Goal: Transaction & Acquisition: Purchase product/service

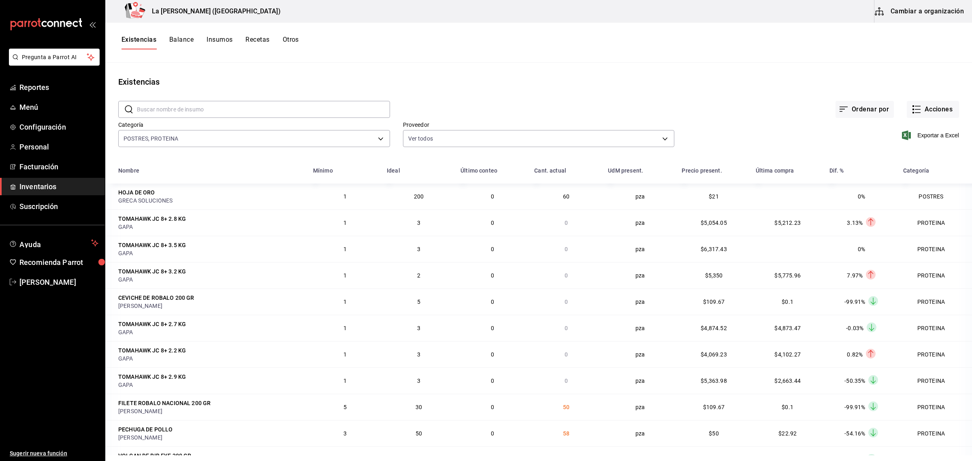
click at [52, 190] on span "Inventarios" at bounding box center [58, 186] width 79 height 11
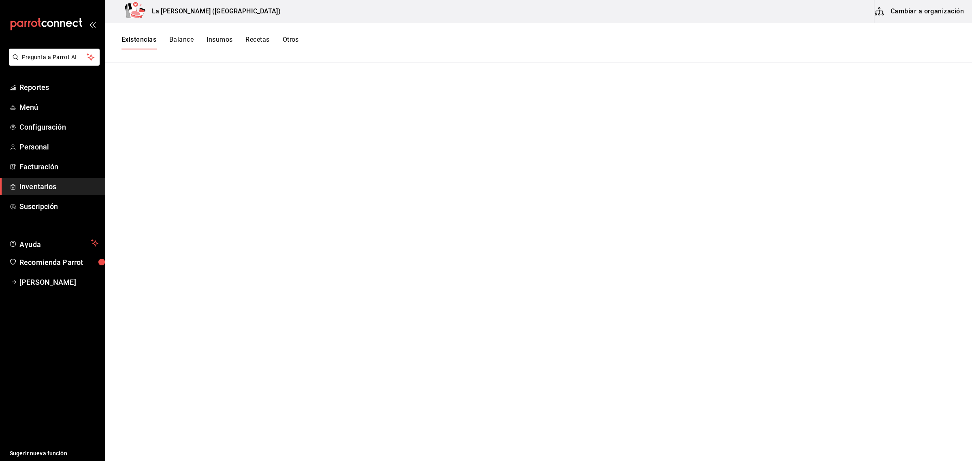
click at [43, 183] on span "Inventarios" at bounding box center [58, 186] width 79 height 11
click at [143, 39] on button "Existencias" at bounding box center [139, 43] width 35 height 14
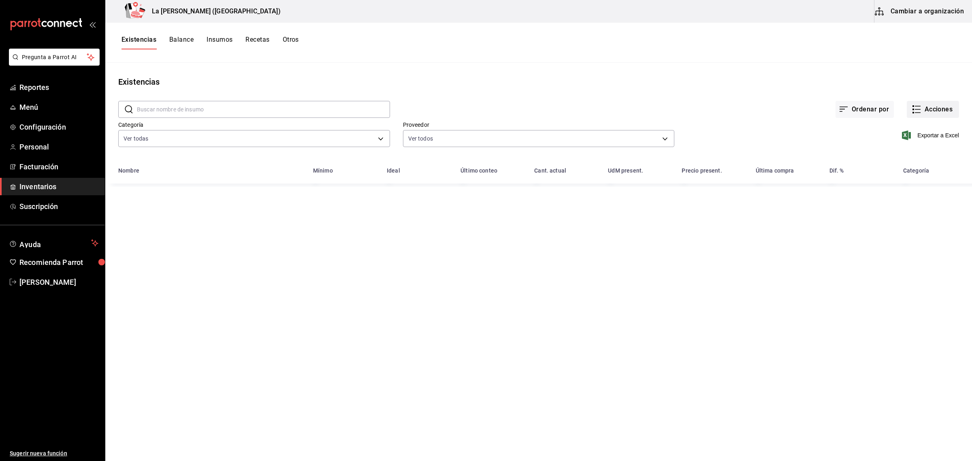
click at [938, 110] on button "Acciones" at bounding box center [933, 109] width 52 height 17
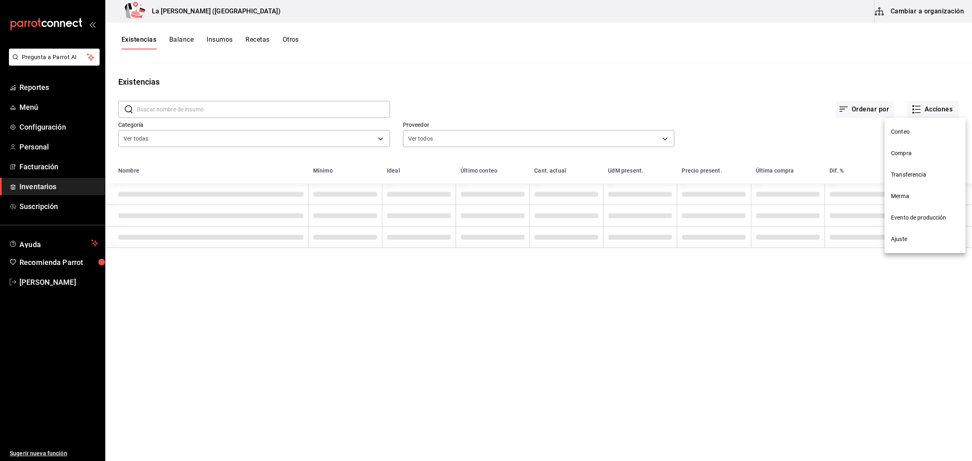
click at [918, 157] on span "Compra" at bounding box center [925, 153] width 68 height 9
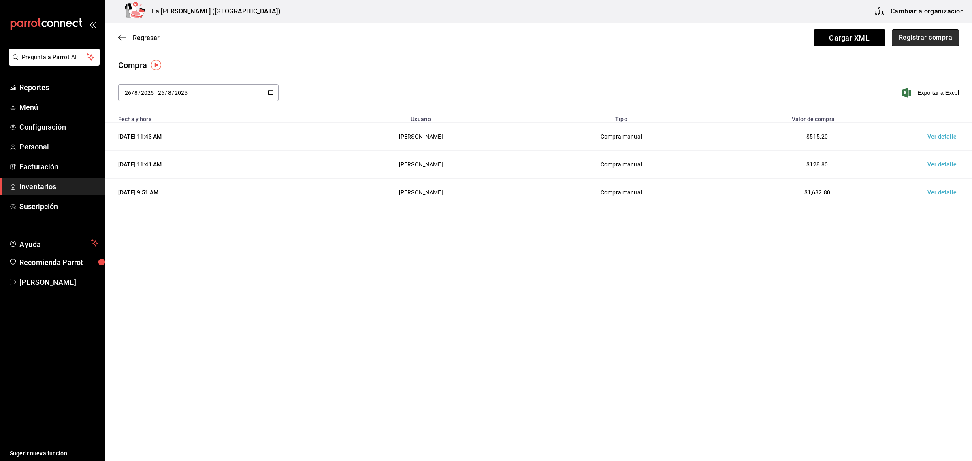
click at [927, 37] on button "Registrar compra" at bounding box center [925, 37] width 67 height 17
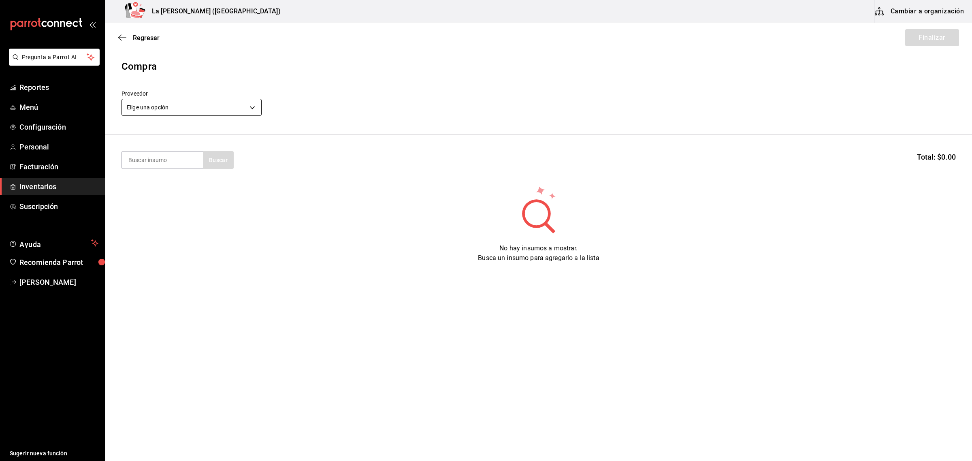
click at [228, 104] on body "Pregunta a Parrot AI Reportes Menú Configuración Personal Facturación Inventari…" at bounding box center [486, 207] width 972 height 415
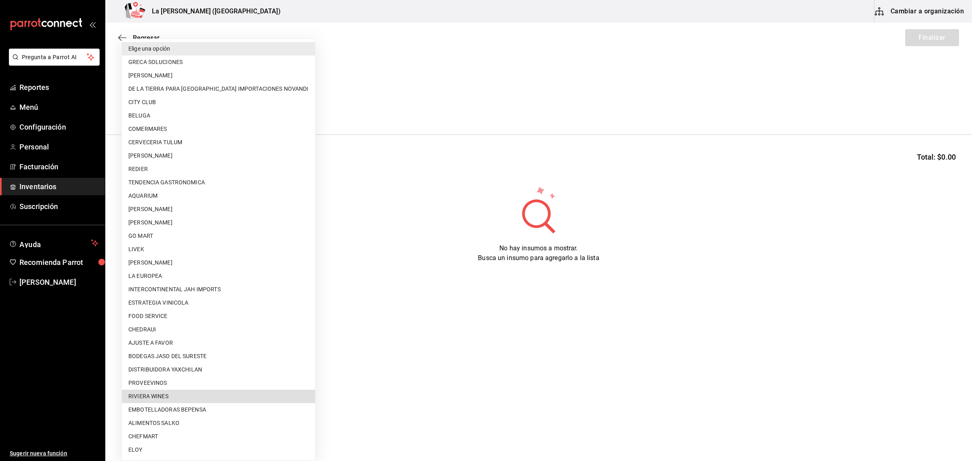
click at [234, 394] on li "RIVIERA WINES" at bounding box center [218, 396] width 193 height 13
type input "df7ce10a-7be7-4d83-aa70-fa1e746a5170"
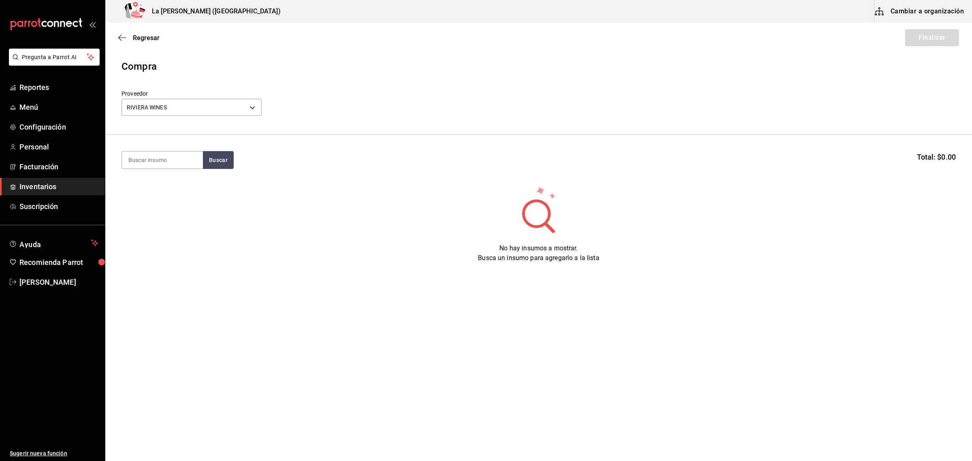
click at [195, 149] on section "Buscar Total: $0.00" at bounding box center [538, 160] width 867 height 50
click at [188, 161] on input at bounding box center [162, 160] width 81 height 17
type input "V"
type input "SANTO"
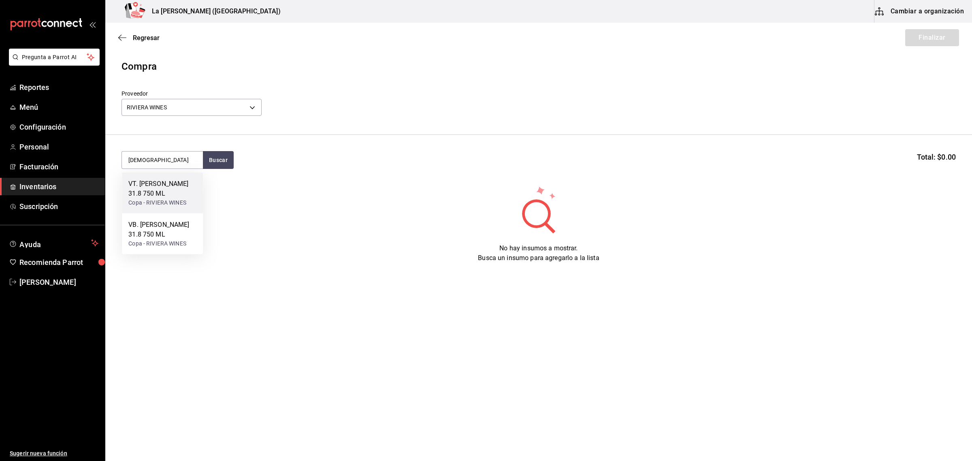
click at [184, 188] on div "VT. SANTO TOMAS 31.8 750 ML" at bounding box center [162, 188] width 68 height 19
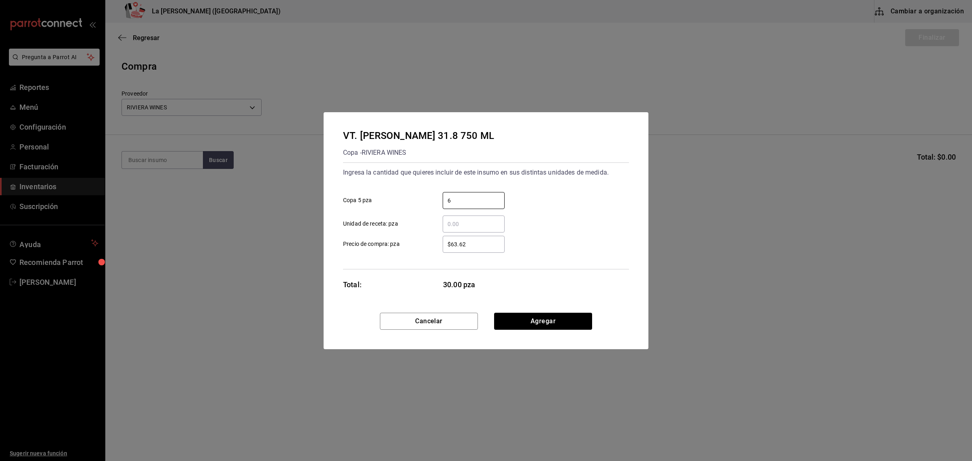
type input "6"
type input "$367.63"
click button "Agregar" at bounding box center [543, 321] width 98 height 17
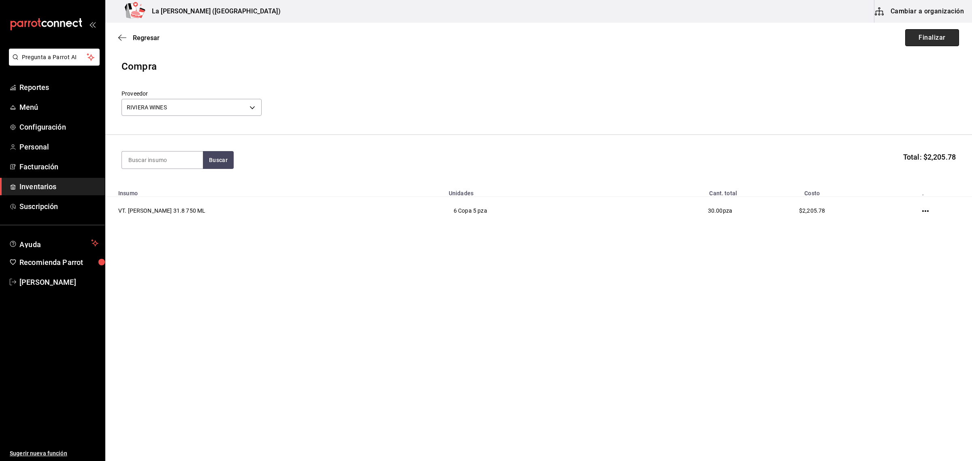
click at [927, 29] on button "Finalizar" at bounding box center [932, 37] width 54 height 17
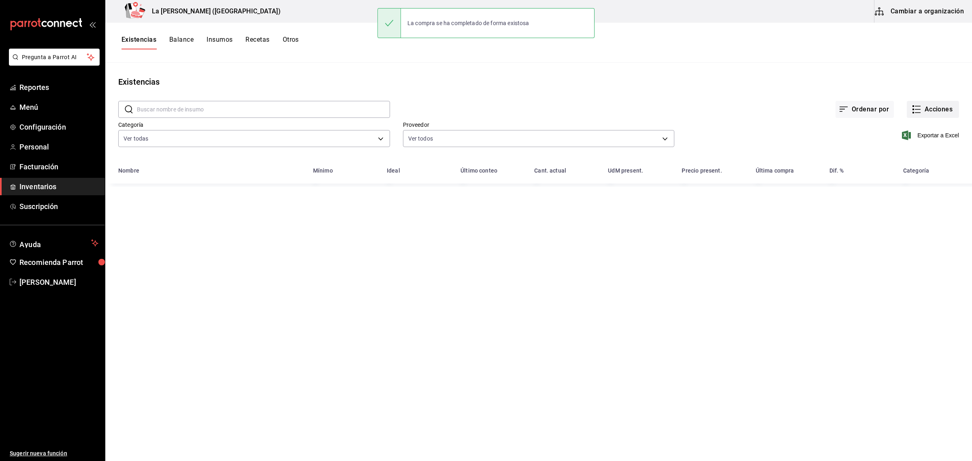
click at [939, 106] on button "Acciones" at bounding box center [933, 109] width 52 height 17
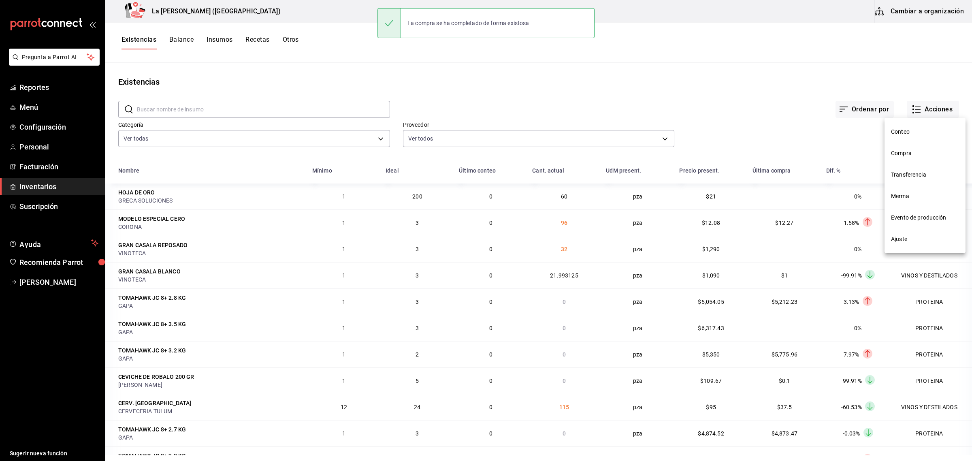
click at [907, 154] on span "Compra" at bounding box center [925, 153] width 68 height 9
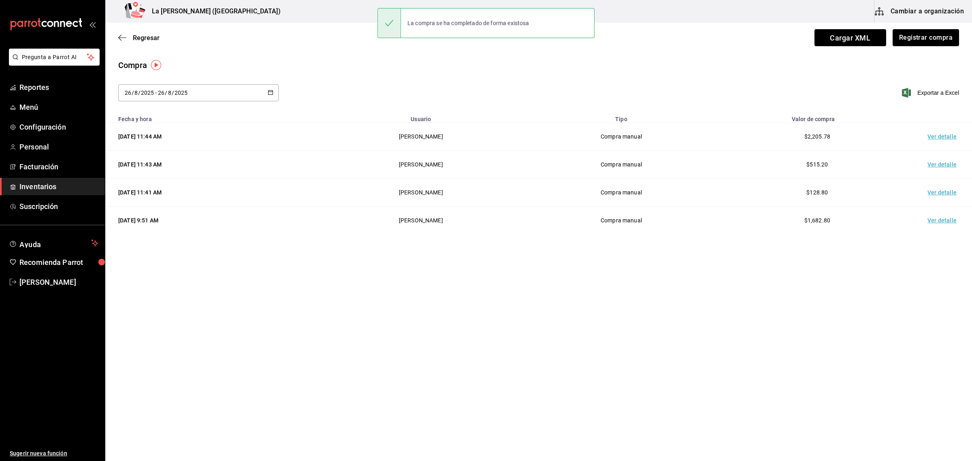
click at [944, 135] on td "Ver detalle" at bounding box center [944, 137] width 57 height 28
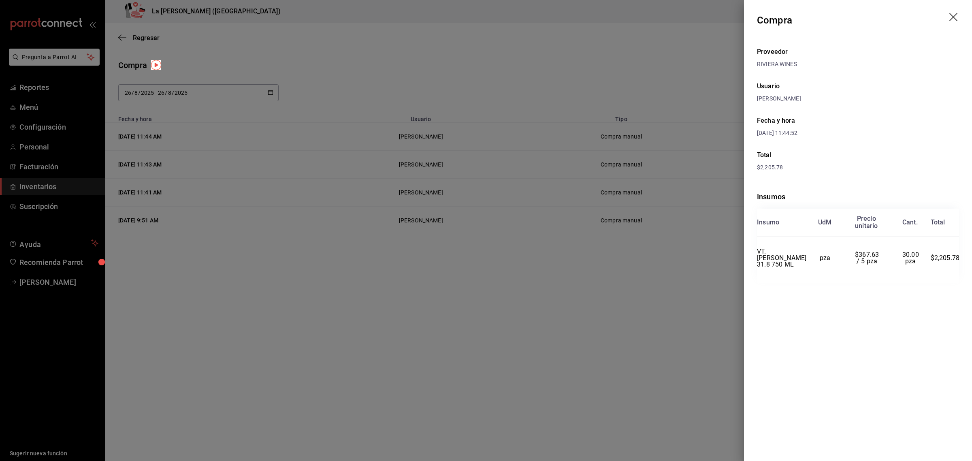
click at [952, 16] on icon "drag" at bounding box center [955, 18] width 10 height 10
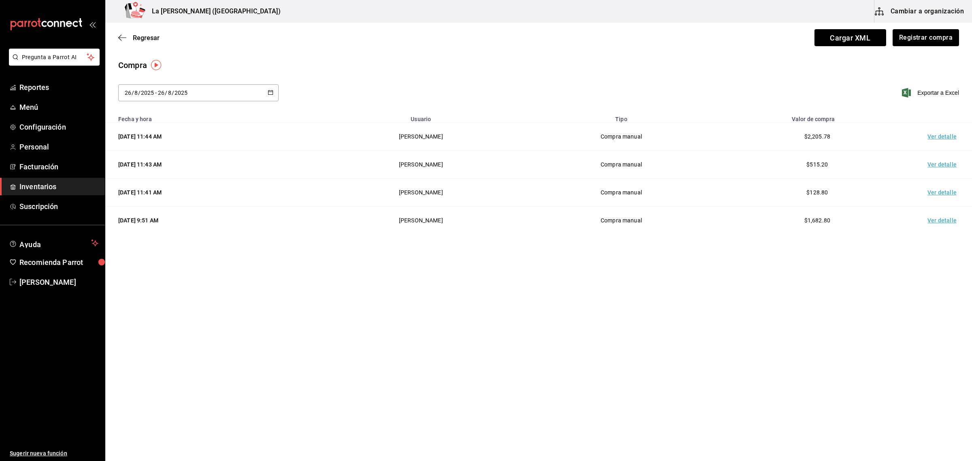
click at [47, 186] on span "Inventarios" at bounding box center [58, 186] width 79 height 11
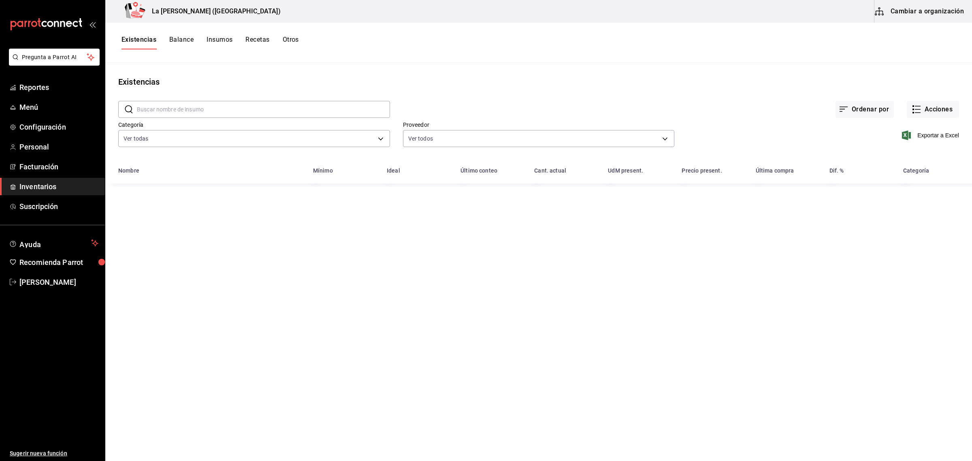
click at [47, 186] on span "Inventarios" at bounding box center [58, 186] width 79 height 11
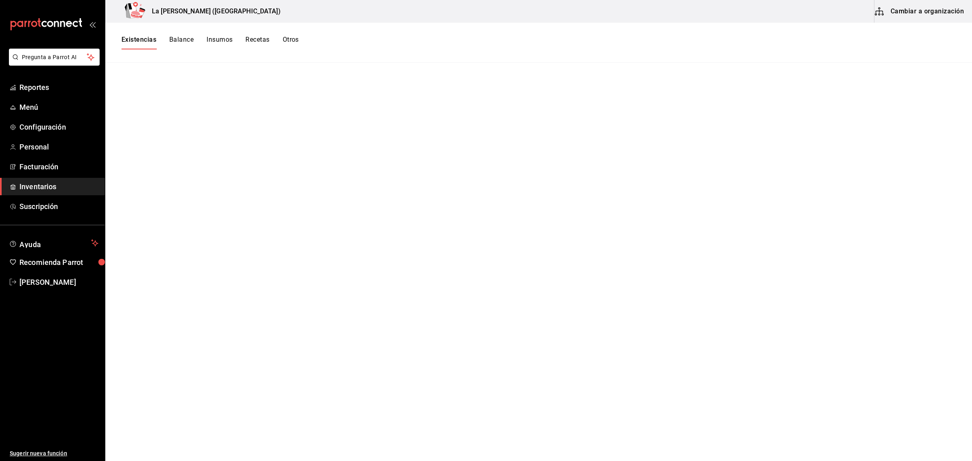
click at [144, 38] on button "Existencias" at bounding box center [139, 43] width 35 height 14
click at [147, 40] on button "Existencias" at bounding box center [139, 43] width 35 height 14
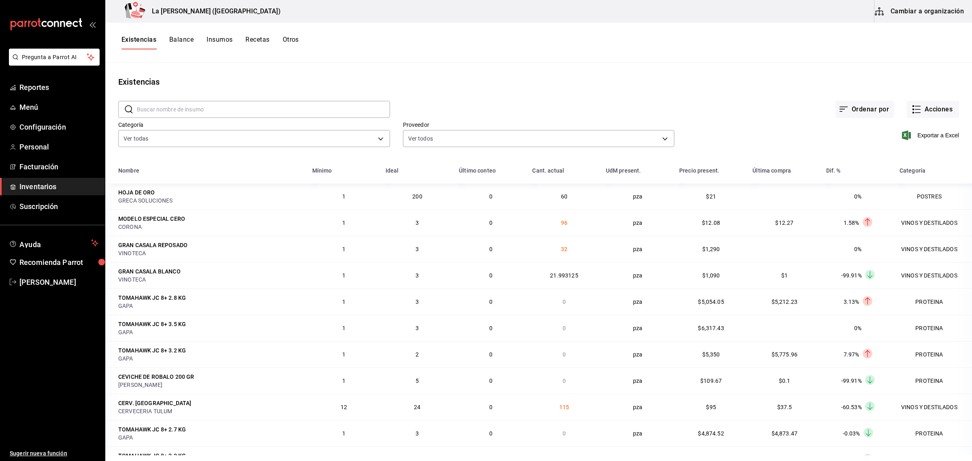
click at [39, 188] on span "Inventarios" at bounding box center [58, 186] width 79 height 11
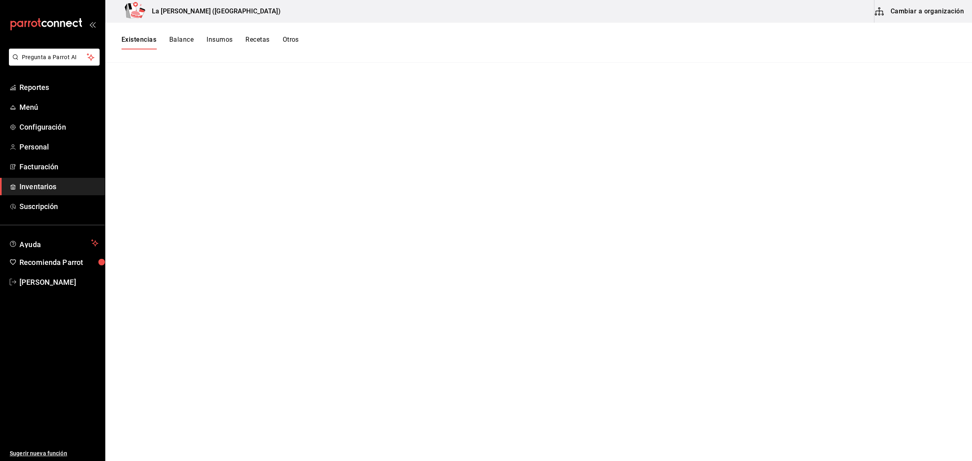
click at [134, 37] on button "Existencias" at bounding box center [139, 43] width 35 height 14
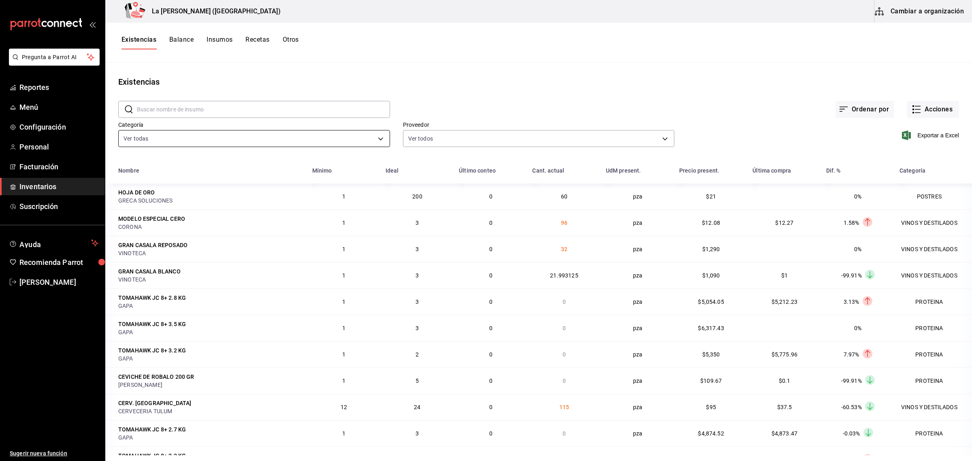
click at [175, 140] on body "Pregunta a Parrot AI Reportes Menú Configuración Personal Facturación Inventari…" at bounding box center [486, 227] width 972 height 455
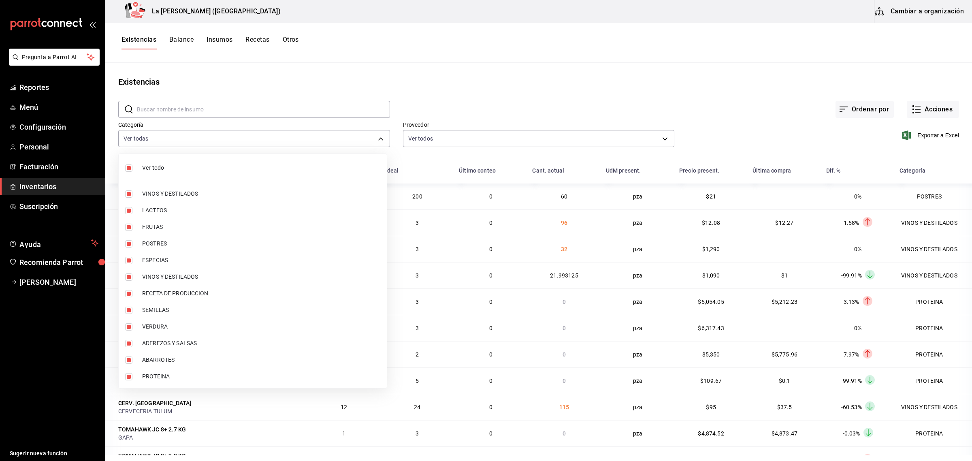
click at [135, 166] on label at bounding box center [130, 167] width 11 height 7
click at [132, 166] on input "checkbox" at bounding box center [128, 167] width 7 height 7
checkbox input "true"
type input "be0ce7a6-2660-4f84-b744-857dbbbd8cf4,a36e3bca-10a6-43db-a253-e8528f4586c4,75fe1…"
checkbox input "true"
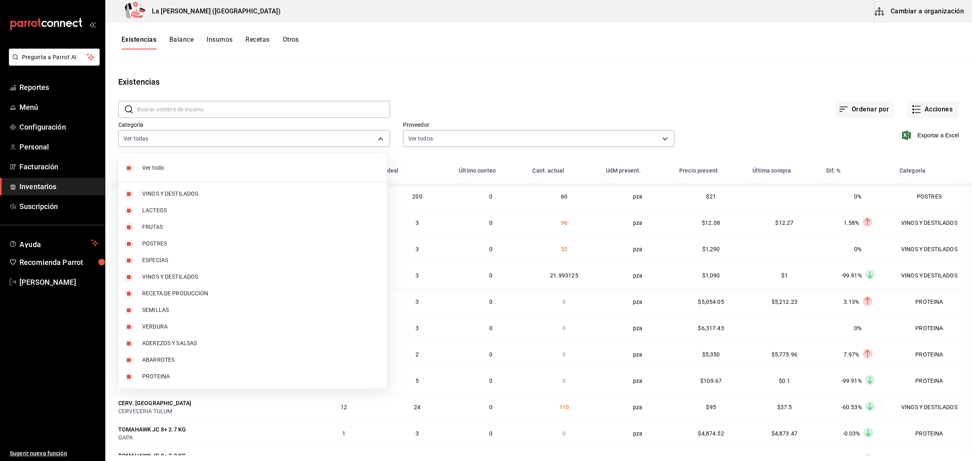
checkbox input "true"
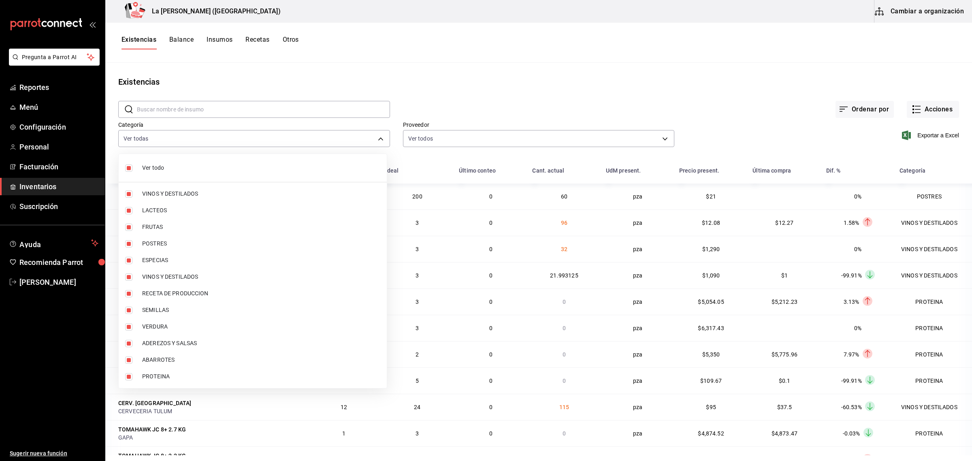
checkbox input "true"
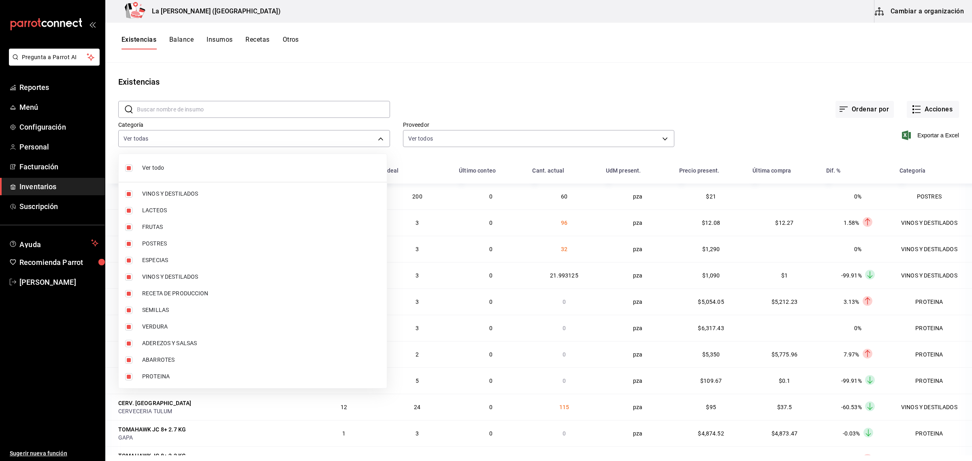
checkbox input "true"
click at [172, 167] on span "Ver todo" at bounding box center [261, 168] width 238 height 9
checkbox input "false"
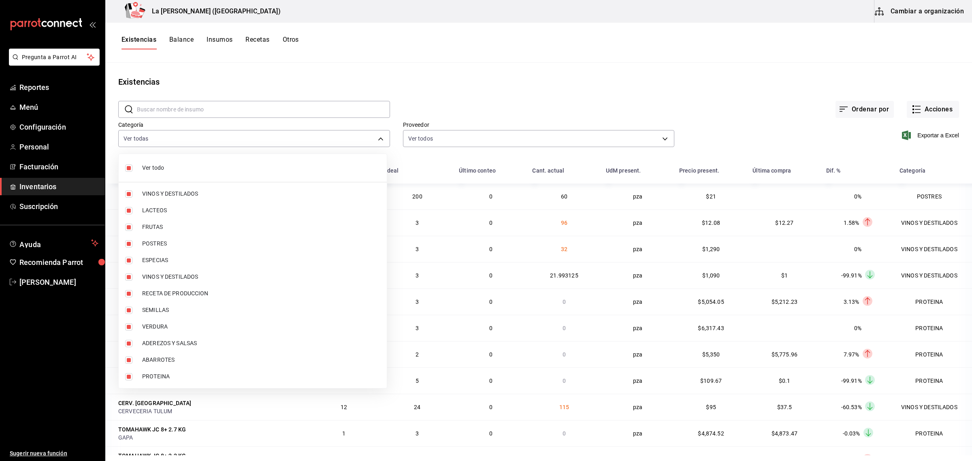
checkbox input "false"
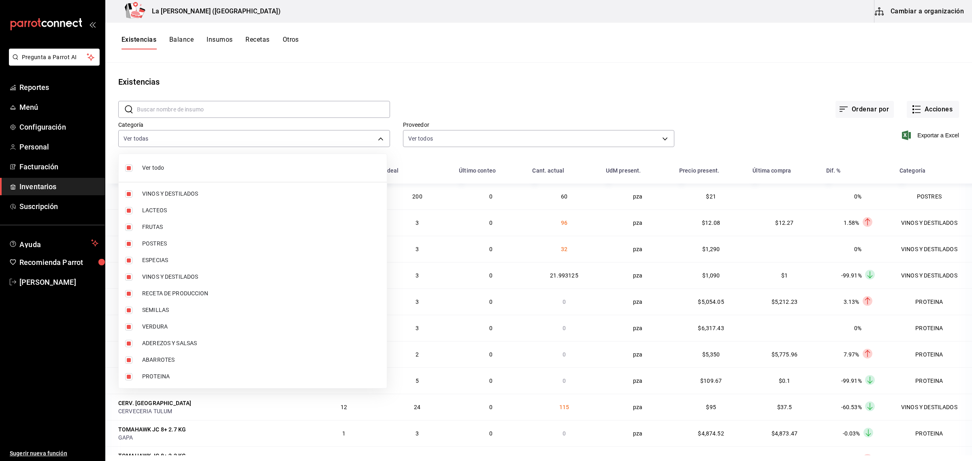
checkbox input "false"
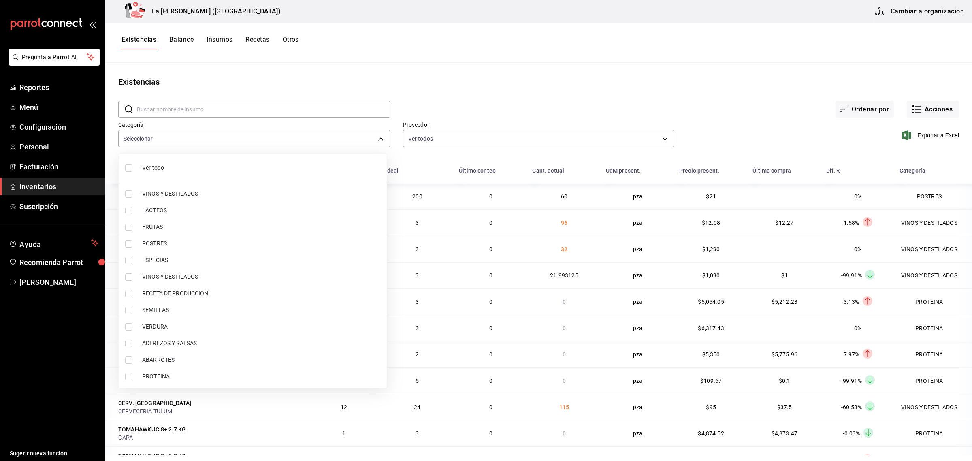
click at [177, 194] on span "VINOS Y DESTILADOS" at bounding box center [261, 194] width 238 height 9
type input "be0ce7a6-2660-4f84-b744-857dbbbd8cf4"
checkbox input "true"
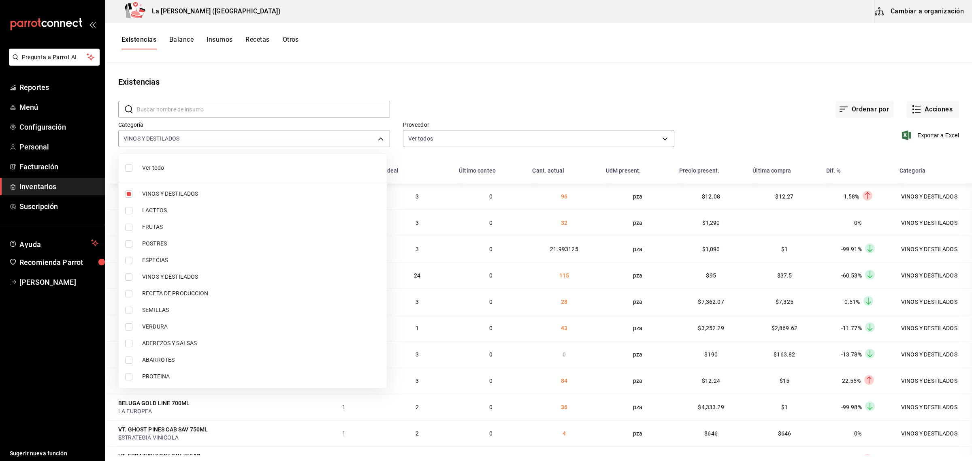
click at [171, 280] on span "VINOS Y DESTILADOS" at bounding box center [261, 277] width 238 height 9
type input "be0ce7a6-2660-4f84-b744-857dbbbd8cf4,6b144202-4515-49e4-b569-d22a29c80e26"
checkbox input "true"
click at [932, 135] on div at bounding box center [486, 230] width 972 height 461
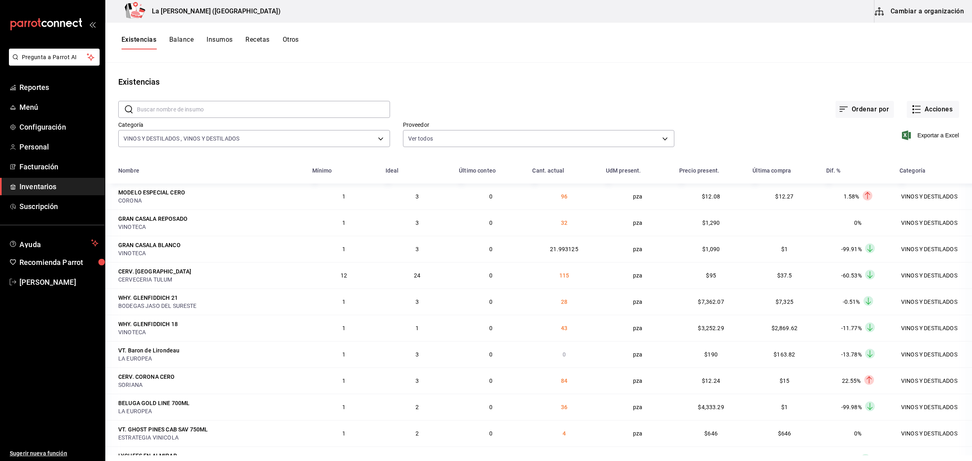
click at [932, 135] on span "Exportar a Excel" at bounding box center [932, 135] width 56 height 10
click at [325, 115] on input "text" at bounding box center [263, 109] width 253 height 16
click at [922, 103] on button "Acciones" at bounding box center [933, 109] width 52 height 17
click at [932, 83] on div at bounding box center [486, 230] width 972 height 461
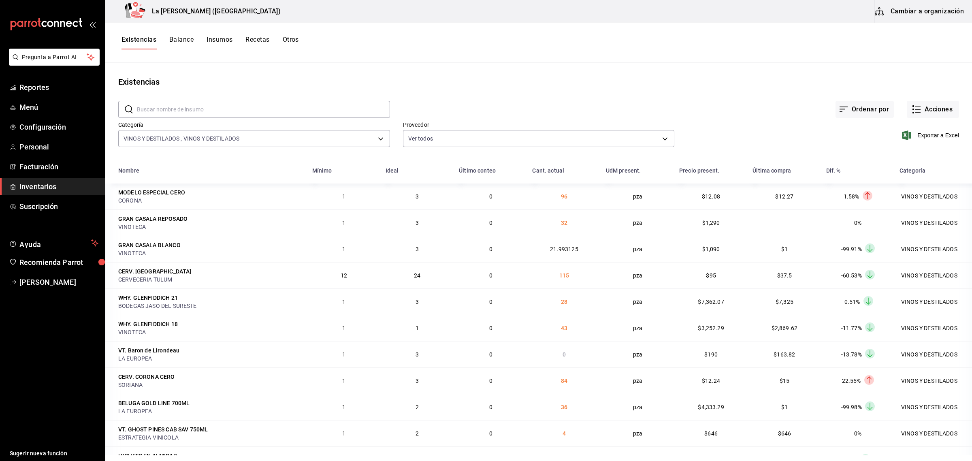
click at [51, 190] on span "Inventarios" at bounding box center [58, 186] width 79 height 11
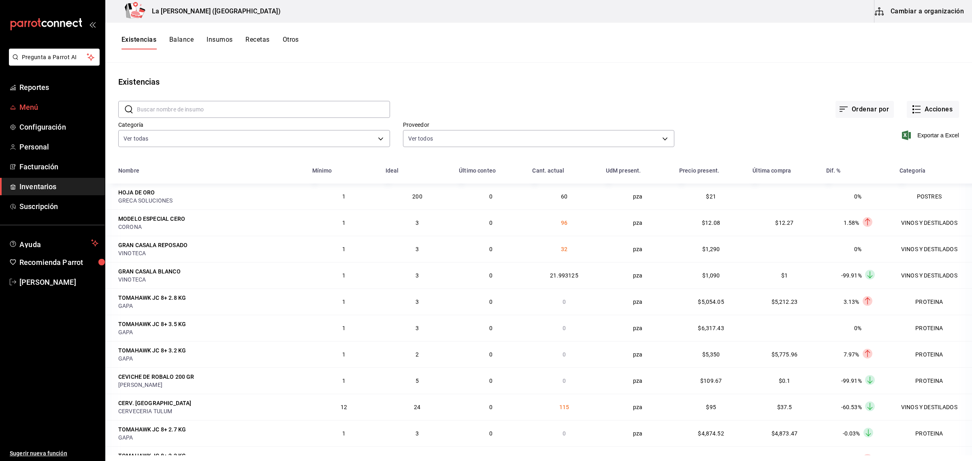
click at [39, 107] on span "Menú" at bounding box center [58, 107] width 79 height 11
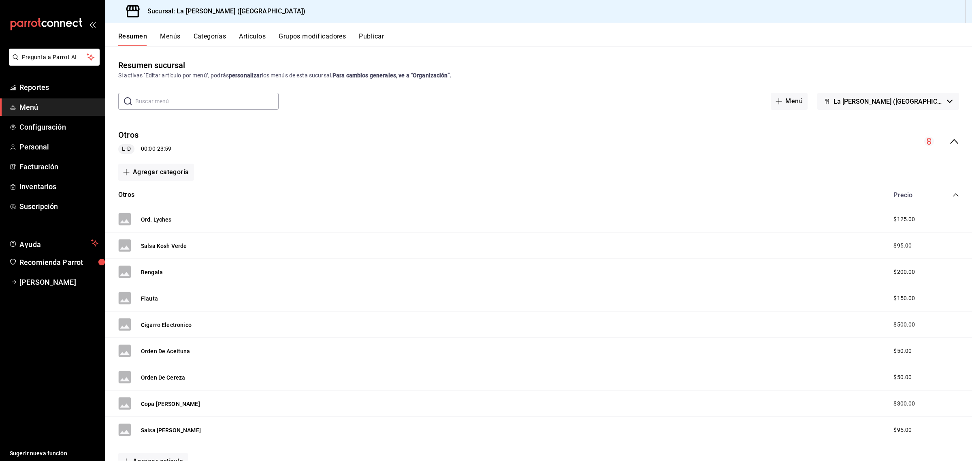
click at [36, 195] on ul "Reportes Menú Configuración Personal Facturación Inventarios Suscripción" at bounding box center [52, 147] width 105 height 137
click at [42, 187] on span "Inventarios" at bounding box center [58, 186] width 79 height 11
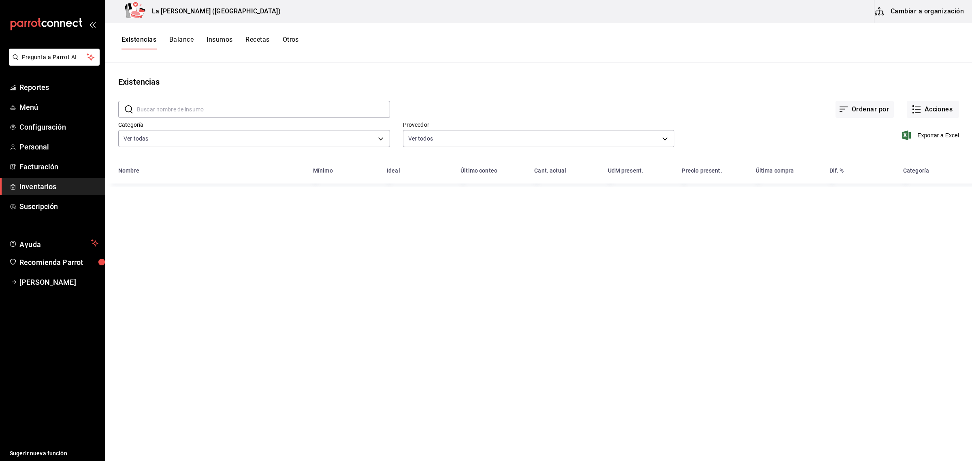
click at [290, 41] on button "Otros" at bounding box center [291, 43] width 16 height 14
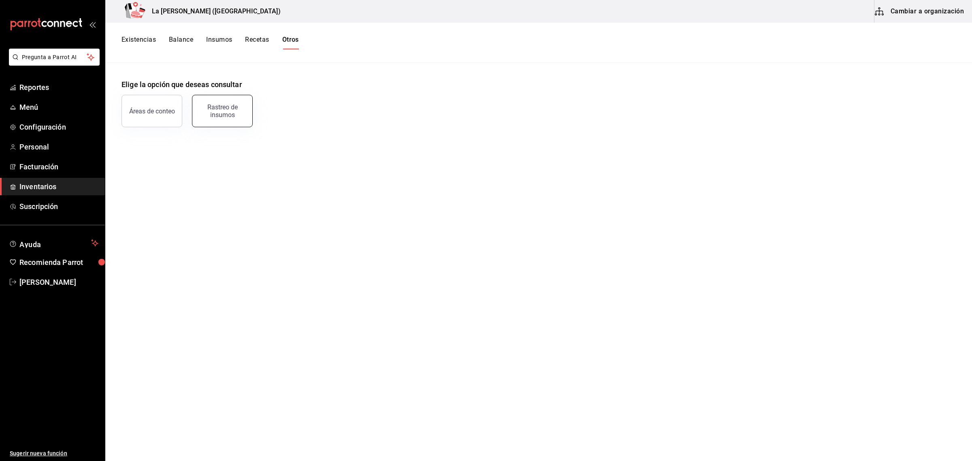
click at [208, 105] on div "Rastreo de insumos" at bounding box center [222, 110] width 50 height 15
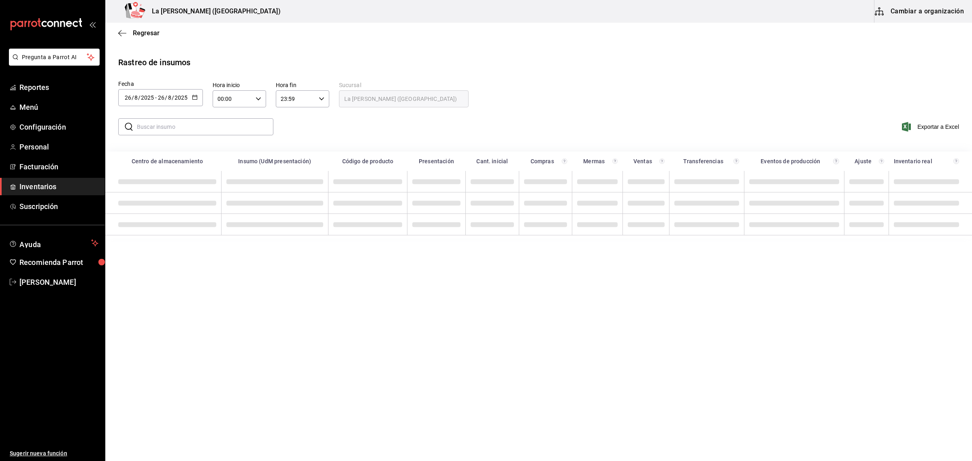
click at [170, 102] on div "2025-08-26 26 / 8 / 2025 - 2025-08-26 26 / 8 / 2025" at bounding box center [160, 97] width 85 height 17
click at [151, 248] on li "Rango de fechas" at bounding box center [156, 251] width 77 height 18
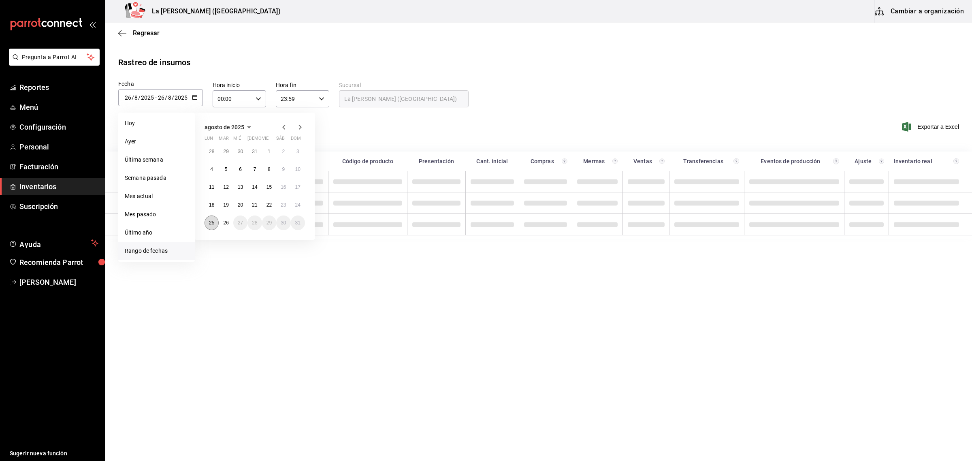
click at [209, 223] on abbr "25" at bounding box center [211, 223] width 5 height 6
click at [224, 225] on abbr "26" at bounding box center [225, 223] width 5 height 6
type input "2025-08-25"
type input "25"
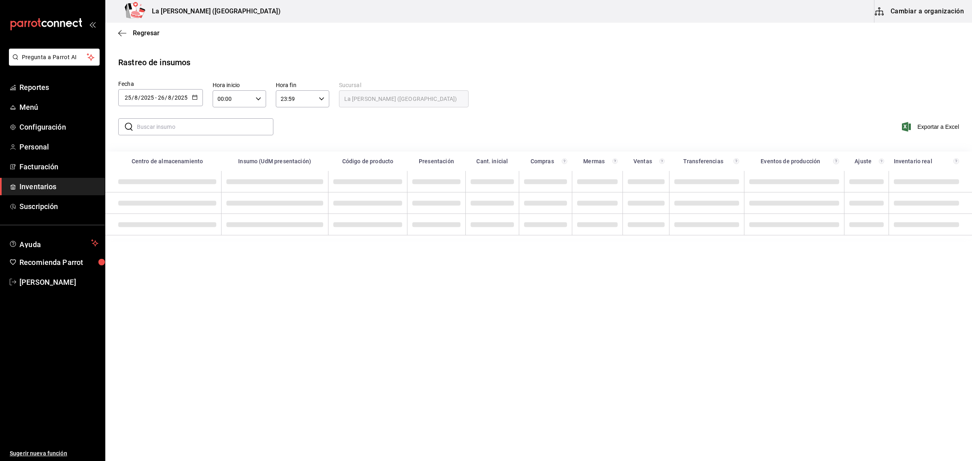
click at [236, 101] on input "00:00" at bounding box center [233, 99] width 40 height 16
drag, startPoint x: 224, startPoint y: 158, endPoint x: 235, endPoint y: 137, distance: 24.3
click at [225, 159] on span "10" at bounding box center [226, 162] width 14 height 6
type input "10:00"
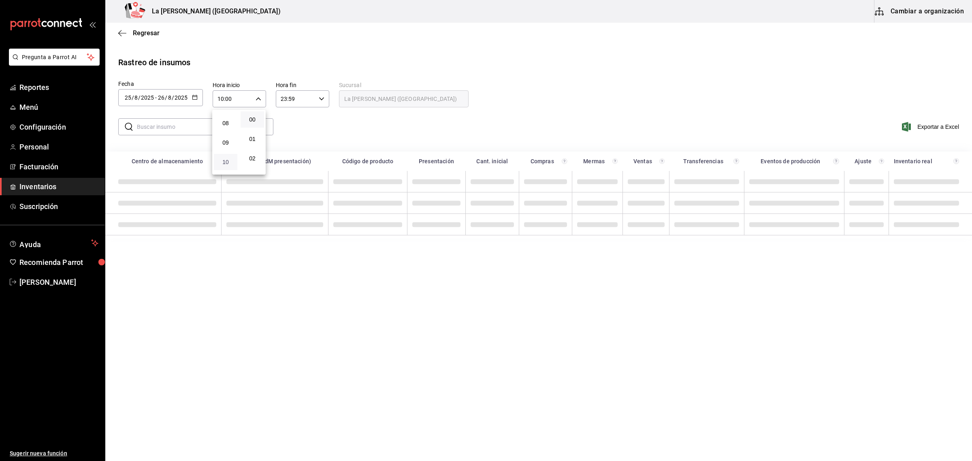
click at [227, 159] on span "10" at bounding box center [226, 162] width 14 height 6
click at [305, 98] on div at bounding box center [486, 230] width 972 height 461
click at [305, 98] on input "23:59" at bounding box center [296, 99] width 40 height 16
click at [294, 99] on div at bounding box center [486, 230] width 972 height 461
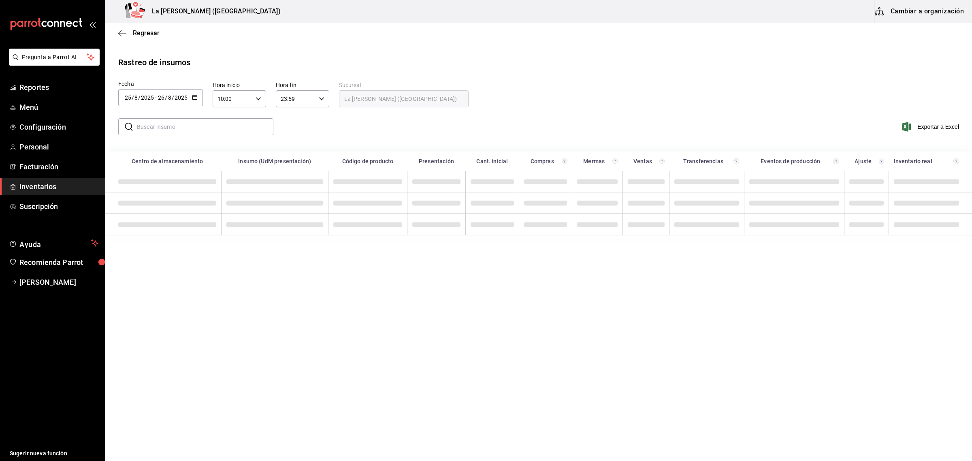
click at [288, 104] on input "23:59" at bounding box center [296, 99] width 40 height 16
click at [289, 162] on button "04" at bounding box center [288, 160] width 23 height 16
type input "04:59"
click at [288, 157] on span "04" at bounding box center [289, 160] width 14 height 6
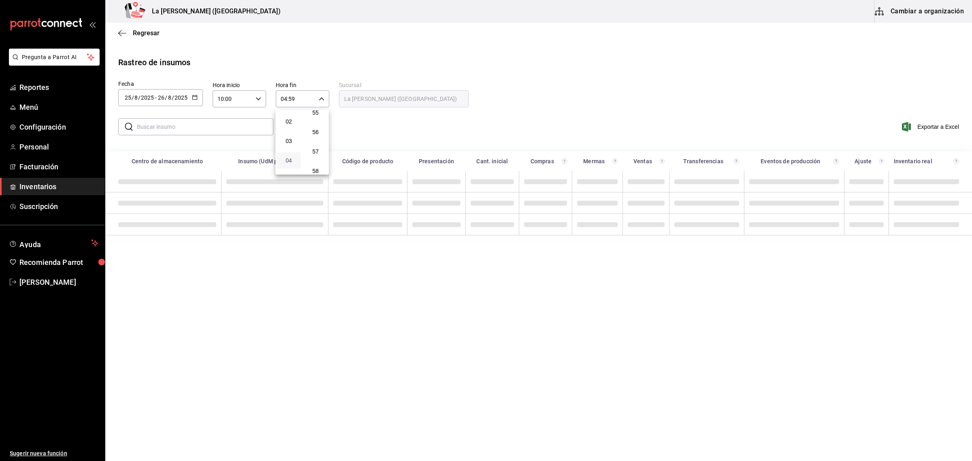
click at [288, 159] on span "04" at bounding box center [289, 160] width 14 height 6
click at [526, 84] on div at bounding box center [486, 230] width 972 height 461
click at [194, 130] on input "text" at bounding box center [205, 127] width 137 height 16
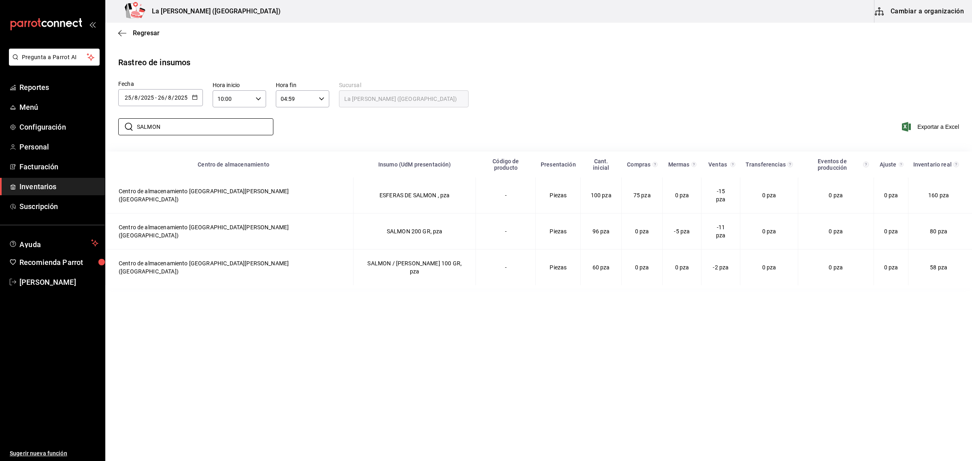
type input "SALMON"
click at [390, 365] on main "Regresar Rastreo de insumos Fecha 2025-08-25 25 / 8 / 2025 - 2025-08-26 26 / 8 …" at bounding box center [538, 241] width 867 height 437
click at [53, 190] on span "Inventarios" at bounding box center [58, 186] width 79 height 11
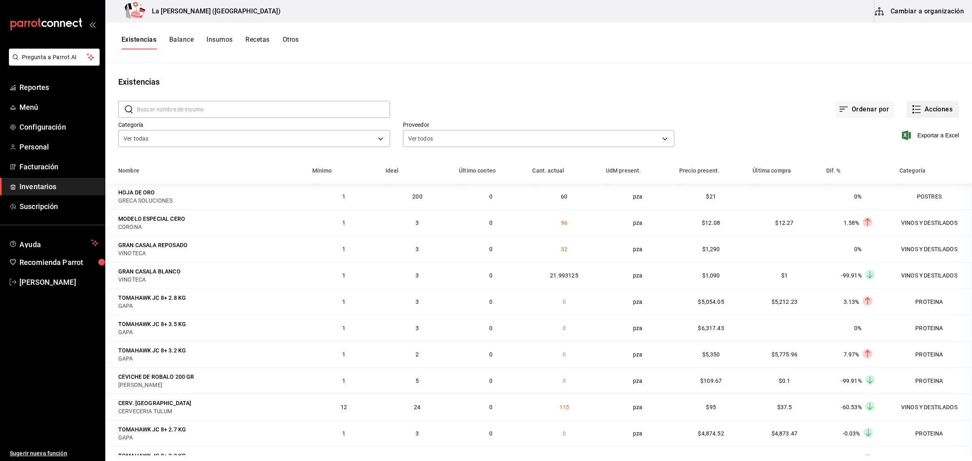
click at [931, 113] on button "Acciones" at bounding box center [933, 109] width 52 height 17
click at [909, 196] on span "Merma" at bounding box center [925, 196] width 68 height 9
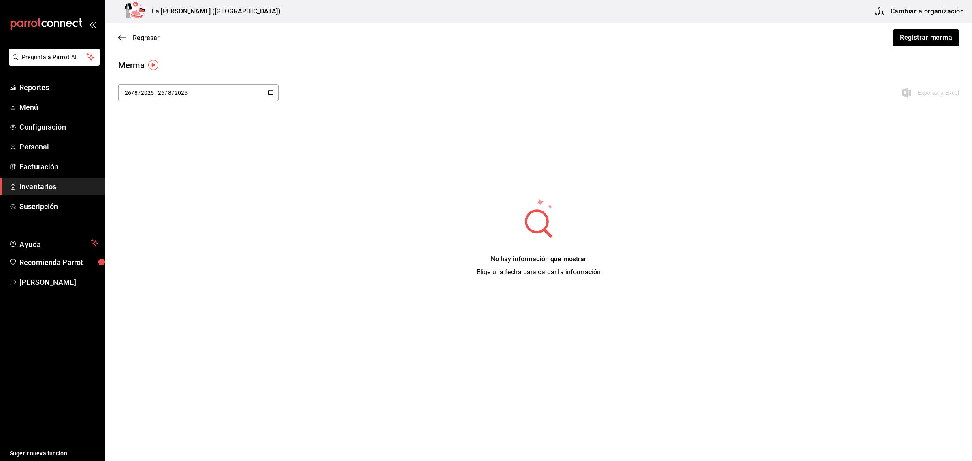
click at [903, 40] on button "Registrar merma" at bounding box center [926, 37] width 66 height 17
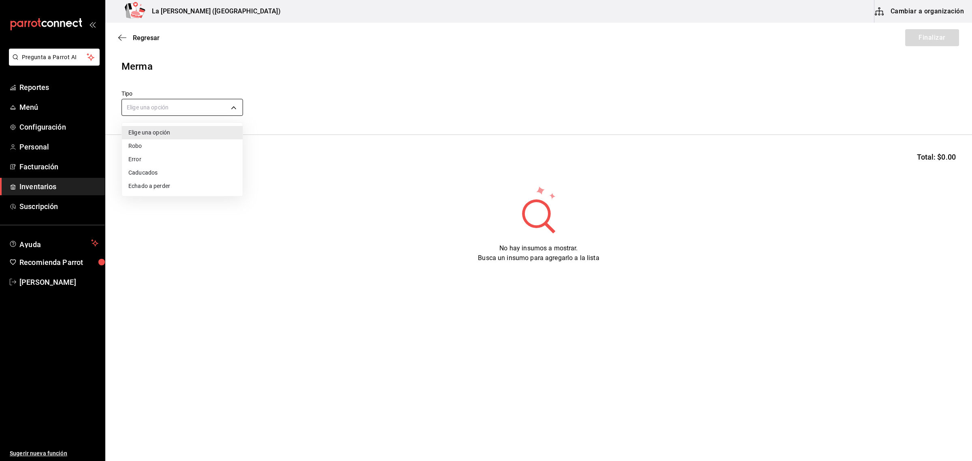
click at [191, 108] on body "Pregunta a Parrot AI Reportes Menú Configuración Personal Facturación Inventari…" at bounding box center [486, 207] width 972 height 415
click at [140, 162] on li "Error" at bounding box center [182, 159] width 121 height 13
type input "ERROR"
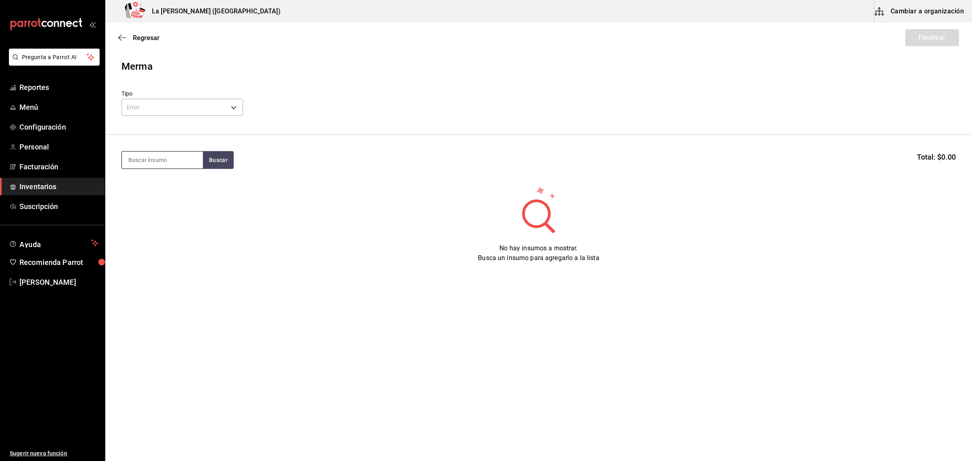
click at [145, 163] on input at bounding box center [162, 160] width 81 height 17
type input "ATUN PAS"
click at [169, 204] on div "ATUN PASTA 50 GR Piezas - CARLOS ALFONSO TAPIA VARGAS" at bounding box center [162, 188] width 81 height 31
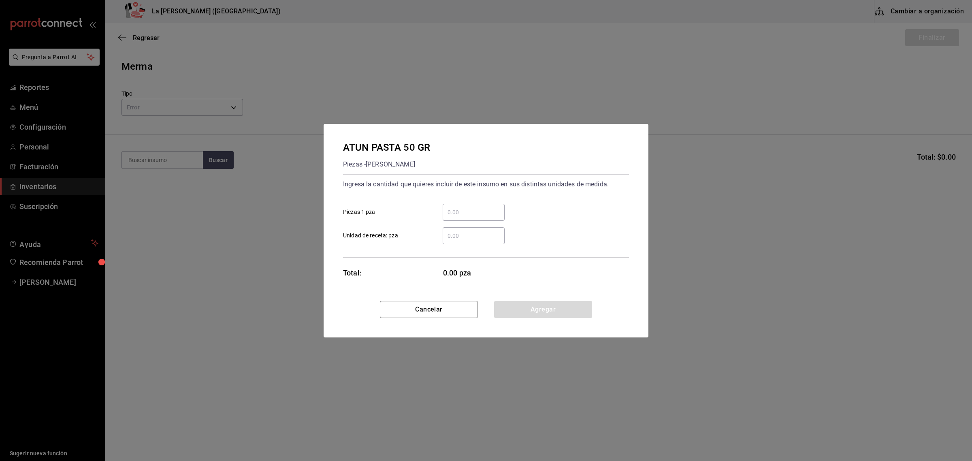
click at [453, 211] on input "​ Piezas 1 pza" at bounding box center [474, 212] width 62 height 10
type input "40"
click button "Agregar" at bounding box center [543, 309] width 98 height 17
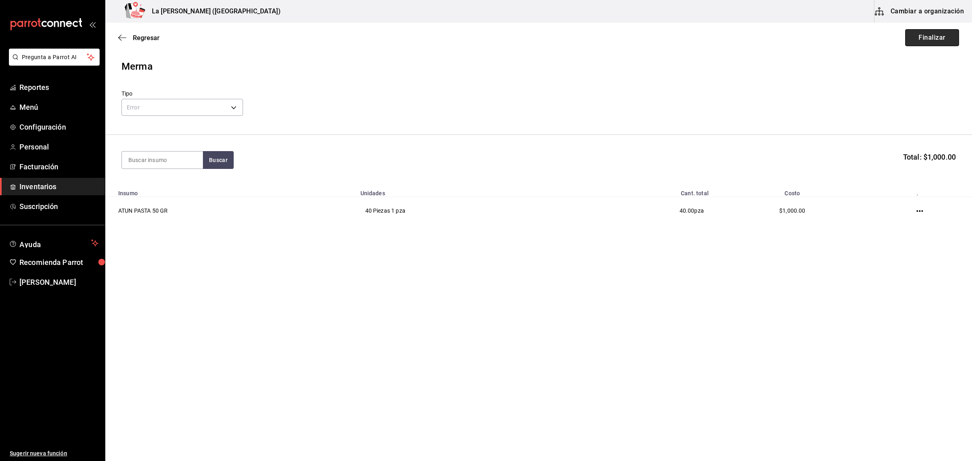
click at [928, 41] on button "Finalizar" at bounding box center [932, 37] width 54 height 17
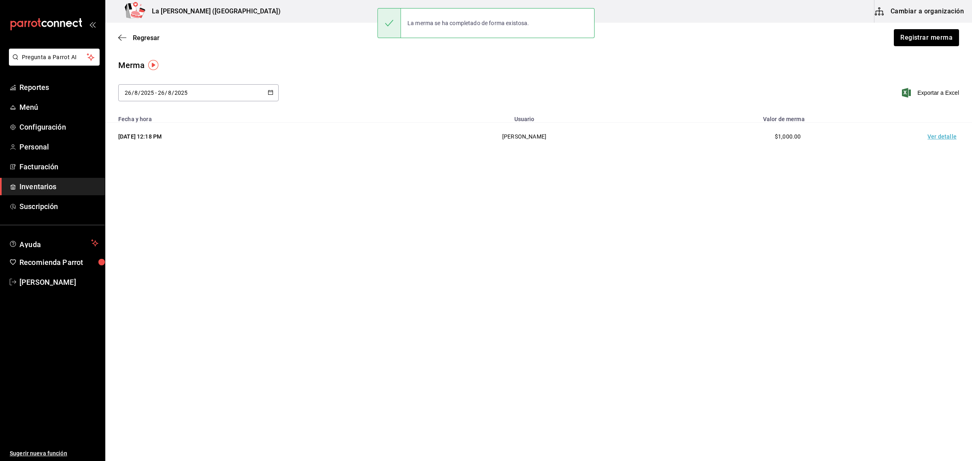
click at [951, 141] on td "Ver detalle" at bounding box center [944, 137] width 57 height 28
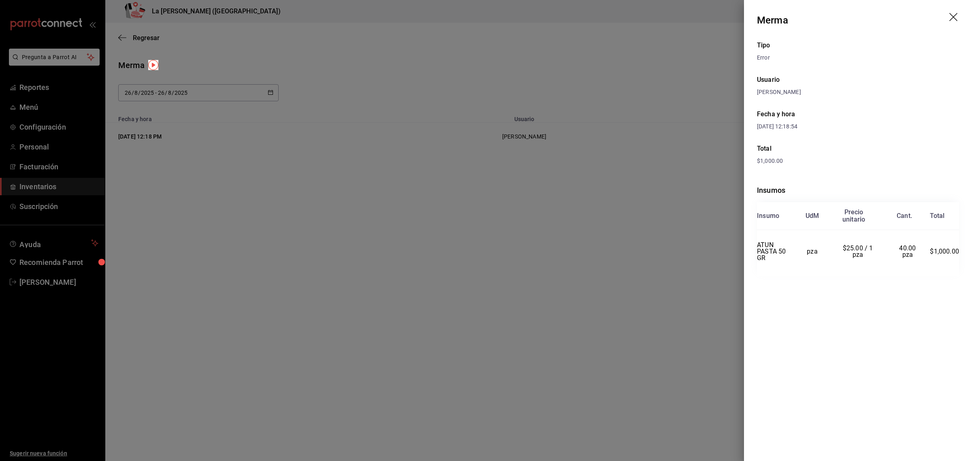
click at [608, 212] on div at bounding box center [486, 230] width 972 height 461
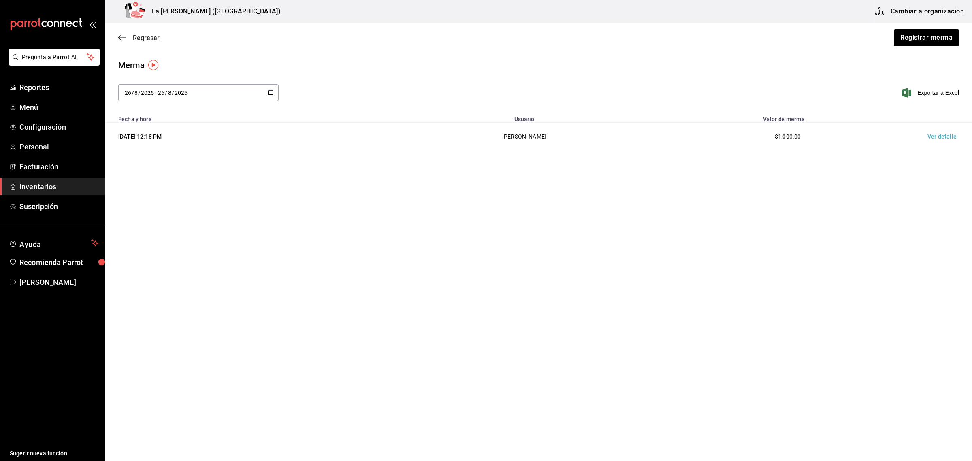
click at [135, 39] on span "Regresar" at bounding box center [146, 38] width 27 height 8
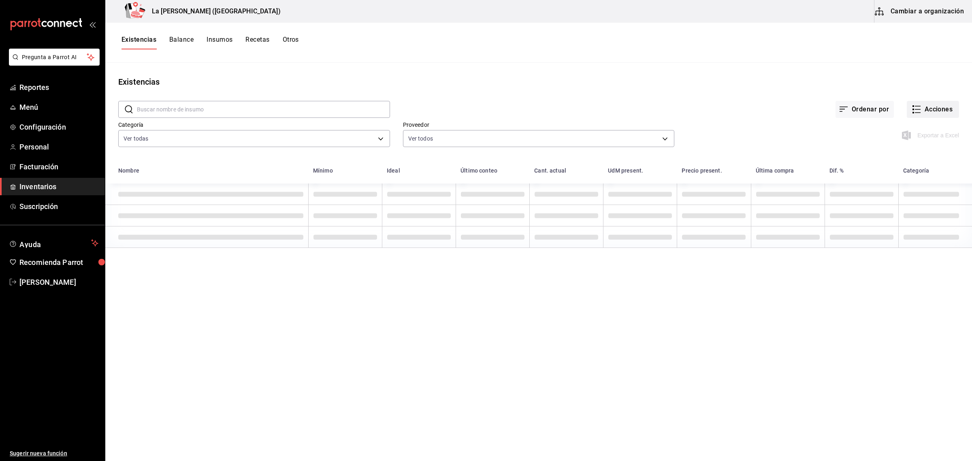
click at [920, 110] on button "Acciones" at bounding box center [933, 109] width 52 height 17
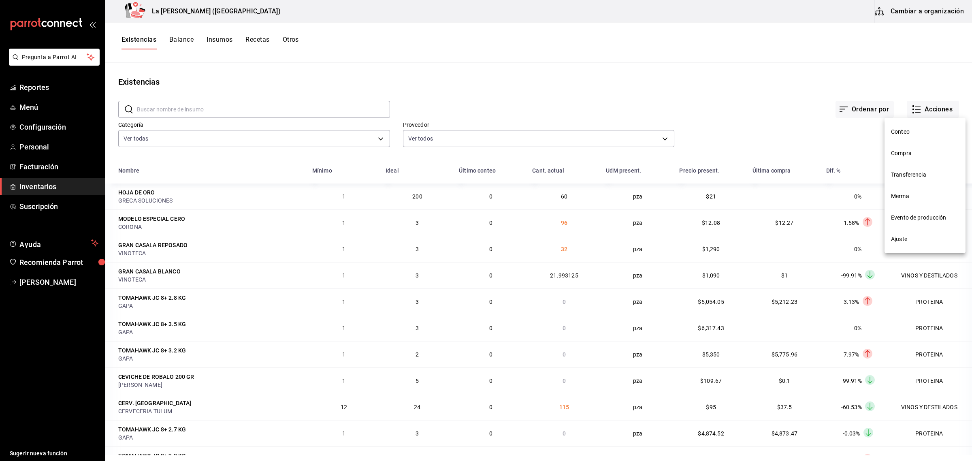
click at [907, 161] on li "Compra" at bounding box center [925, 153] width 81 height 21
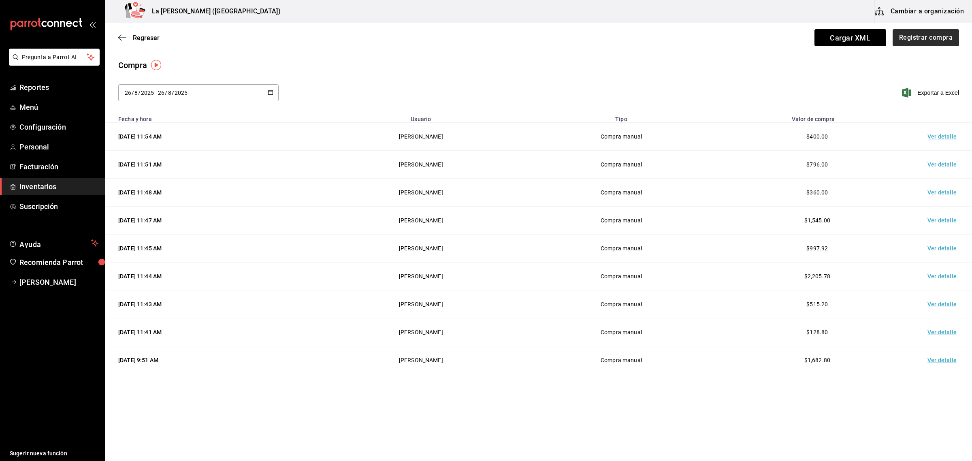
drag, startPoint x: 925, startPoint y: 48, endPoint x: 933, endPoint y: 41, distance: 10.3
click at [926, 48] on div "Regresar Cargar XML Registrar compra" at bounding box center [538, 38] width 867 height 30
click at [933, 41] on button "Registrar compra" at bounding box center [925, 37] width 67 height 17
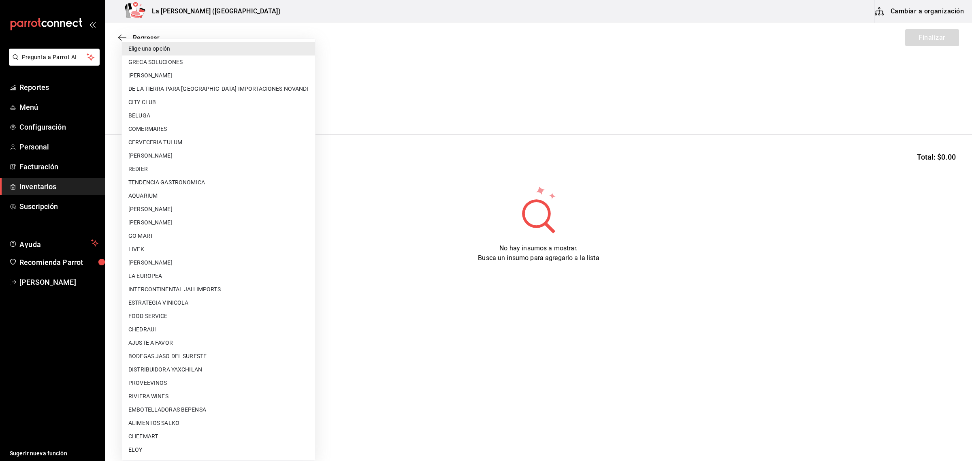
click at [186, 107] on body "Pregunta a Parrot AI Reportes Menú Configuración Personal Facturación Inventari…" at bounding box center [486, 207] width 972 height 415
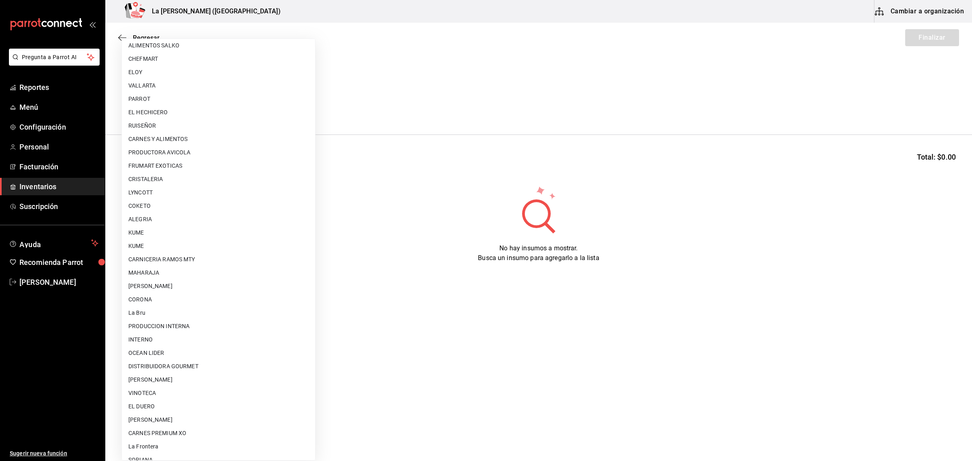
scroll to position [467, 0]
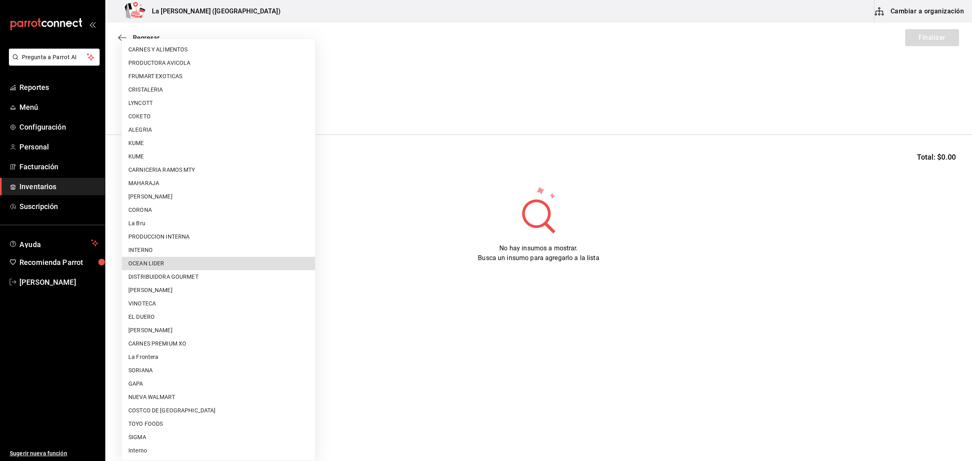
click at [191, 274] on li "DISTRIBUIDORA GOURMET" at bounding box center [218, 276] width 193 height 13
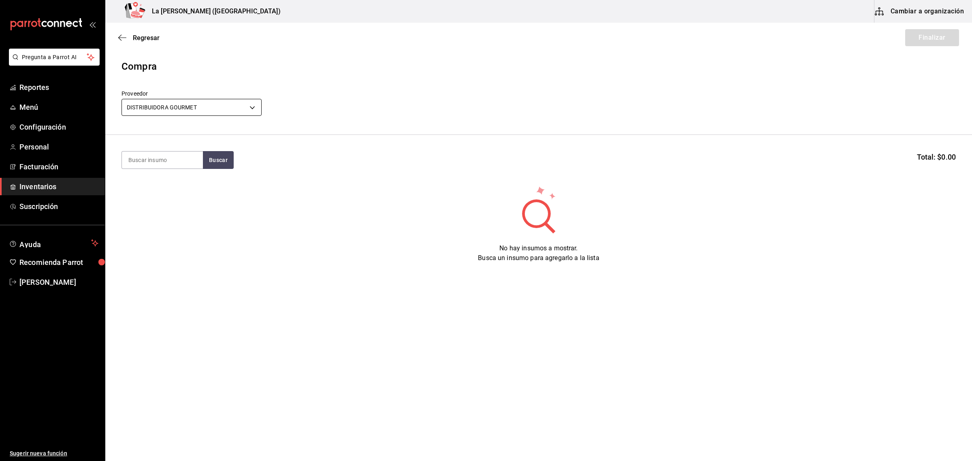
click at [218, 114] on body "Pregunta a Parrot AI Reportes Menú Configuración Personal Facturación Inventari…" at bounding box center [486, 207] width 972 height 415
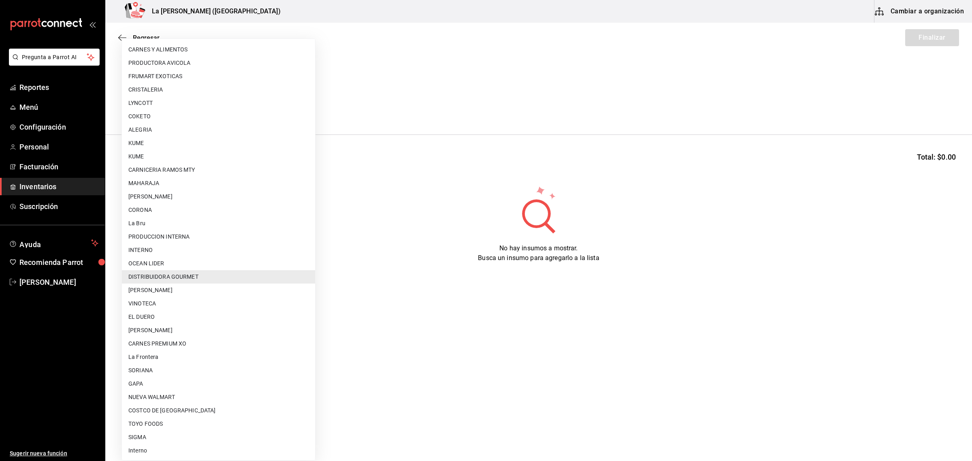
click at [153, 266] on li "OCEAN LIDER" at bounding box center [218, 263] width 193 height 13
type input "0cd50bf4-577e-4d99-b297-c5df4d4d9c11"
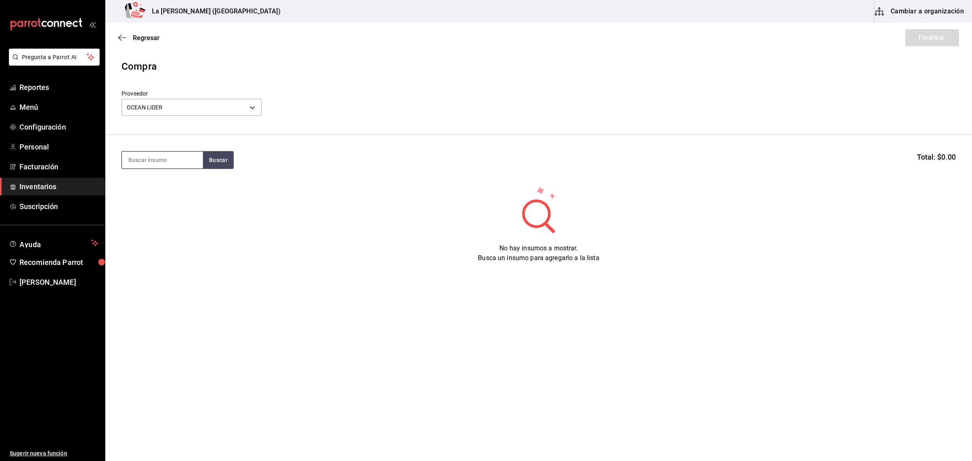
click at [173, 158] on input at bounding box center [162, 160] width 81 height 17
type input "CAMARON PAS"
click at [169, 181] on div "CAMARON PASTA (50 GR)" at bounding box center [162, 188] width 68 height 19
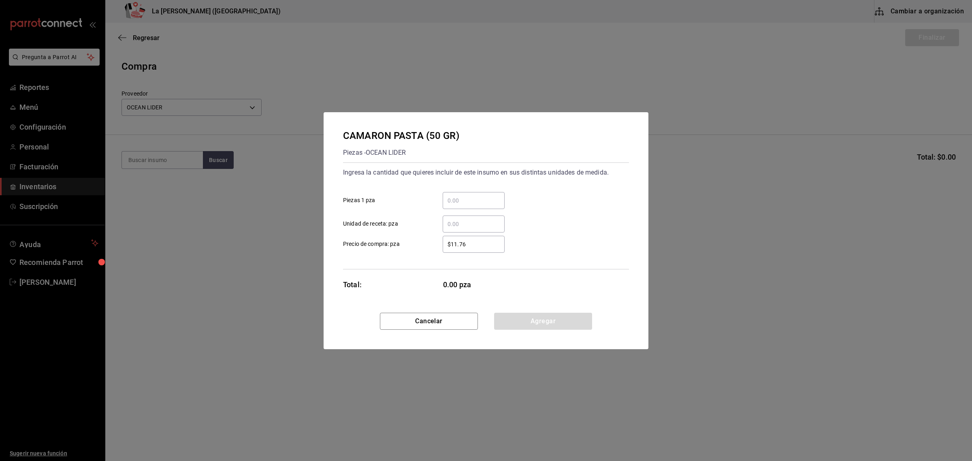
click at [474, 201] on input "​ Piezas 1 pza" at bounding box center [474, 201] width 62 height 10
type input "40"
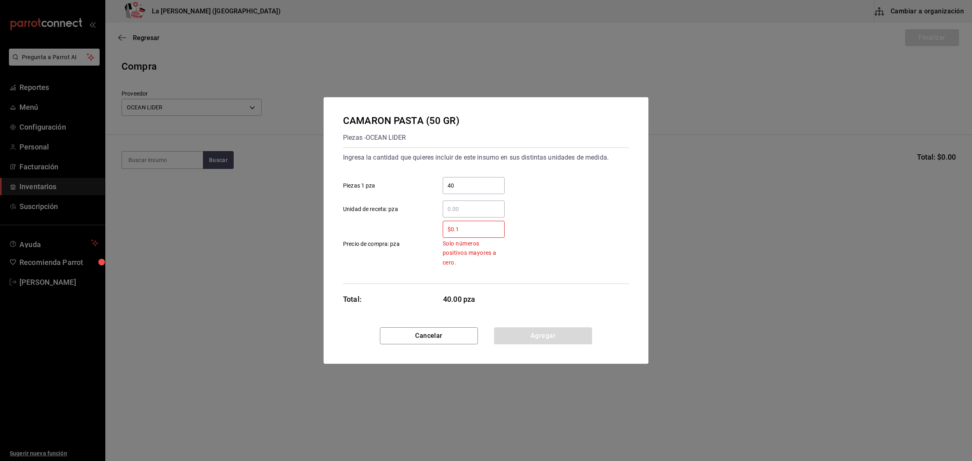
type input "$0.1"
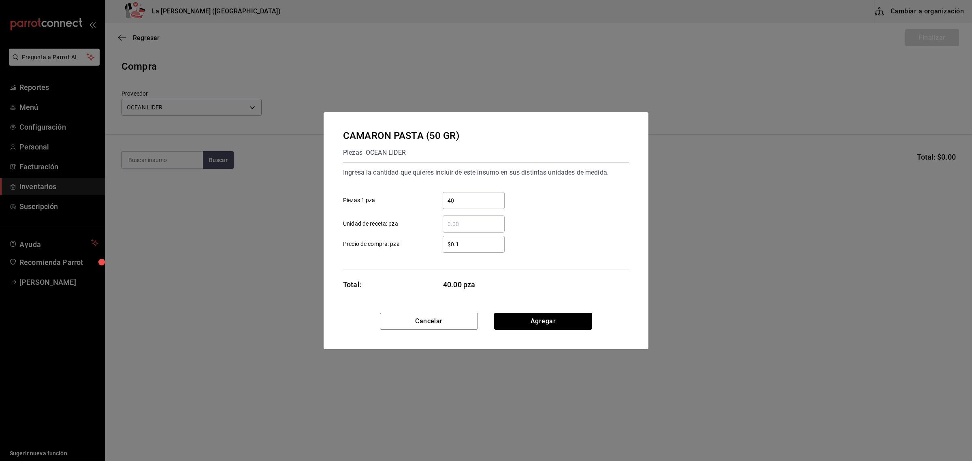
click button "Agregar" at bounding box center [543, 321] width 98 height 17
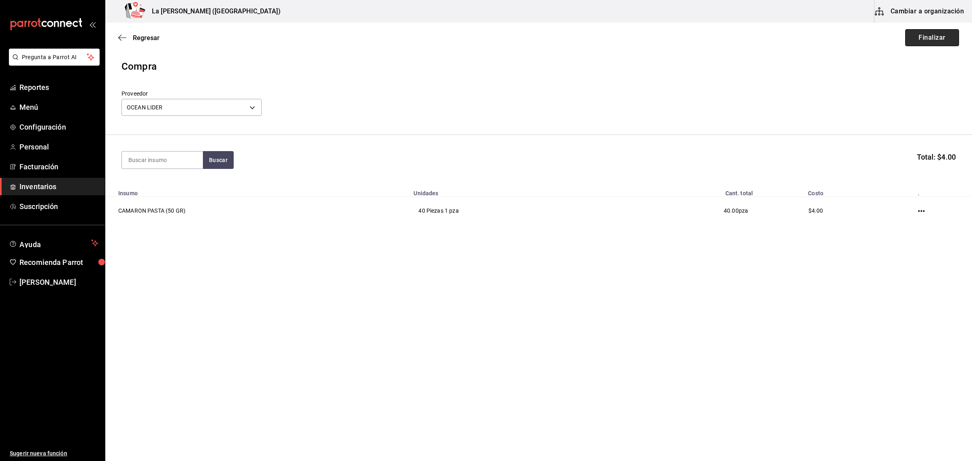
click at [944, 41] on button "Finalizar" at bounding box center [932, 37] width 54 height 17
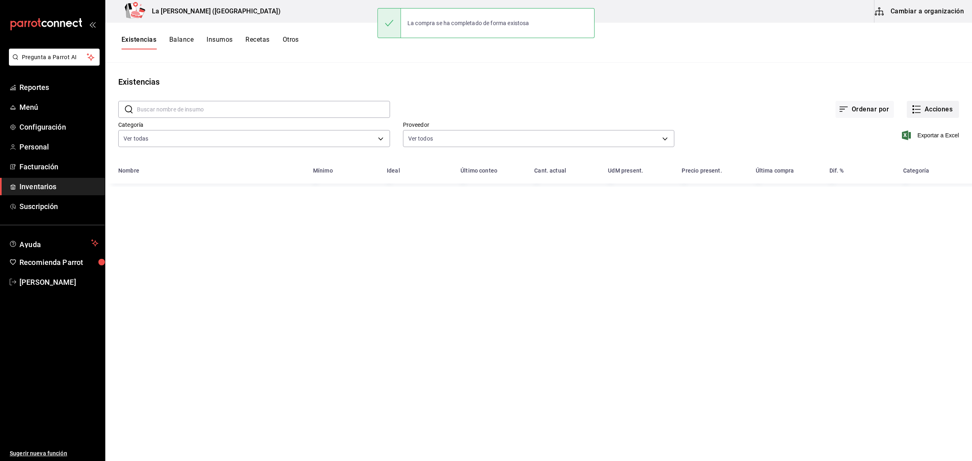
click at [946, 108] on button "Acciones" at bounding box center [933, 109] width 52 height 17
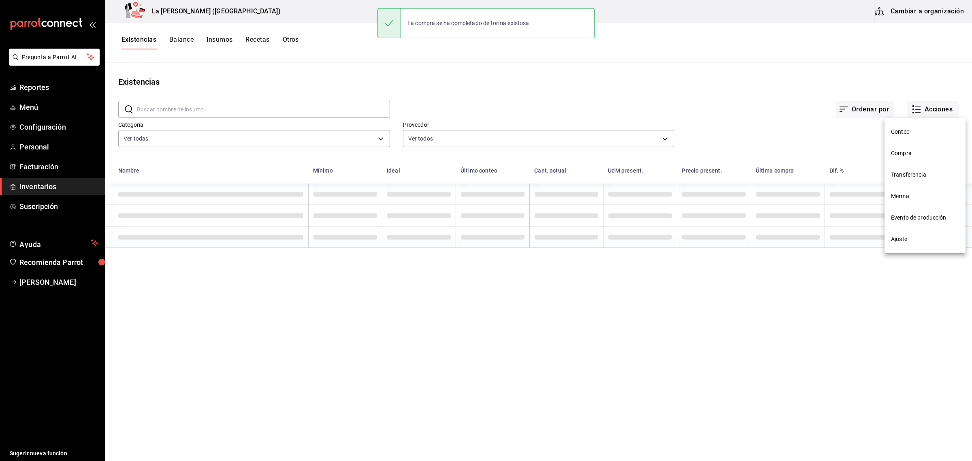
click at [914, 156] on span "Compra" at bounding box center [925, 153] width 68 height 9
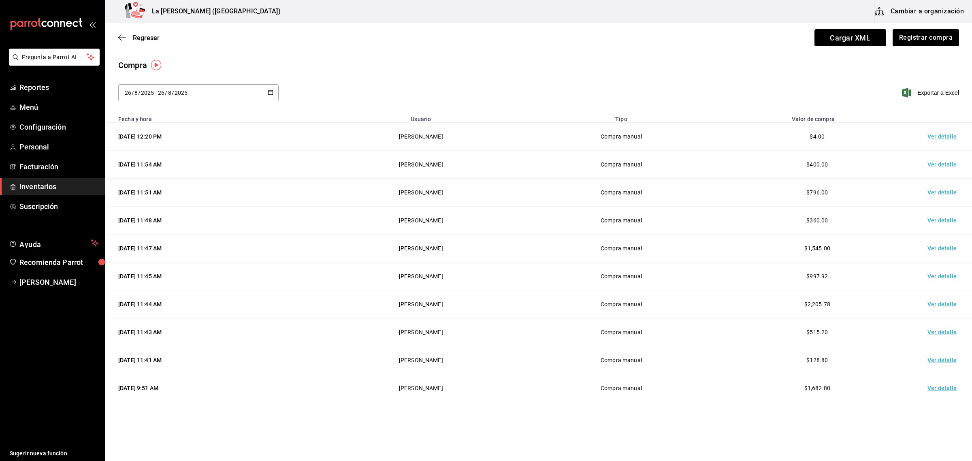
click at [941, 137] on td "Ver detalle" at bounding box center [944, 137] width 57 height 28
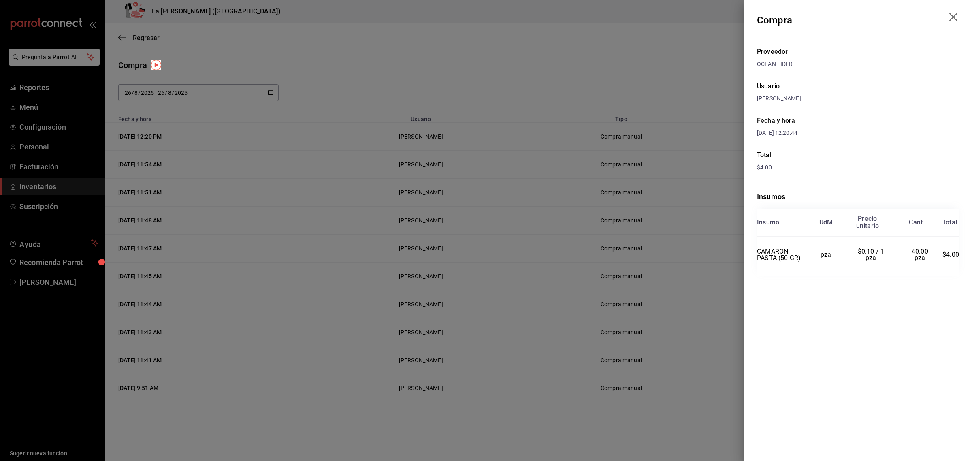
click at [471, 146] on div at bounding box center [486, 230] width 972 height 461
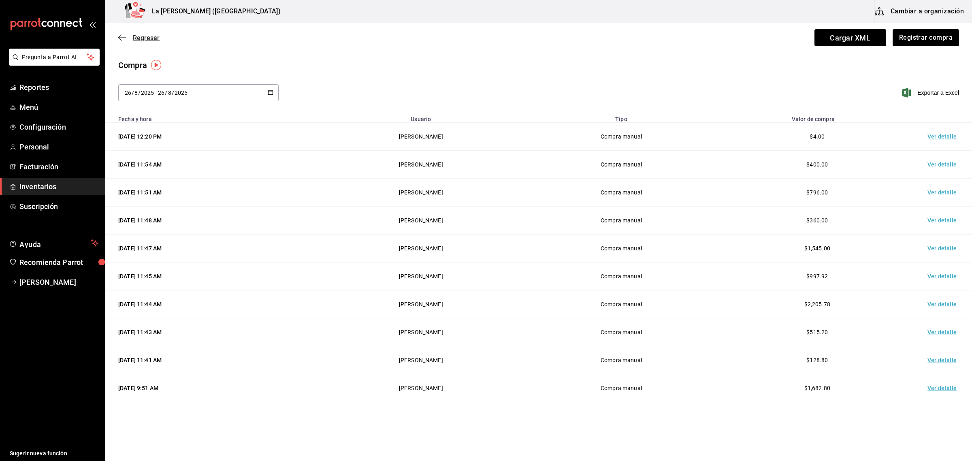
click at [141, 37] on span "Regresar" at bounding box center [146, 38] width 27 height 8
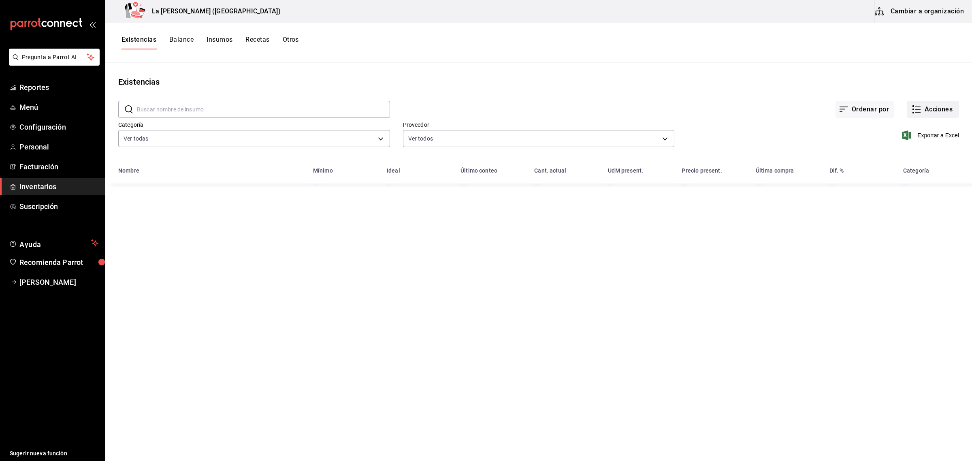
click at [931, 114] on button "Acciones" at bounding box center [933, 109] width 52 height 17
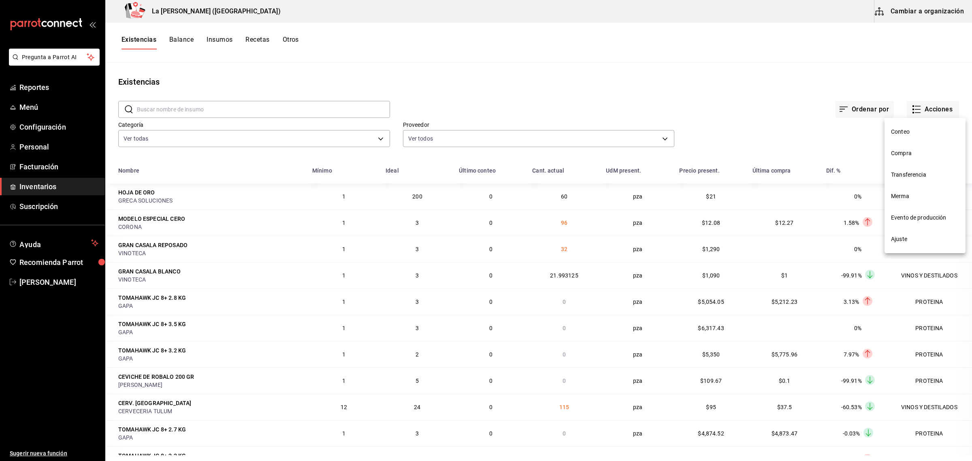
click at [910, 199] on span "Merma" at bounding box center [925, 196] width 68 height 9
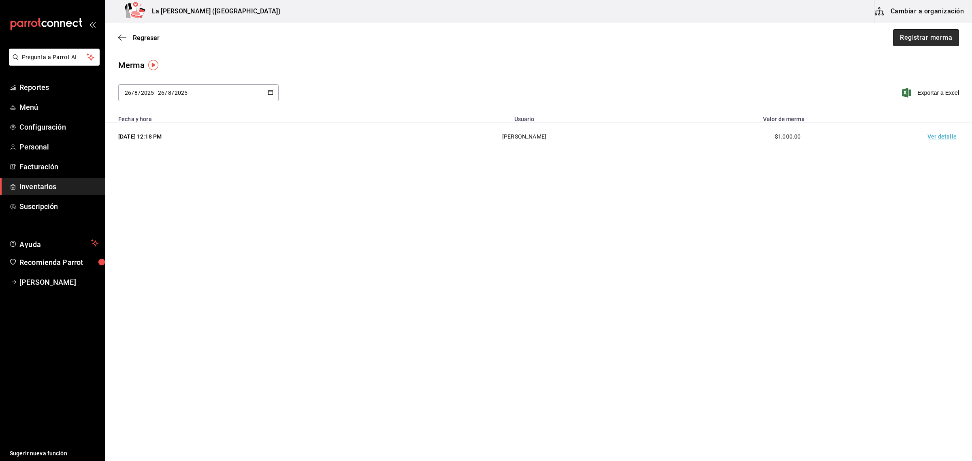
click at [930, 43] on button "Registrar merma" at bounding box center [926, 37] width 66 height 17
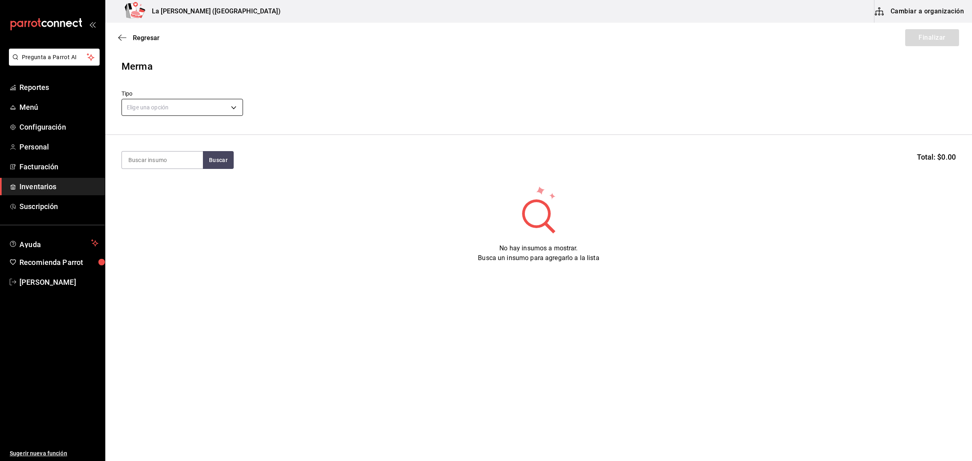
click at [181, 104] on body "Pregunta a Parrot AI Reportes Menú Configuración Personal Facturación Inventari…" at bounding box center [486, 207] width 972 height 415
click at [147, 160] on li "Error" at bounding box center [182, 159] width 121 height 13
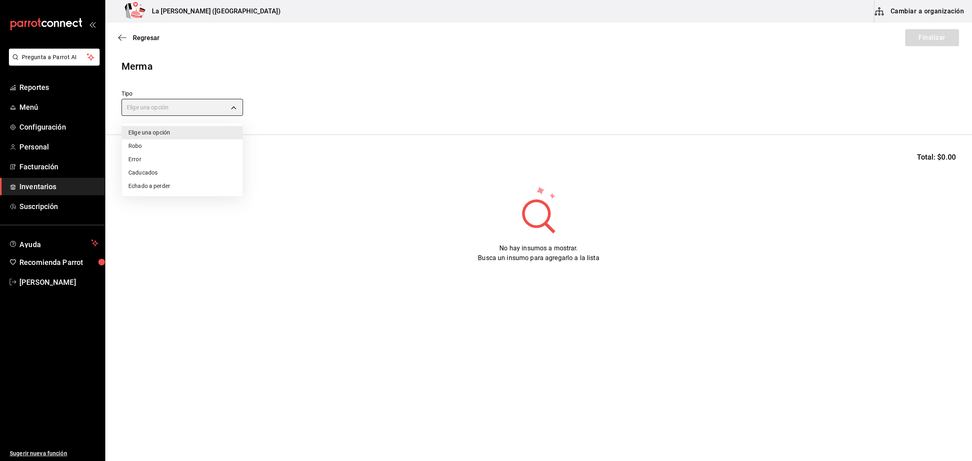
type input "ERROR"
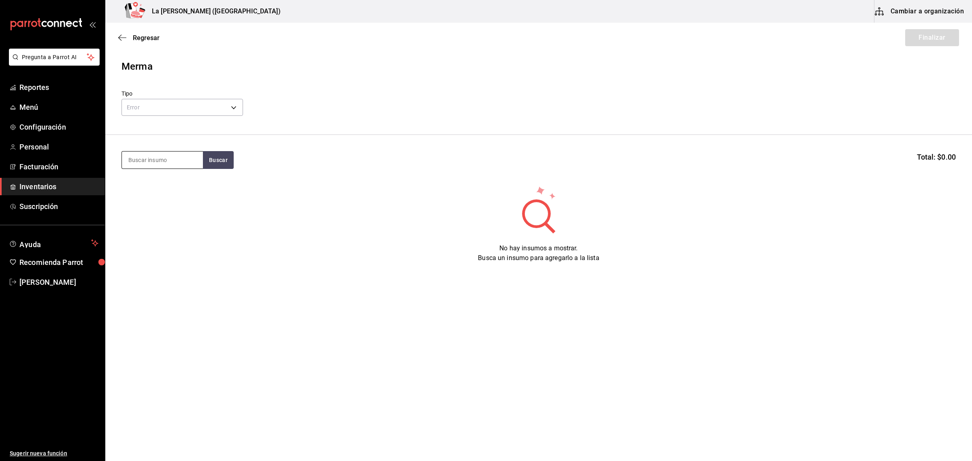
click at [139, 160] on input at bounding box center [162, 160] width 81 height 17
click at [181, 161] on input "FILETDE TOTO" at bounding box center [162, 160] width 81 height 17
type input "FILETE"
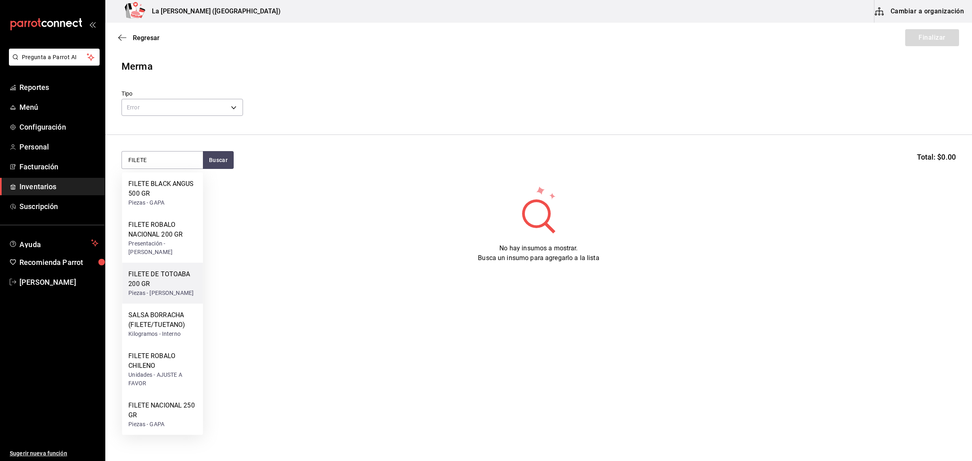
click at [161, 292] on div "Piezas - CARLOS ALFONSO TAPIA VARGAS" at bounding box center [162, 293] width 68 height 9
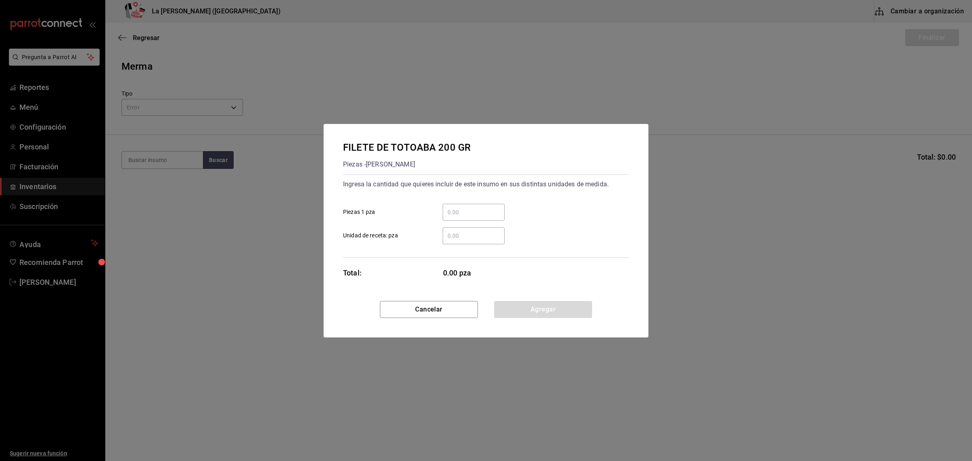
click at [486, 209] on input "​ Piezas 1 pza" at bounding box center [474, 212] width 62 height 10
type input "2"
click button "Cancelar" at bounding box center [429, 309] width 98 height 17
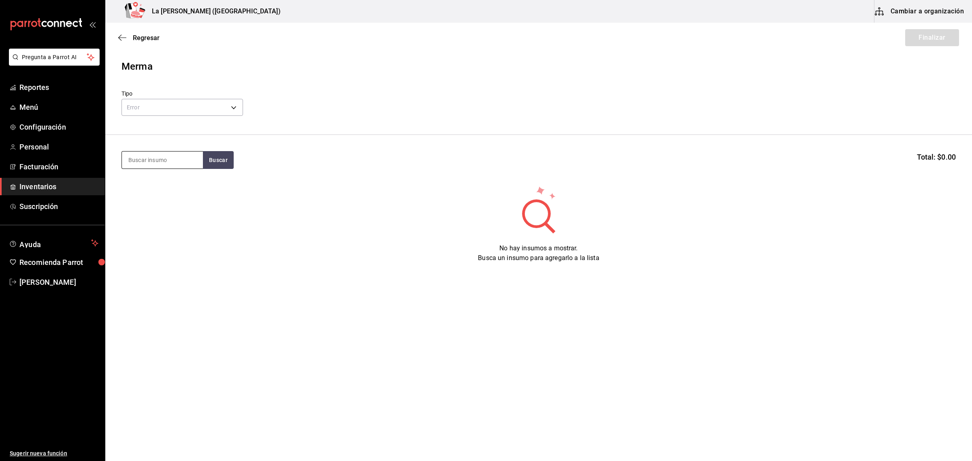
click at [152, 163] on input at bounding box center [162, 160] width 81 height 17
type input "TOTO"
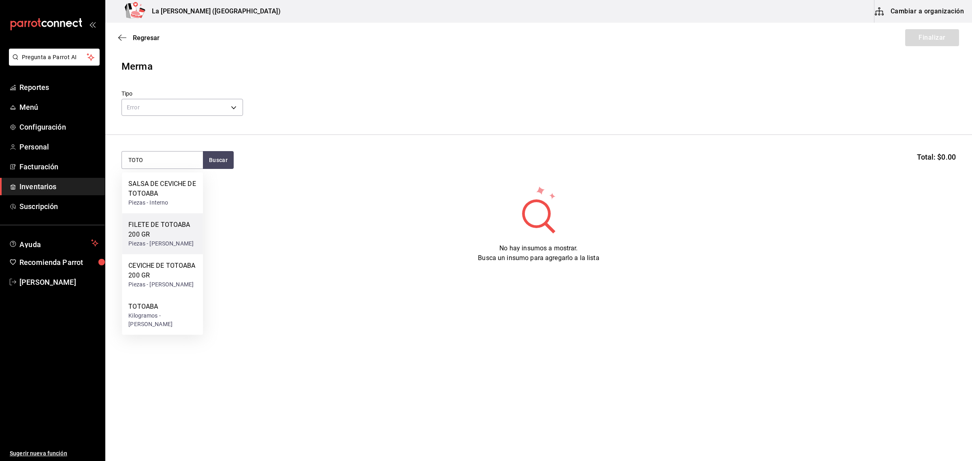
click at [162, 238] on div "FILETE DE TOTOABA 200 GR" at bounding box center [162, 229] width 68 height 19
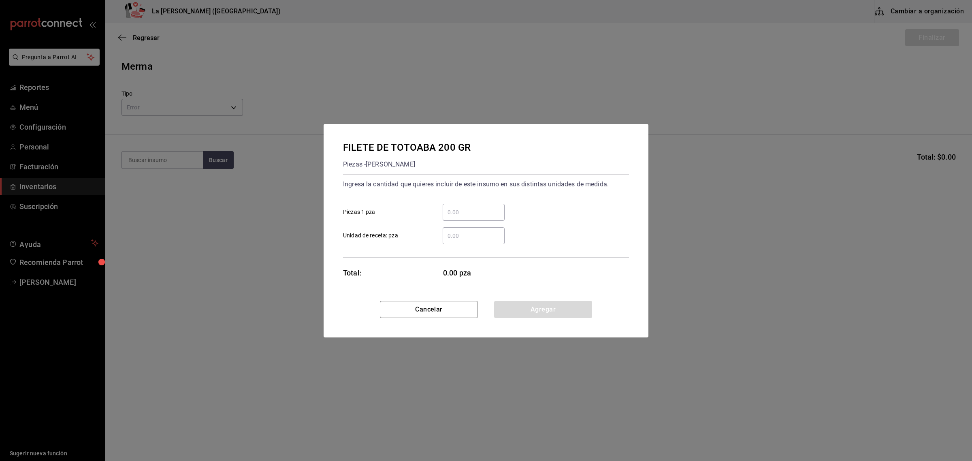
click at [453, 211] on input "​ Piezas 1 pza" at bounding box center [474, 212] width 62 height 10
type input "2"
click button "Agregar" at bounding box center [543, 309] width 98 height 17
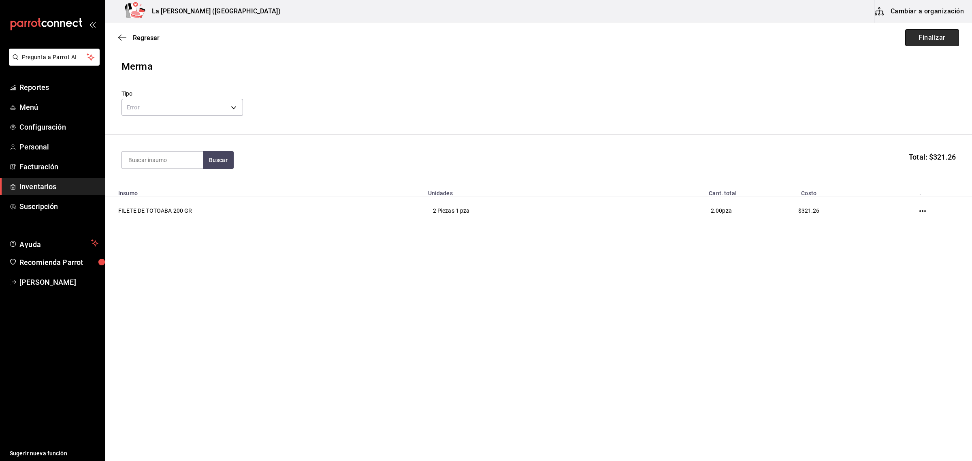
click at [933, 45] on button "Finalizar" at bounding box center [932, 37] width 54 height 17
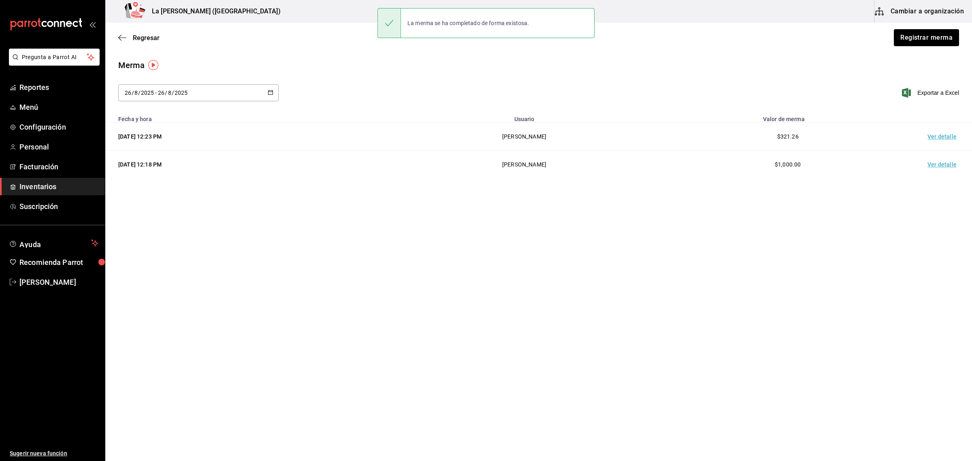
click at [939, 137] on td "Ver detalle" at bounding box center [944, 137] width 57 height 28
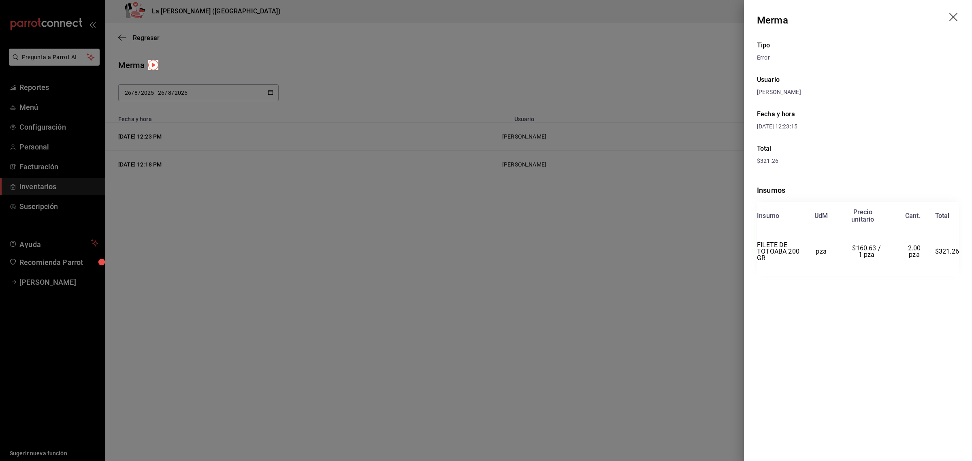
click at [566, 211] on div at bounding box center [486, 230] width 972 height 461
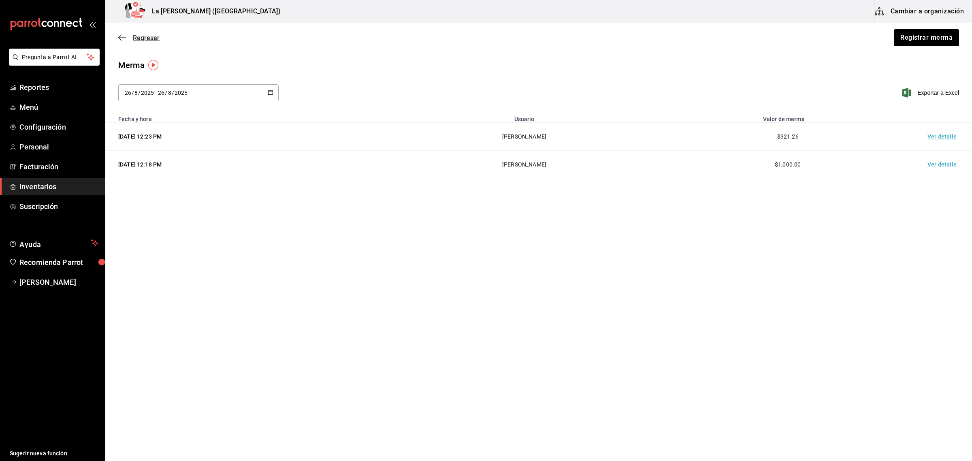
click at [130, 37] on span "Regresar" at bounding box center [138, 38] width 41 height 8
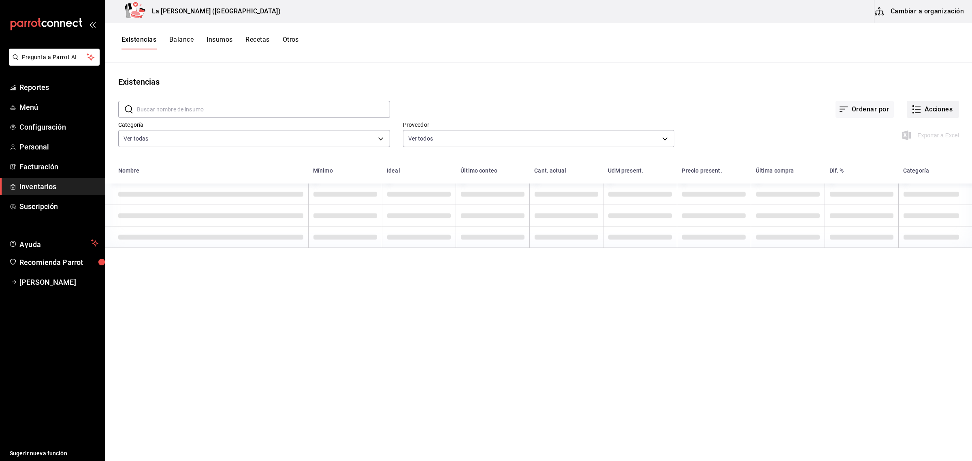
click at [917, 109] on icon "button" at bounding box center [917, 110] width 10 height 10
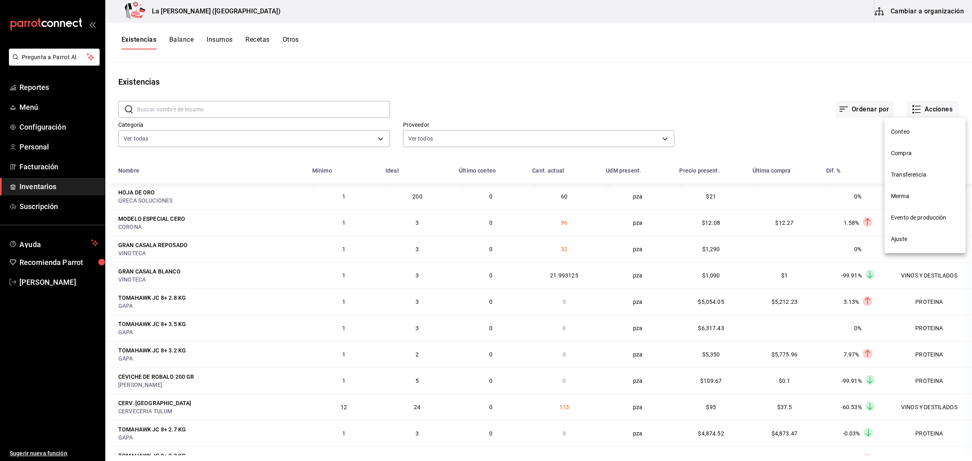
click at [903, 160] on li "Compra" at bounding box center [925, 153] width 81 height 21
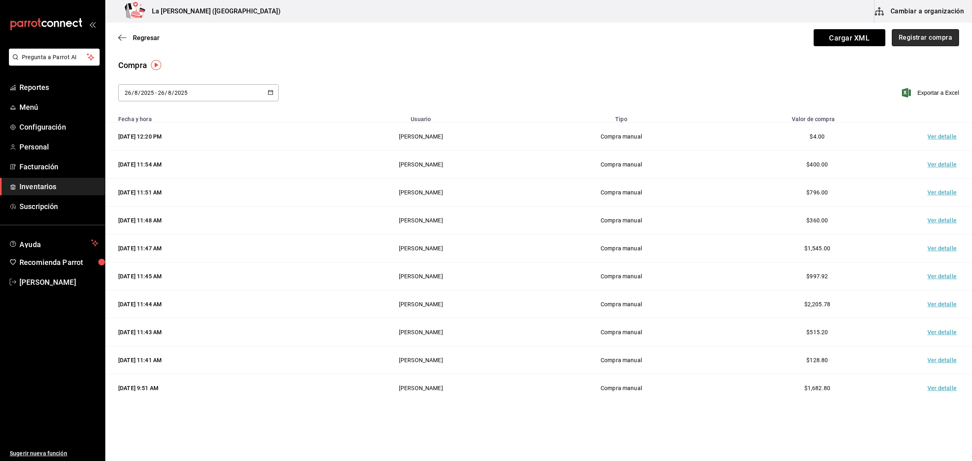
click at [914, 35] on button "Registrar compra" at bounding box center [925, 37] width 67 height 17
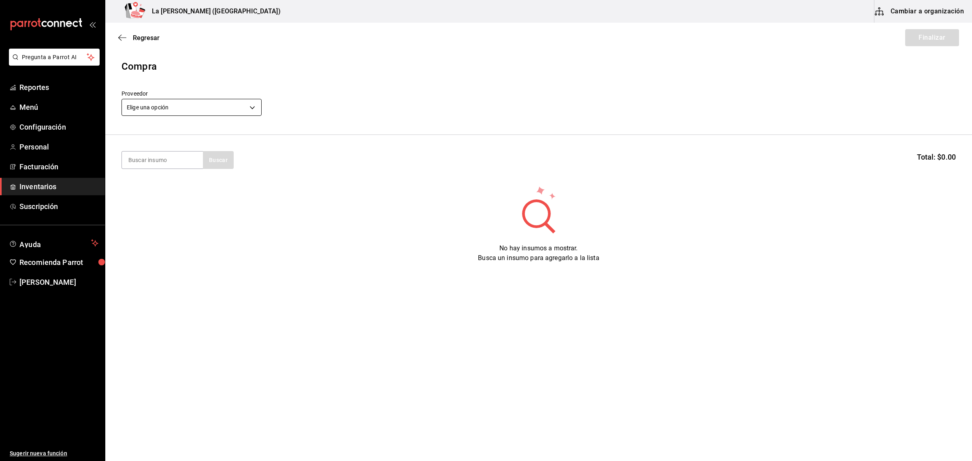
click at [201, 110] on body "Pregunta a Parrot AI Reportes Menú Configuración Personal Facturación Inventari…" at bounding box center [486, 207] width 972 height 415
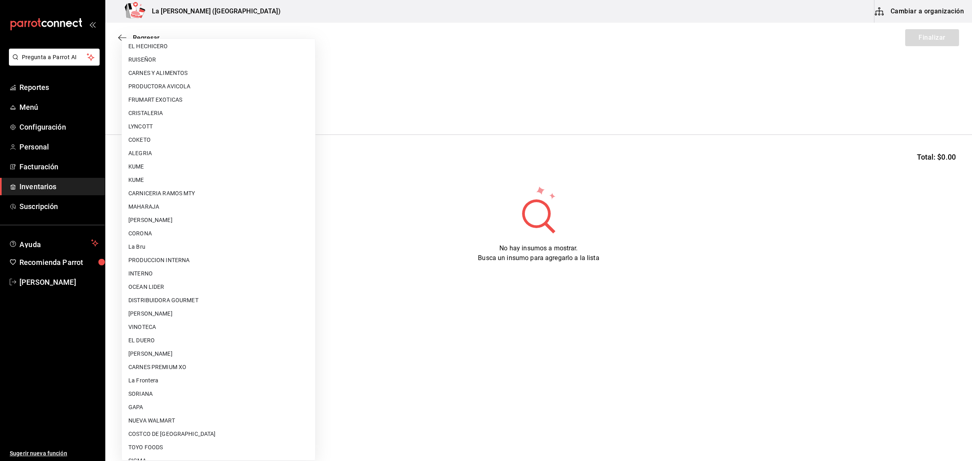
scroll to position [467, 0]
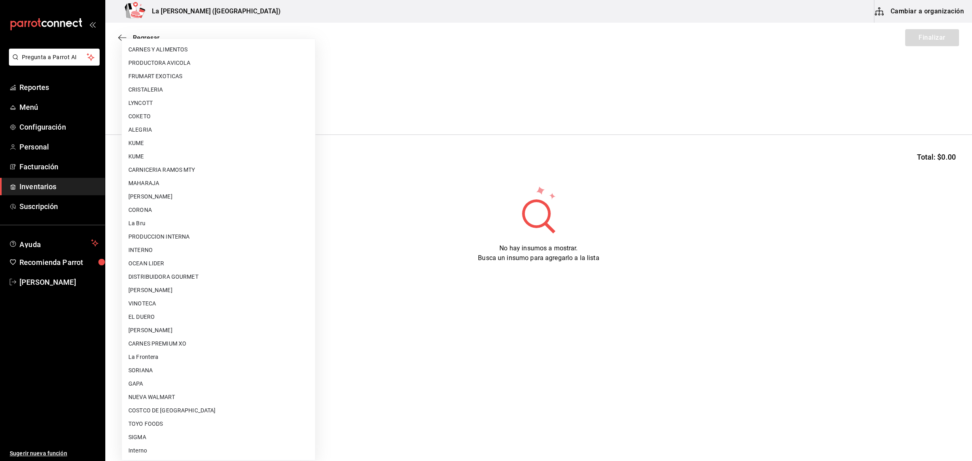
click at [209, 330] on li "[PERSON_NAME]" at bounding box center [218, 330] width 193 height 13
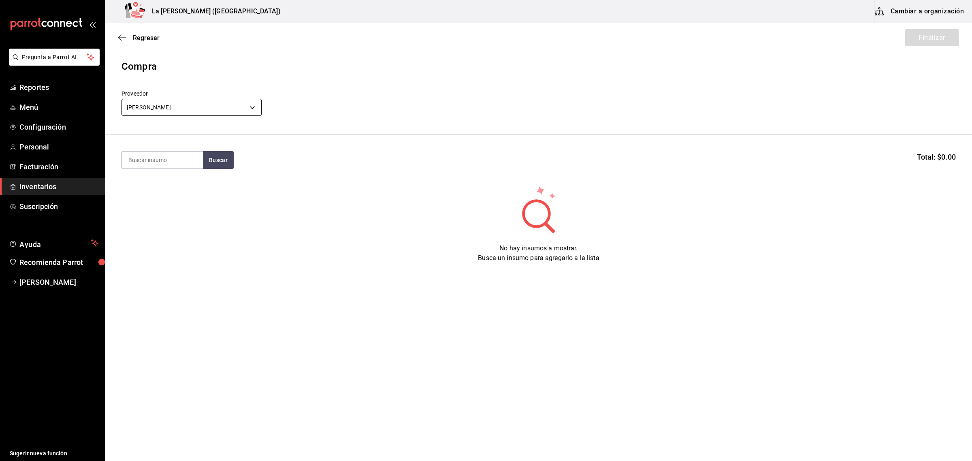
click at [240, 109] on body "Pregunta a Parrot AI Reportes Menú Configuración Personal Facturación Inventari…" at bounding box center [486, 207] width 972 height 415
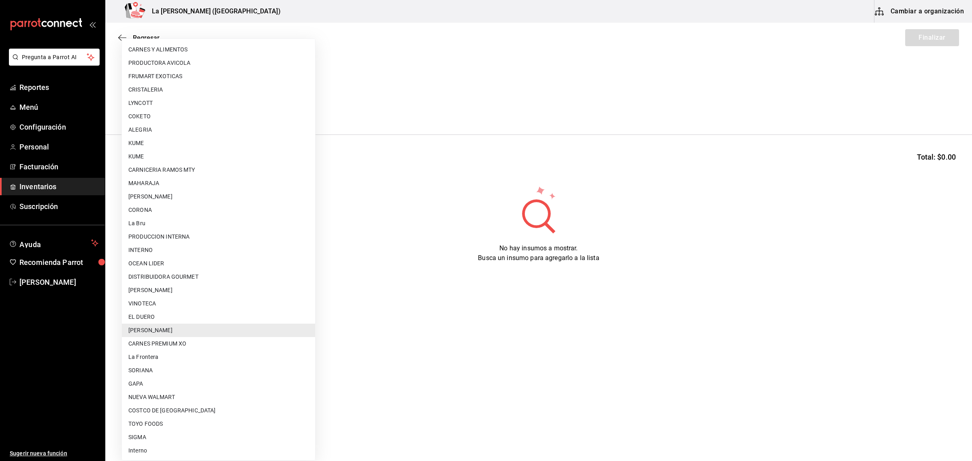
click at [164, 139] on li "KUME" at bounding box center [218, 143] width 193 height 13
type input "5694ca98-db9e-4dad-acd2-a87a3699d830"
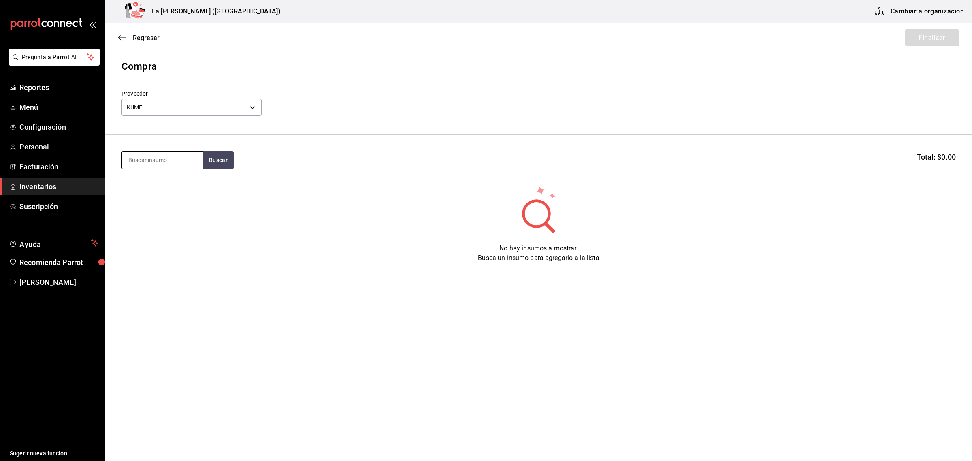
click at [139, 158] on input at bounding box center [162, 160] width 81 height 17
type input "TOTO"
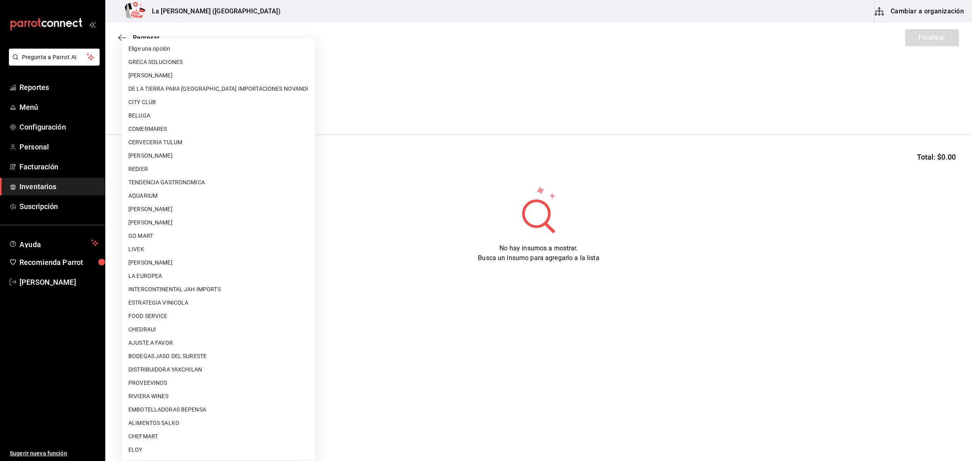
click at [181, 100] on body "Pregunta a Parrot AI Reportes Menú Configuración Personal Facturación Inventari…" at bounding box center [486, 207] width 972 height 415
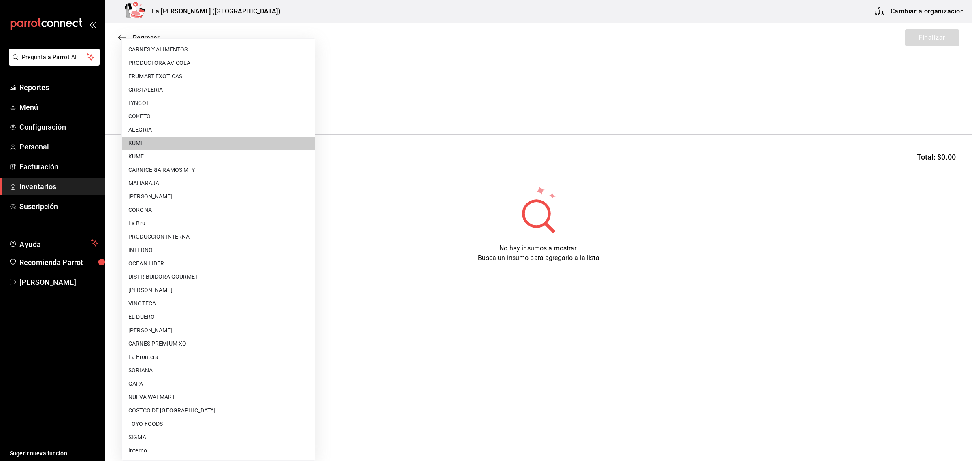
click at [208, 330] on li "[PERSON_NAME]" at bounding box center [218, 330] width 193 height 13
type input "315b81d5-d420-441a-a150-3d316ba9d60a"
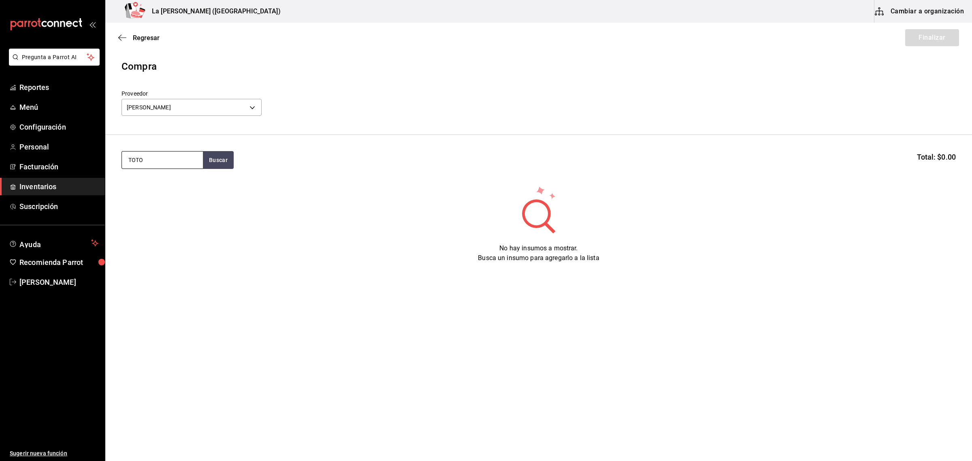
click at [176, 154] on input "TOTO" at bounding box center [162, 160] width 81 height 17
click at [155, 239] on div "CEVICHE DE TOTOABA 200 GR" at bounding box center [162, 229] width 68 height 19
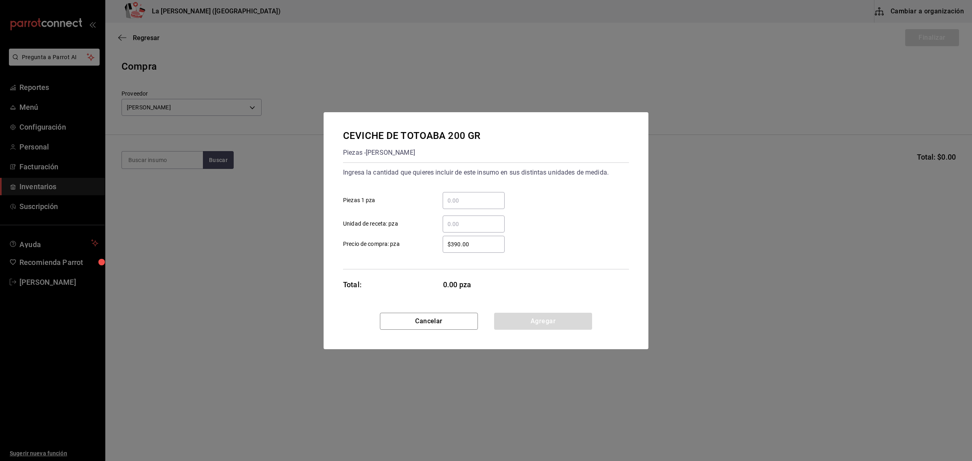
click at [473, 201] on input "​ Piezas 1 pza" at bounding box center [474, 201] width 62 height 10
type input "2"
type input "$0.1"
click button "Agregar" at bounding box center [543, 321] width 98 height 17
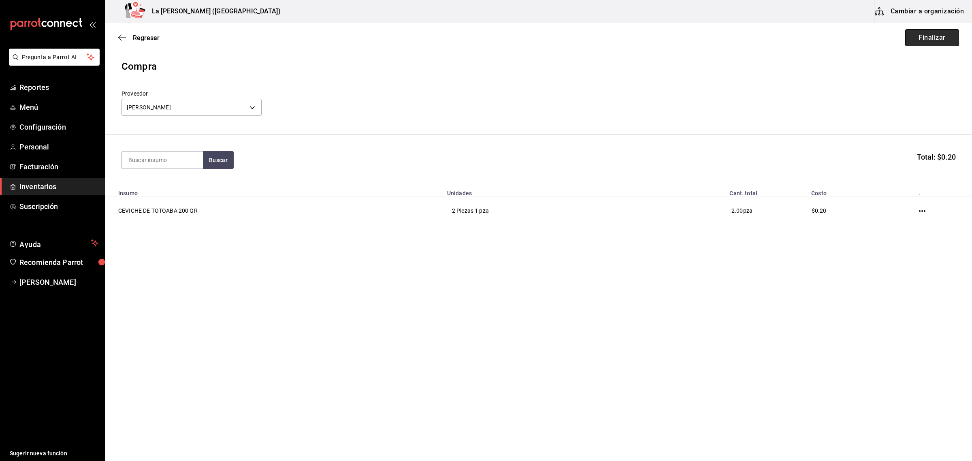
click at [940, 41] on button "Finalizar" at bounding box center [932, 37] width 54 height 17
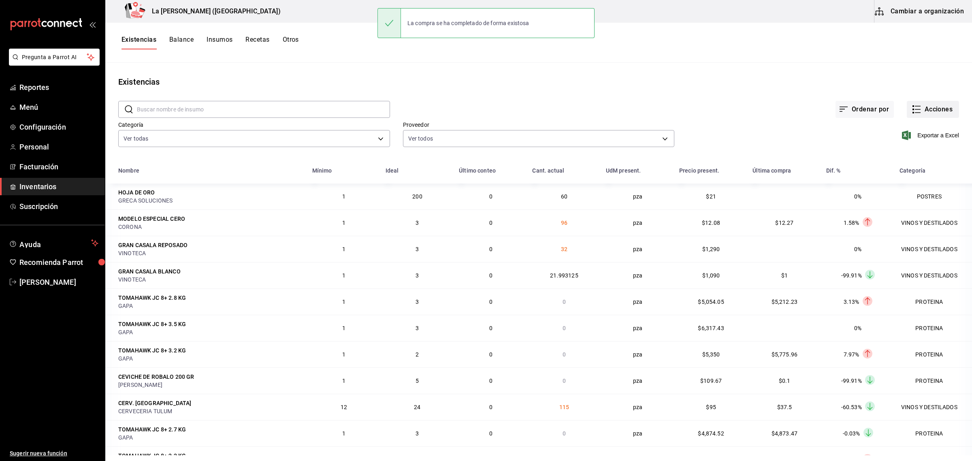
click at [928, 113] on button "Acciones" at bounding box center [933, 109] width 52 height 17
click at [916, 155] on span "Compra" at bounding box center [925, 153] width 68 height 9
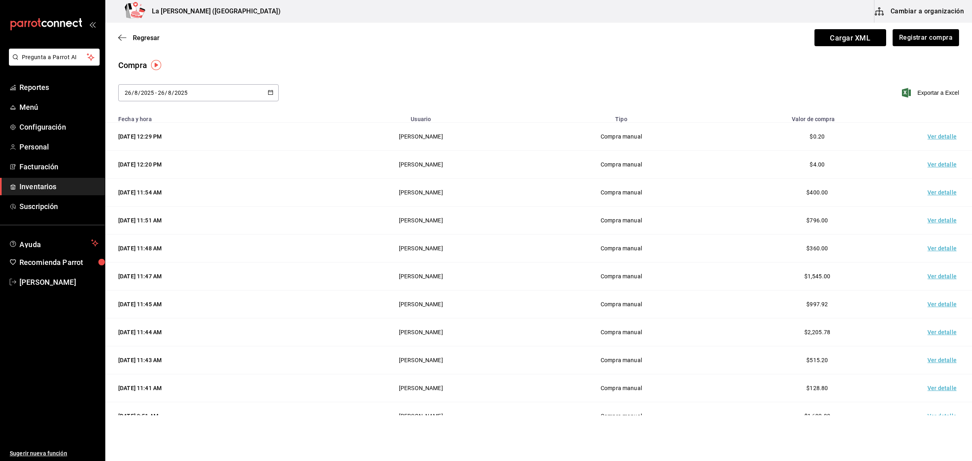
click at [940, 134] on td "Ver detalle" at bounding box center [944, 137] width 57 height 28
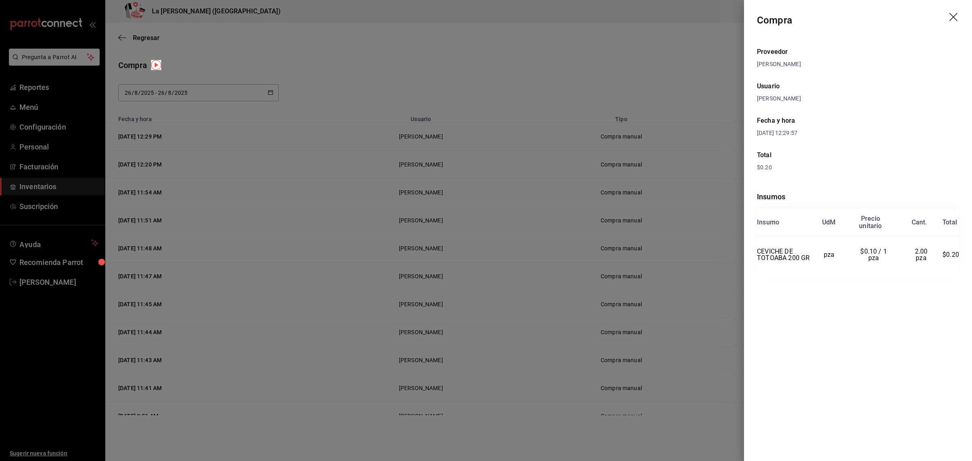
click at [542, 355] on div at bounding box center [486, 230] width 972 height 461
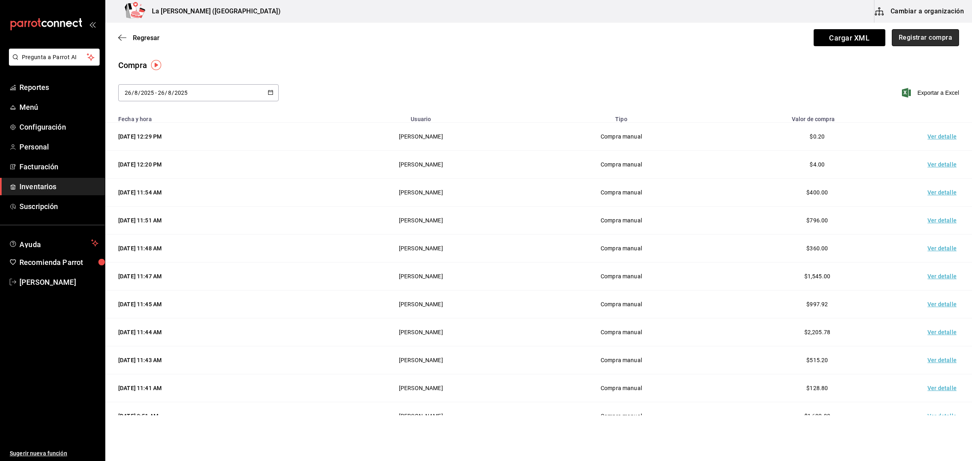
click at [939, 43] on button "Registrar compra" at bounding box center [925, 37] width 67 height 17
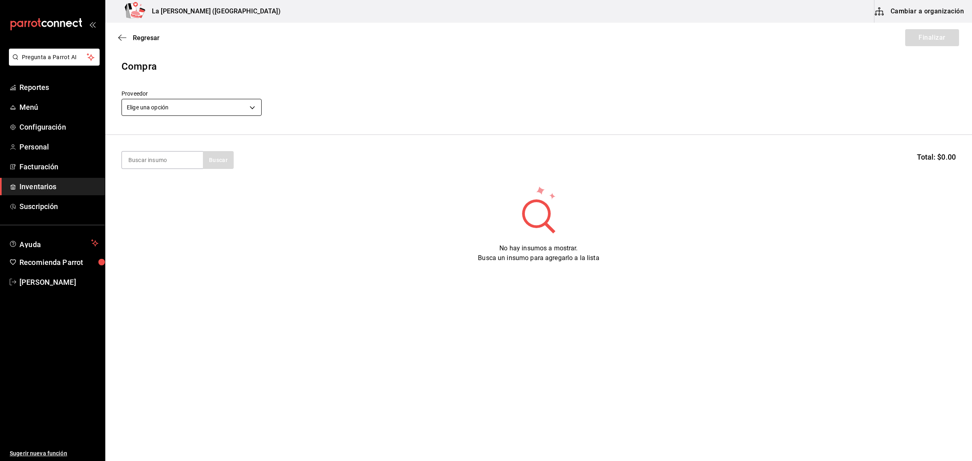
click at [171, 109] on body "Pregunta a Parrot AI Reportes Menú Configuración Personal Facturación Inventari…" at bounding box center [486, 207] width 972 height 415
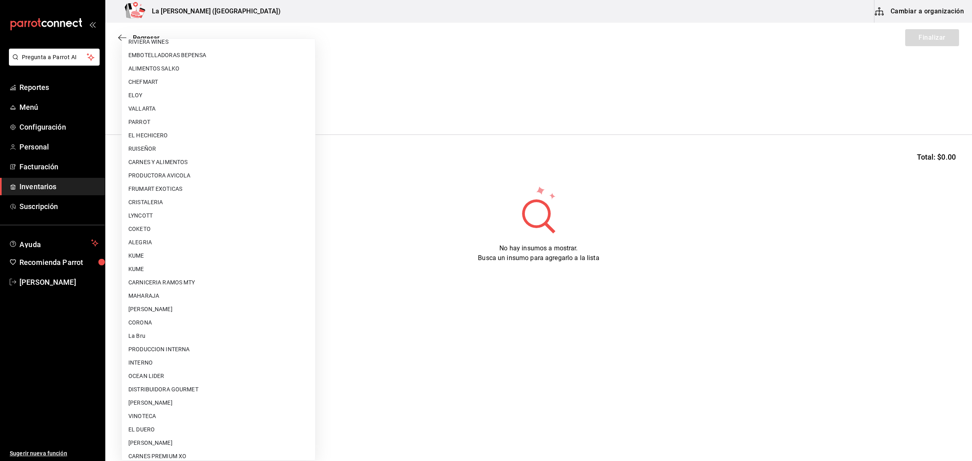
scroll to position [467, 0]
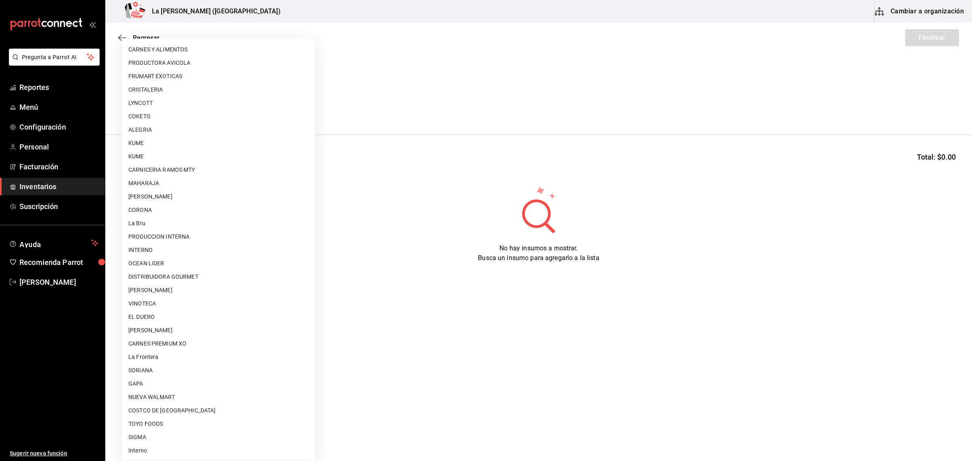
click at [179, 240] on li "PRODUCCION INTERNA" at bounding box center [218, 236] width 193 height 13
type input "87994001-4809-4af2-bb25-541b74e25a5c"
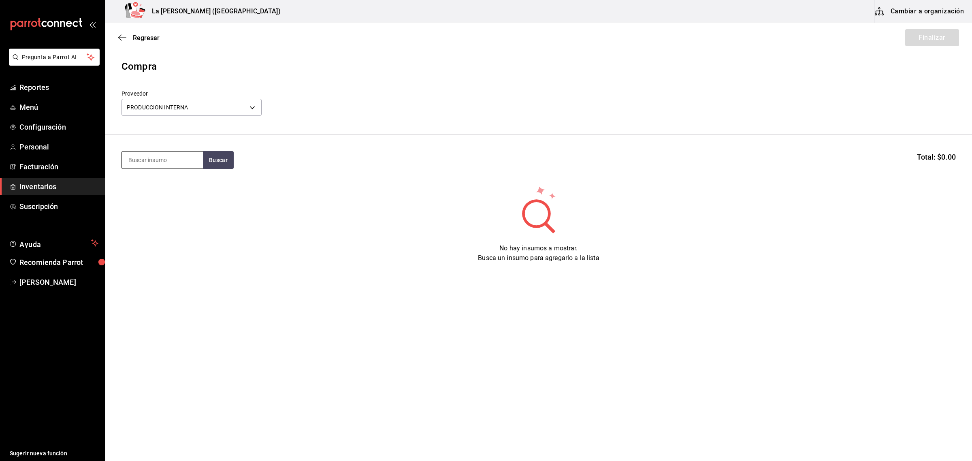
click at [150, 166] on input at bounding box center [162, 160] width 81 height 17
type input "ELOTE"
click at [157, 191] on div "Piezas - PRODUCCION INTERNA" at bounding box center [162, 197] width 68 height 17
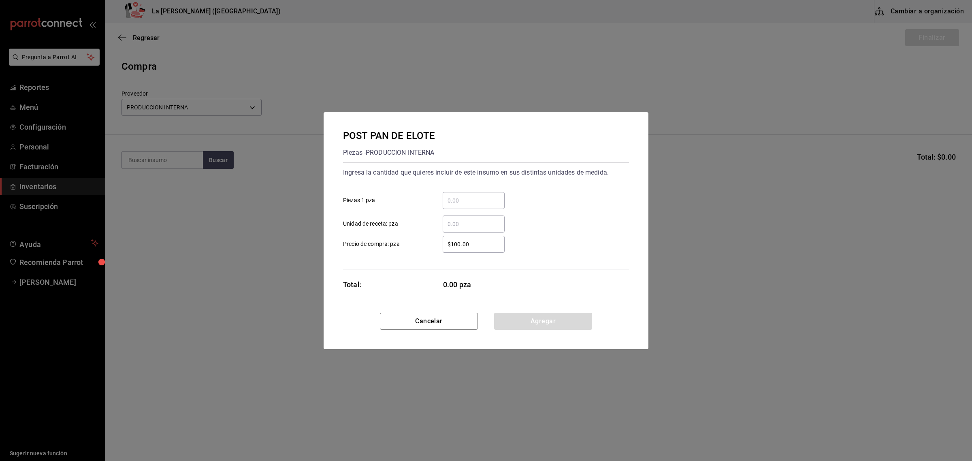
click at [489, 211] on div "​ Unidad de receta: pza" at bounding box center [483, 220] width 293 height 23
click at [491, 199] on input "​ Piezas 1 pza" at bounding box center [474, 201] width 62 height 10
type input "9"
type input "$0.1"
click button "Agregar" at bounding box center [543, 321] width 98 height 17
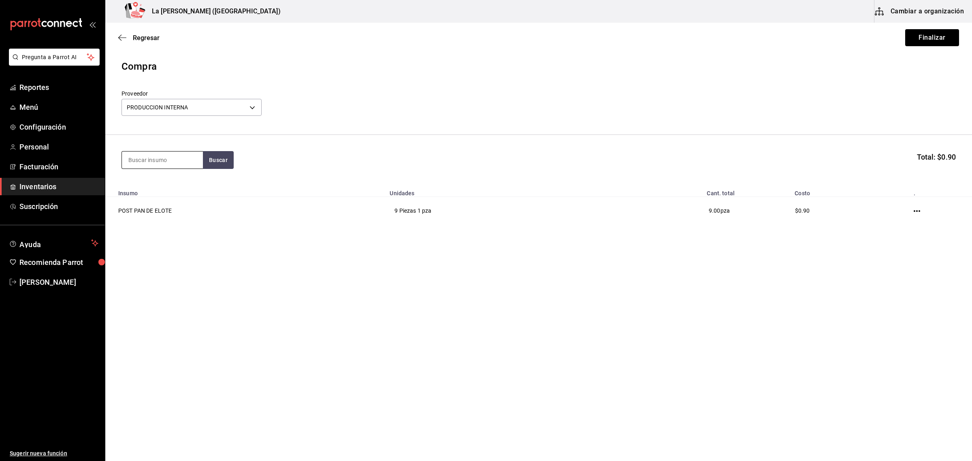
click at [149, 158] on input at bounding box center [162, 160] width 81 height 17
type input "ZANAH"
click at [155, 189] on div "POST PASTEL DE ZANAHORIA" at bounding box center [162, 188] width 68 height 19
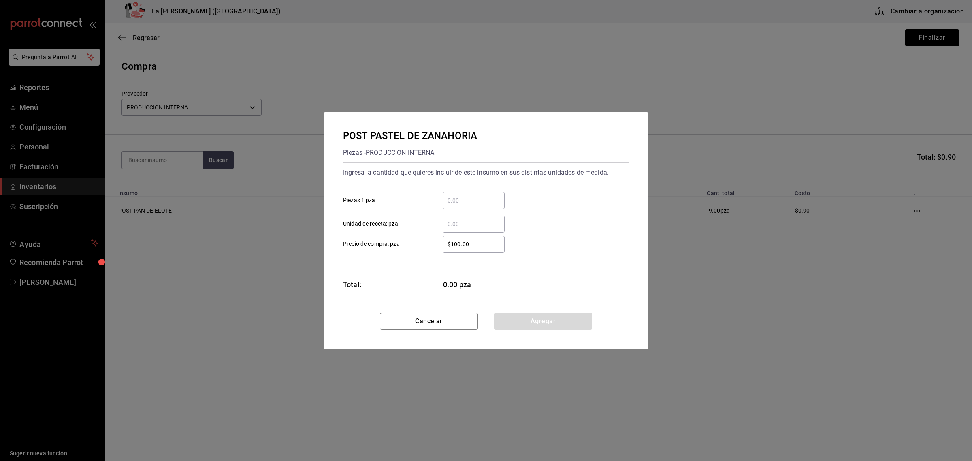
click at [493, 203] on input "​ Piezas 1 pza" at bounding box center [474, 201] width 62 height 10
type input "12"
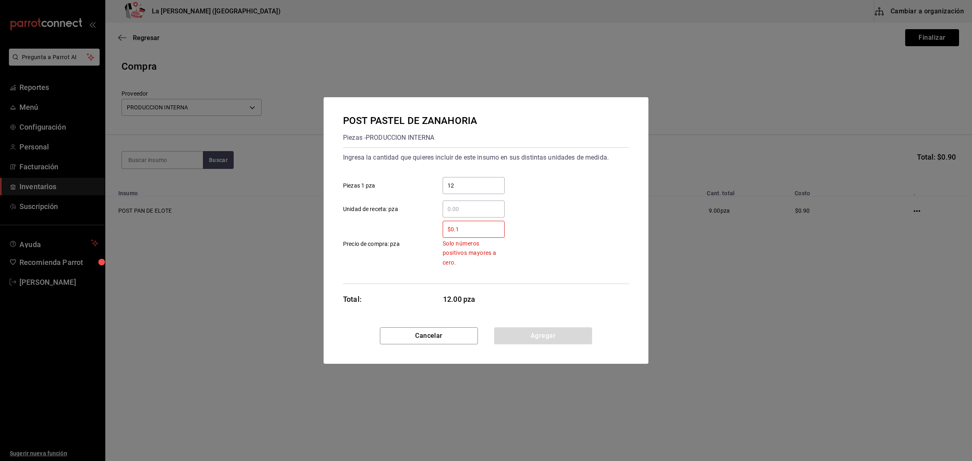
type input "$0.1"
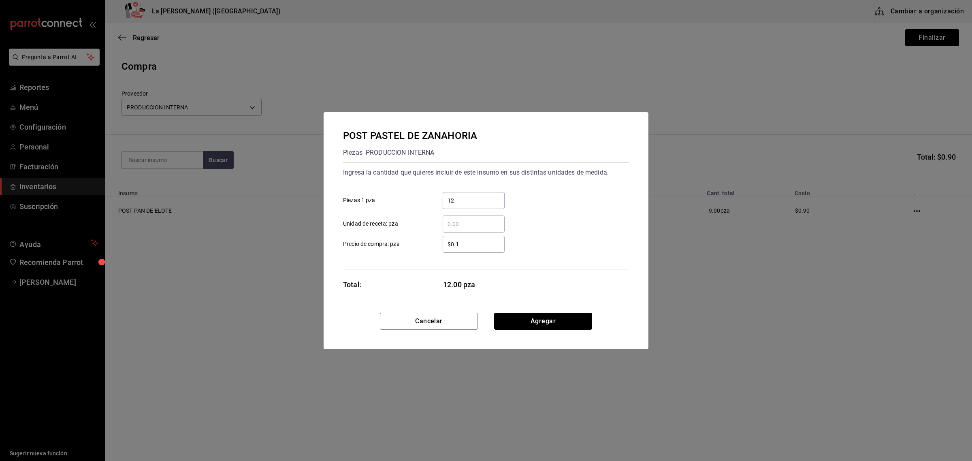
click button "Agregar" at bounding box center [543, 321] width 98 height 17
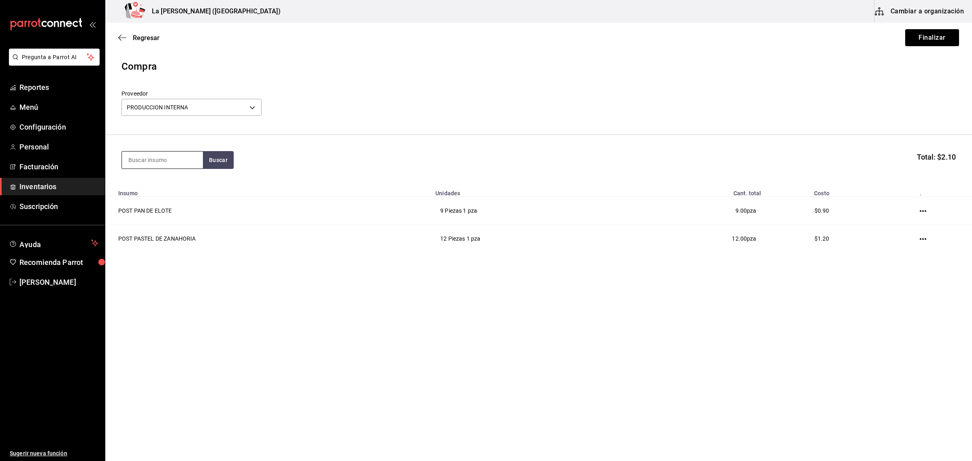
click at [142, 157] on input at bounding box center [162, 160] width 81 height 17
type input "VOLC"
click at [153, 201] on div "Piezas - PRODUCCION INTERNA" at bounding box center [162, 207] width 68 height 17
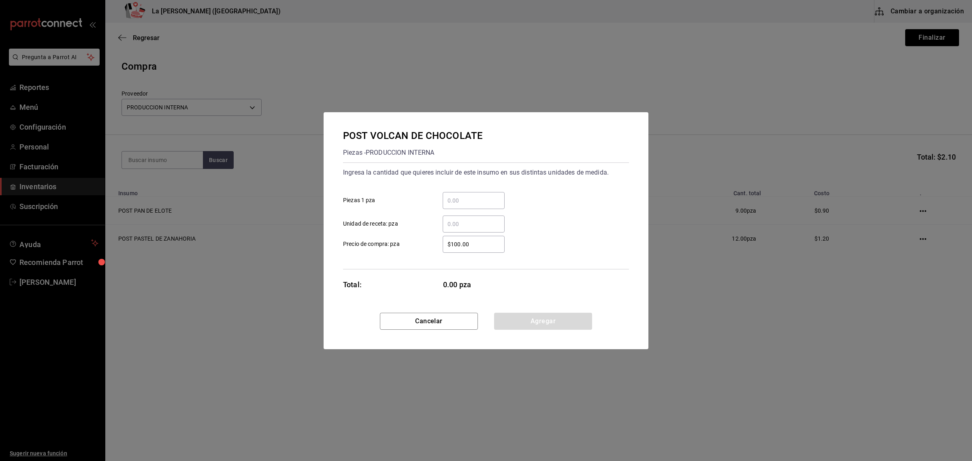
click at [476, 187] on div "​ Piezas 1 pza" at bounding box center [483, 197] width 293 height 23
click at [473, 192] on div "​" at bounding box center [474, 200] width 62 height 17
click at [473, 196] on input "​ Piezas 1 pza" at bounding box center [474, 201] width 62 height 10
type input "20"
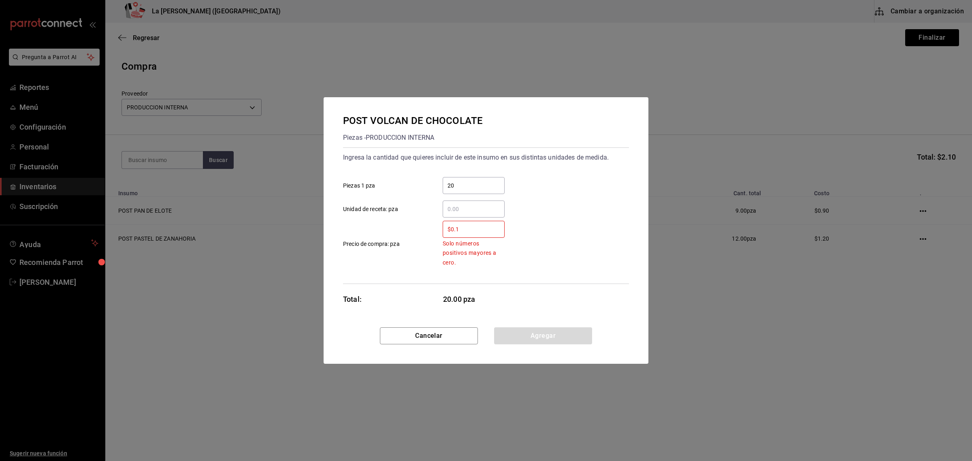
type input "$0.1"
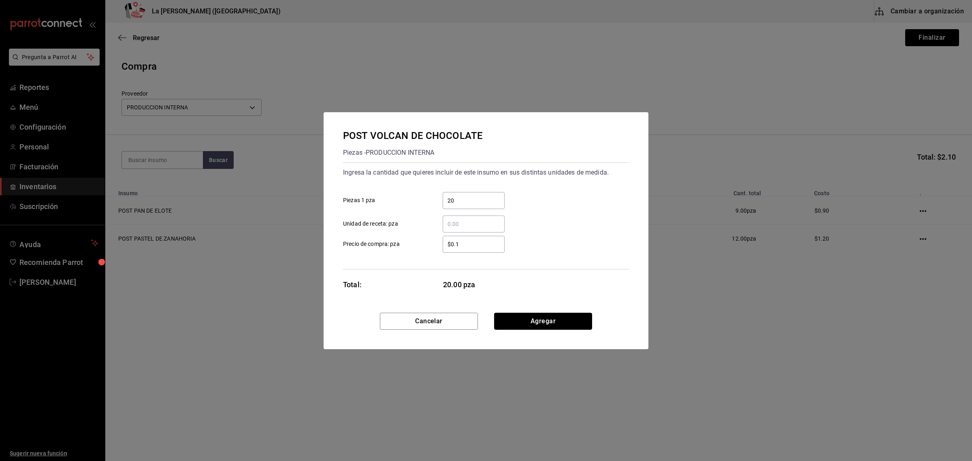
click button "Agregar" at bounding box center [543, 321] width 98 height 17
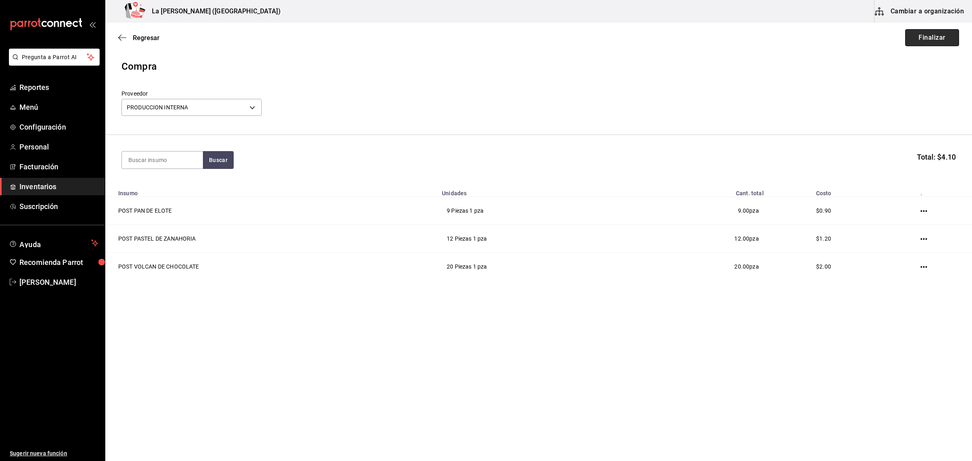
click at [933, 34] on button "Finalizar" at bounding box center [932, 37] width 54 height 17
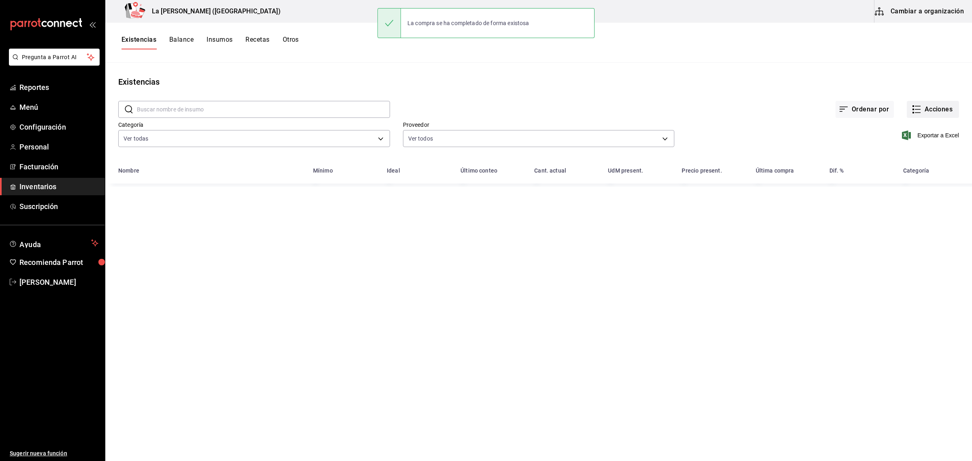
click at [949, 112] on button "Acciones" at bounding box center [933, 109] width 52 height 17
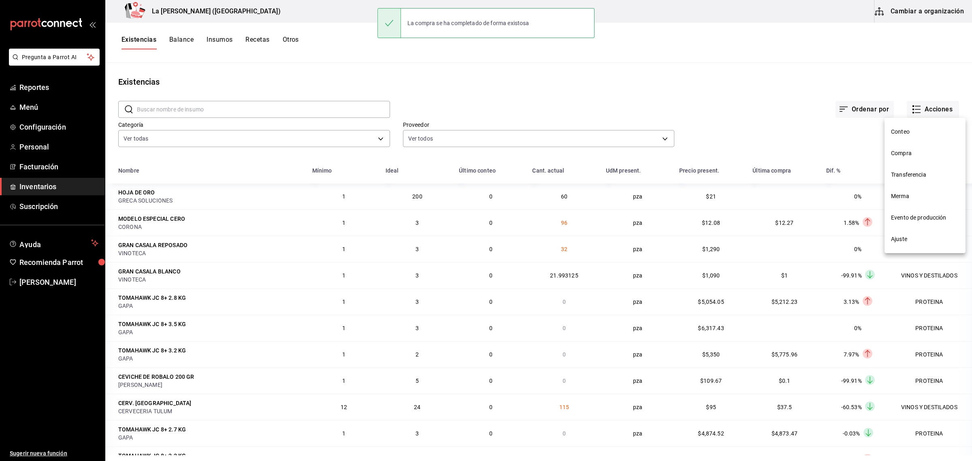
click at [912, 152] on span "Compra" at bounding box center [925, 153] width 68 height 9
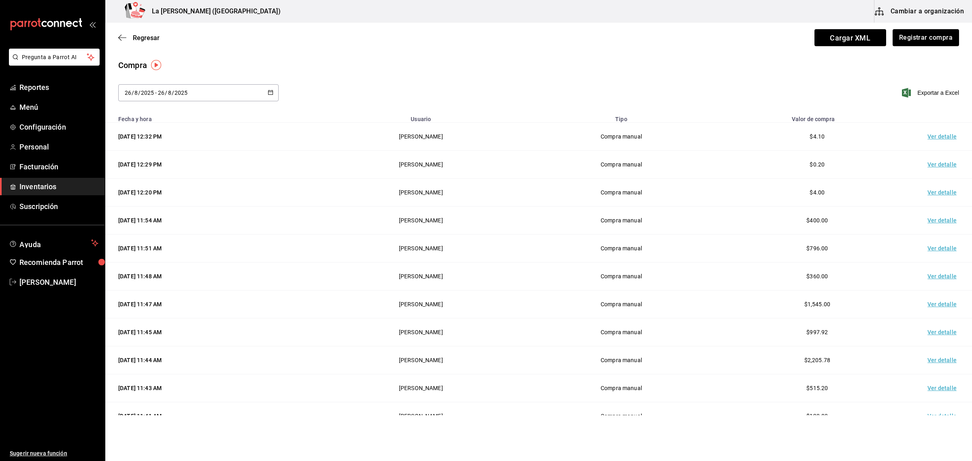
click at [930, 137] on td "Ver detalle" at bounding box center [944, 137] width 57 height 28
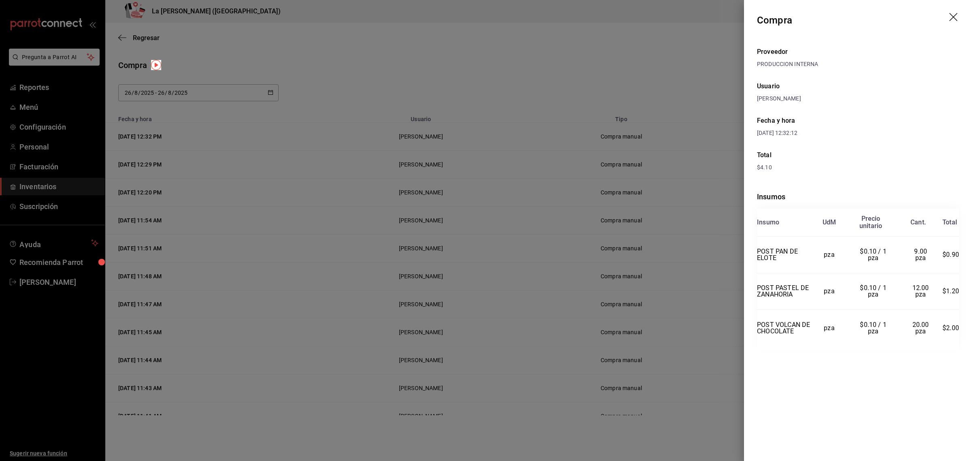
click at [594, 81] on div at bounding box center [486, 230] width 972 height 461
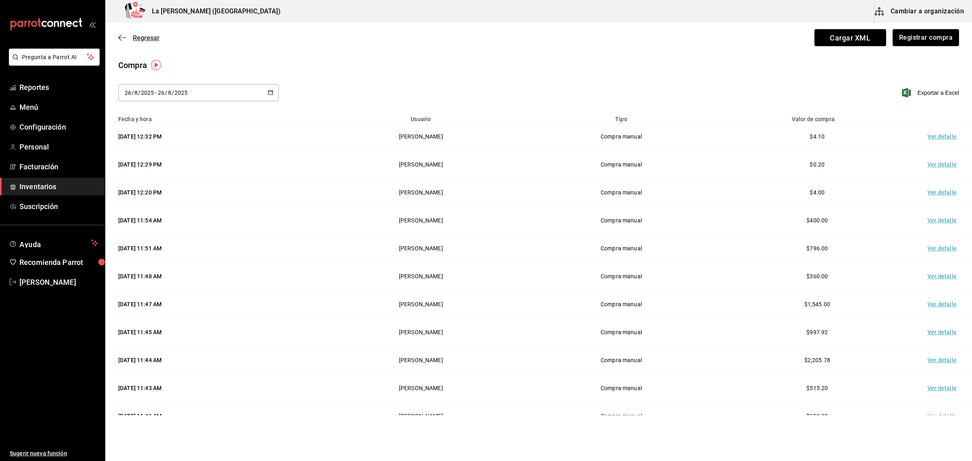
click at [129, 35] on span "Regresar" at bounding box center [138, 38] width 41 height 8
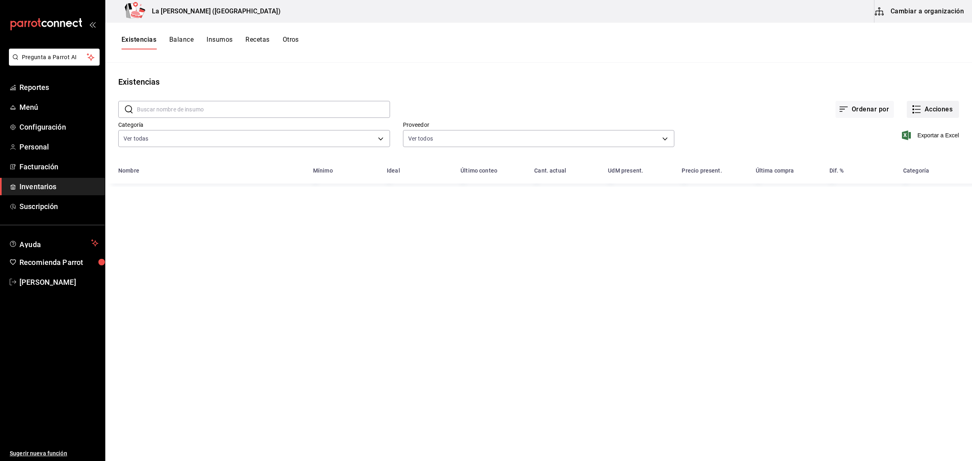
click at [939, 108] on button "Acciones" at bounding box center [933, 109] width 52 height 17
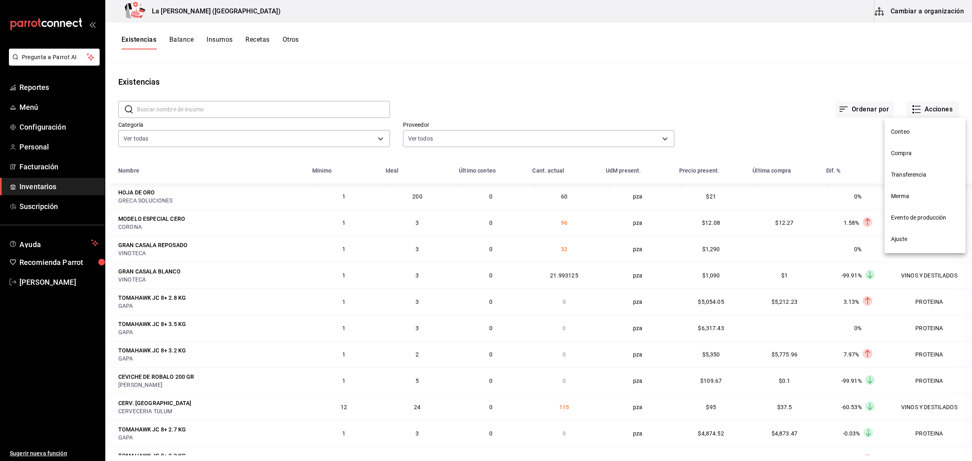
click at [907, 192] on span "Merma" at bounding box center [925, 196] width 68 height 9
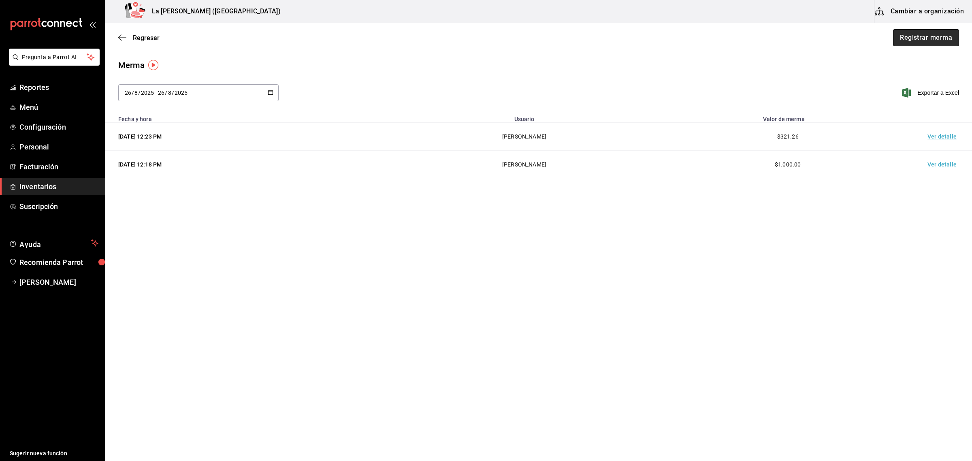
click at [953, 37] on button "Registrar merma" at bounding box center [926, 37] width 66 height 17
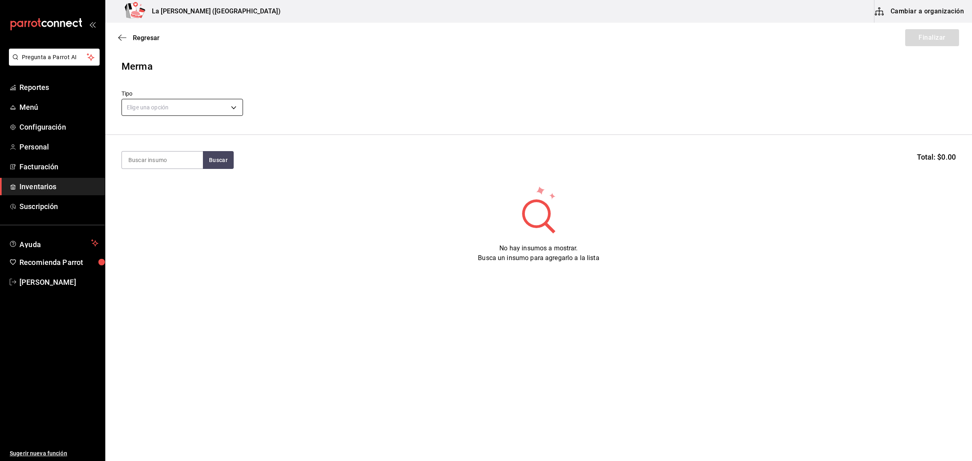
click at [177, 102] on body "Pregunta a Parrot AI Reportes Menú Configuración Personal Facturación Inventari…" at bounding box center [486, 207] width 972 height 415
drag, startPoint x: 139, startPoint y: 158, endPoint x: 150, endPoint y: 145, distance: 17.3
click at [139, 158] on li "Error" at bounding box center [182, 159] width 121 height 13
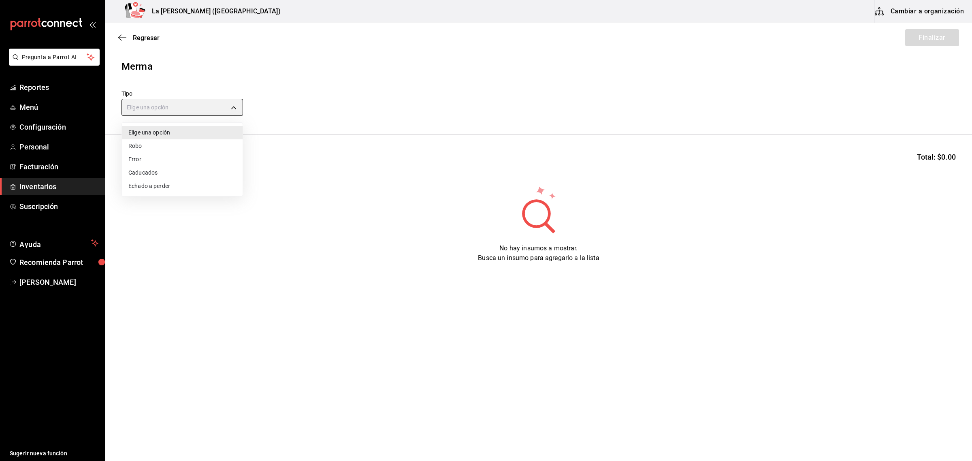
type input "ERROR"
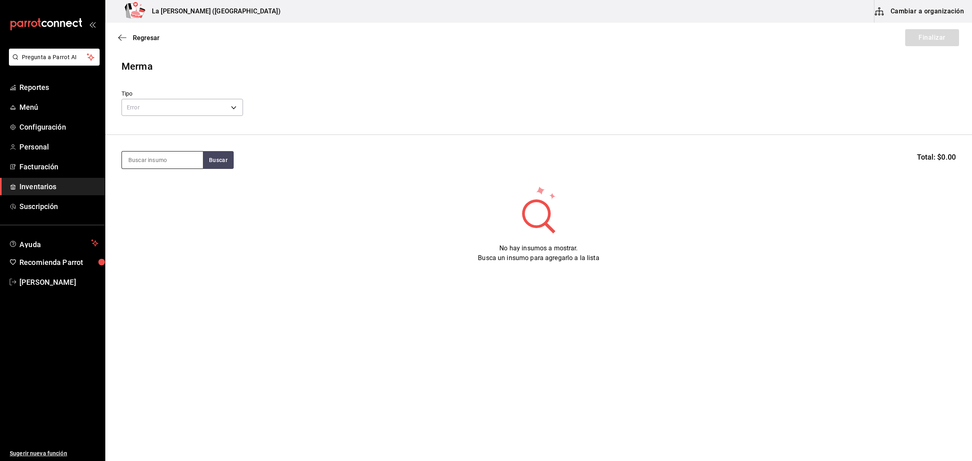
click at [145, 157] on input at bounding box center [162, 160] width 81 height 17
type input "SALMO"
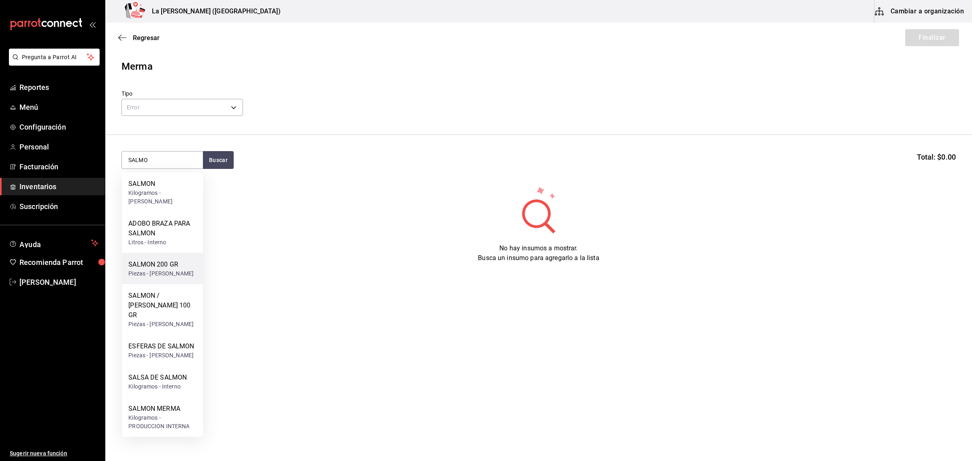
click at [155, 269] on div "Piezas - CARLOS ALFONSO TAPIA VARGAS" at bounding box center [160, 273] width 65 height 9
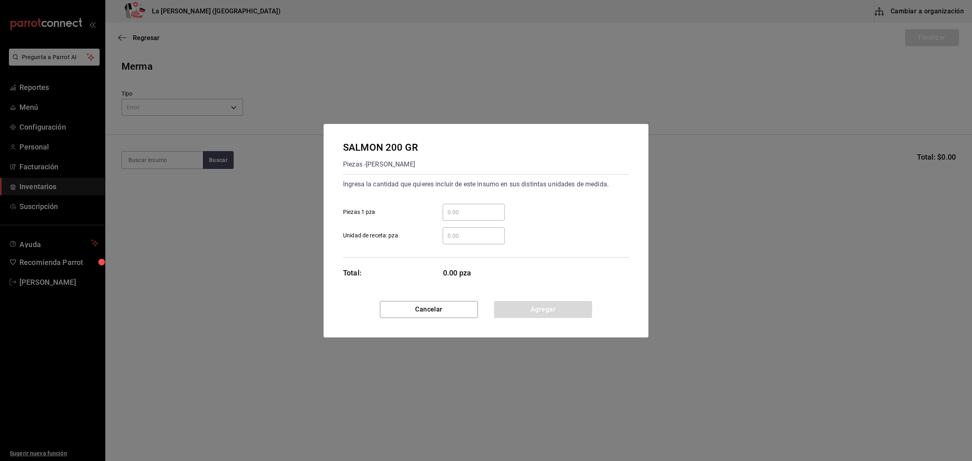
click at [460, 213] on input "​ Piezas 1 pza" at bounding box center [474, 212] width 62 height 10
type input "1"
click button "Agregar" at bounding box center [543, 309] width 98 height 17
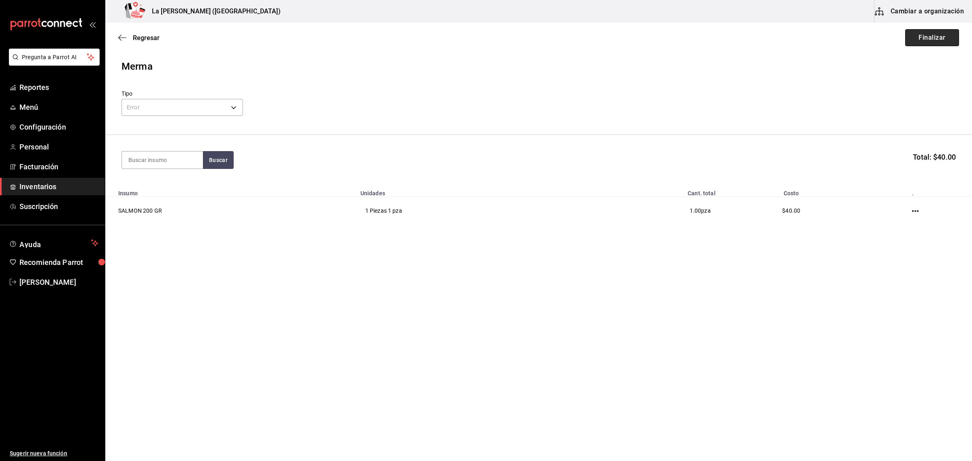
click at [950, 41] on button "Finalizar" at bounding box center [932, 37] width 54 height 17
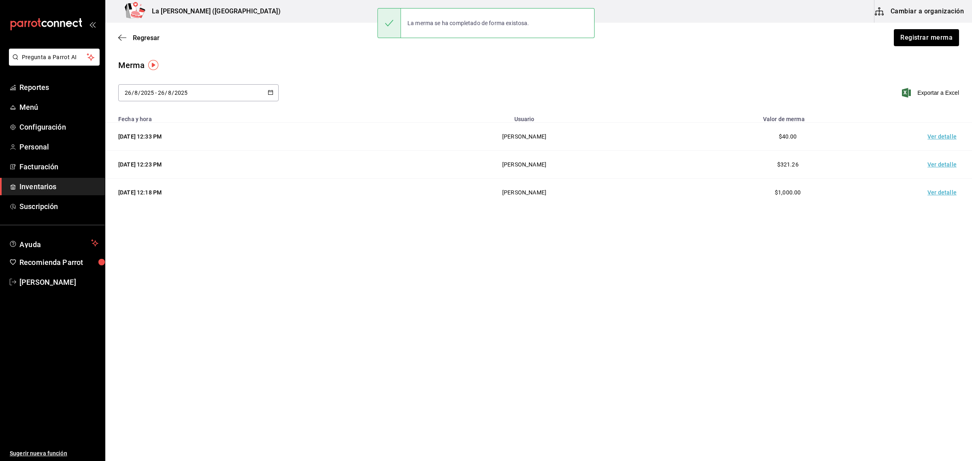
click at [946, 140] on td "Ver detalle" at bounding box center [944, 137] width 57 height 28
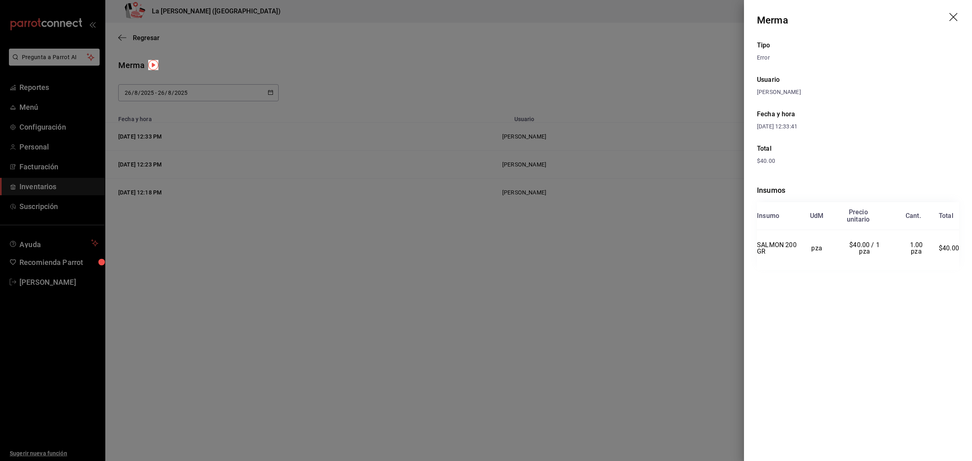
click at [525, 296] on div at bounding box center [486, 230] width 972 height 461
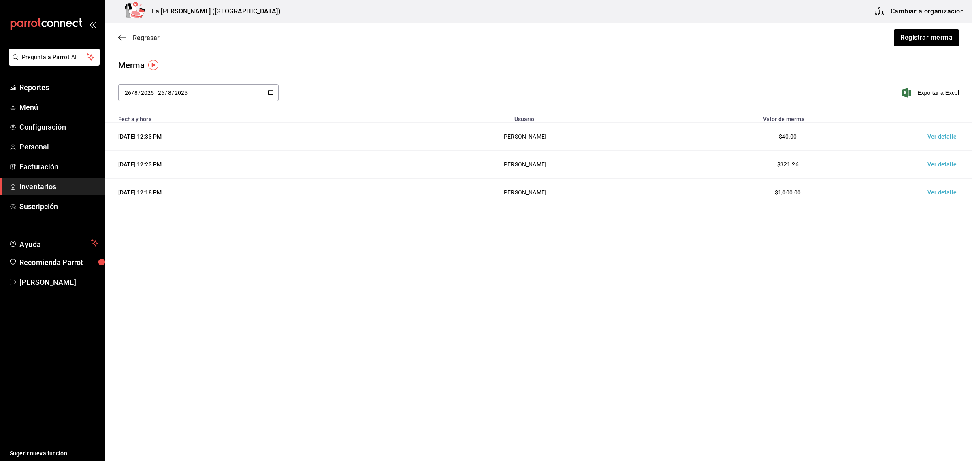
click at [136, 38] on span "Regresar" at bounding box center [146, 38] width 27 height 8
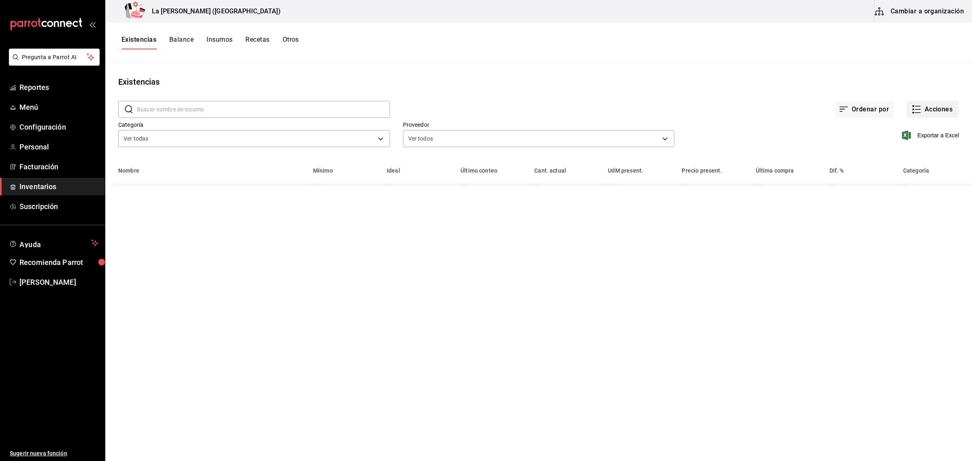
click at [936, 116] on button "Acciones" at bounding box center [933, 109] width 52 height 17
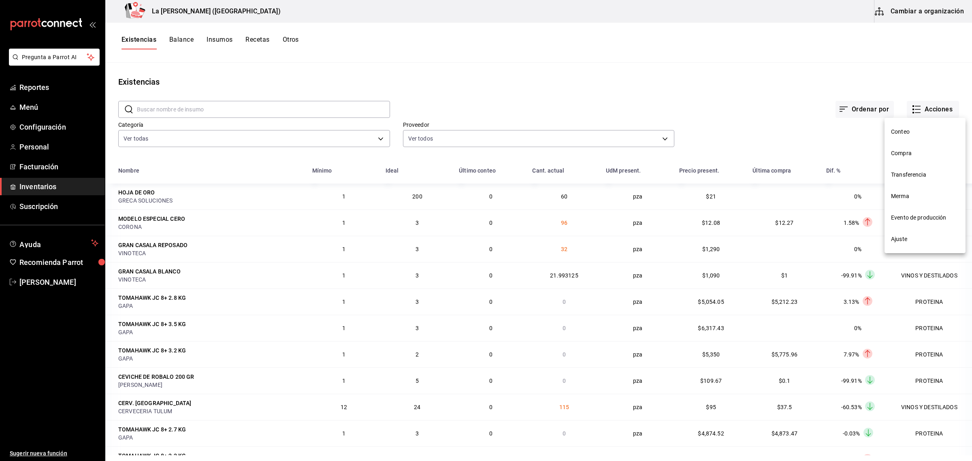
click at [908, 156] on span "Compra" at bounding box center [925, 153] width 68 height 9
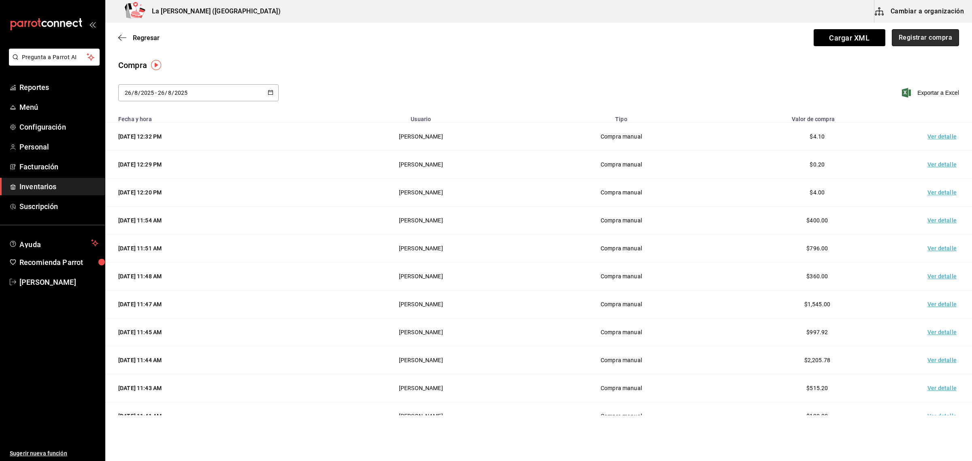
click at [924, 39] on button "Registrar compra" at bounding box center [925, 37] width 67 height 17
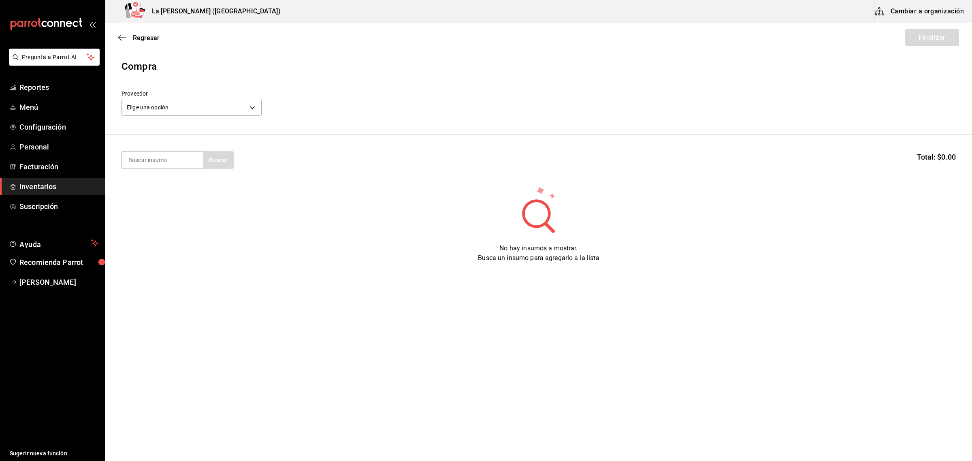
click at [237, 116] on div "Elige una opción default" at bounding box center [192, 106] width 140 height 21
click at [234, 112] on body "Pregunta a Parrot AI Reportes Menú Configuración Personal Facturación Inventari…" at bounding box center [486, 207] width 972 height 415
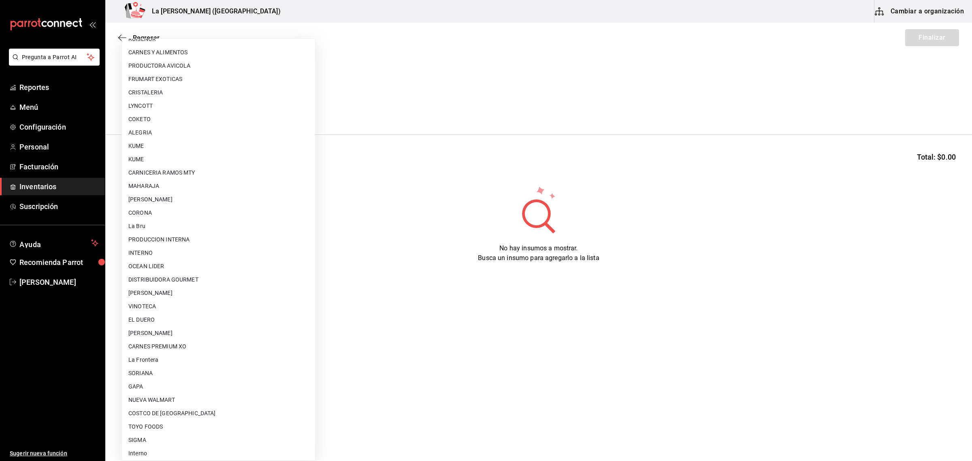
scroll to position [467, 0]
click at [211, 337] on li "CARNES PREMIUM XO" at bounding box center [218, 343] width 193 height 13
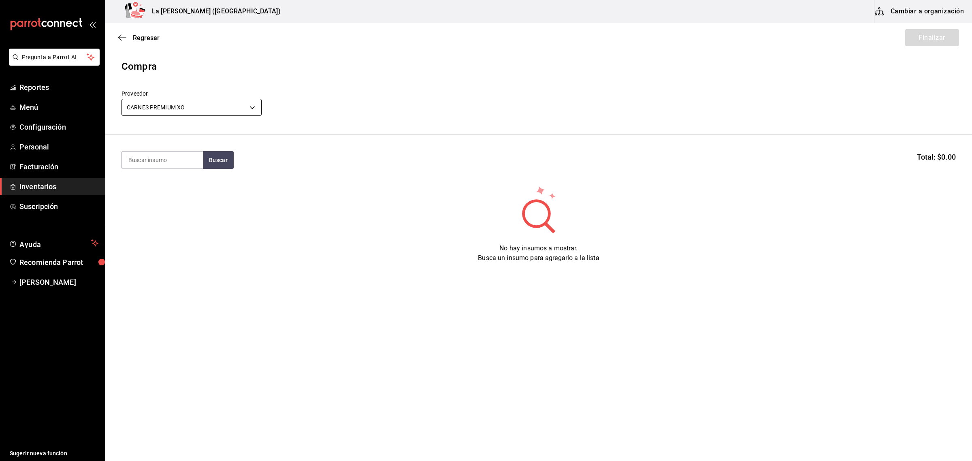
click at [209, 111] on body "Pregunta a Parrot AI Reportes Menú Configuración Personal Facturación Inventari…" at bounding box center [486, 207] width 972 height 415
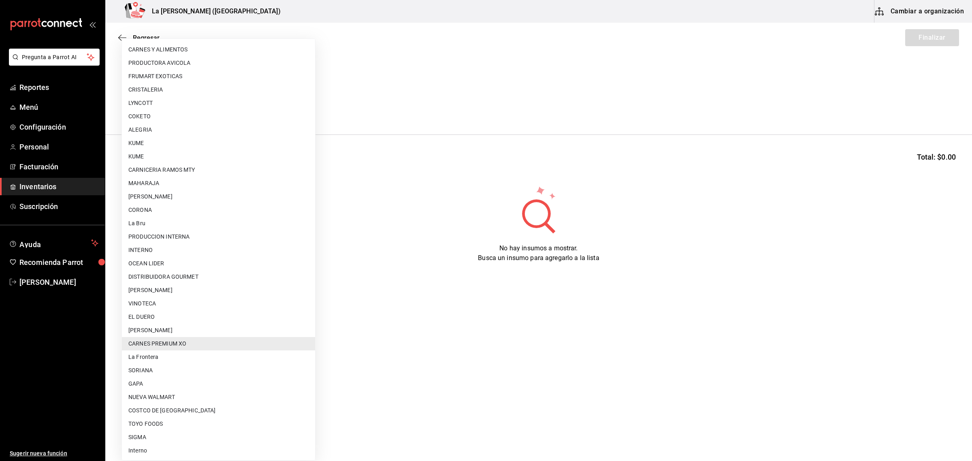
click at [182, 329] on li "[PERSON_NAME]" at bounding box center [218, 330] width 193 height 13
type input "315b81d5-d420-441a-a150-3d316ba9d60a"
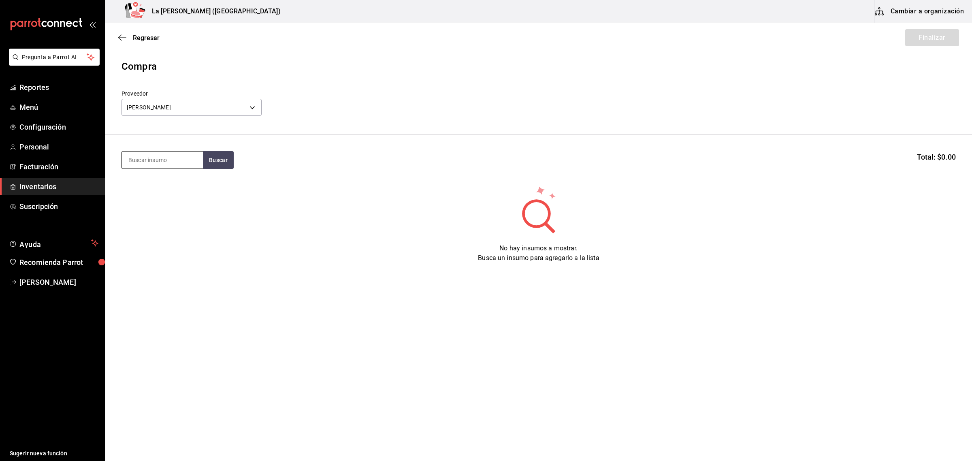
click at [184, 165] on input at bounding box center [162, 160] width 81 height 17
type input "ESFERAS"
click at [157, 197] on div "Piezas - CARLOS ALFONSO TAPIA VARGAS" at bounding box center [161, 193] width 66 height 9
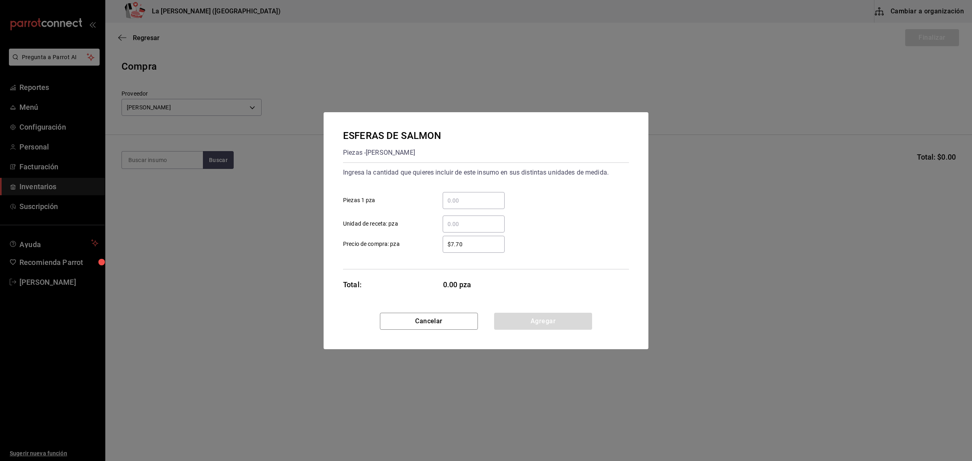
click at [459, 199] on input "​ Piezas 1 pza" at bounding box center [474, 201] width 62 height 10
type input "15"
type input "$0.1"
click button "Agregar" at bounding box center [543, 321] width 98 height 17
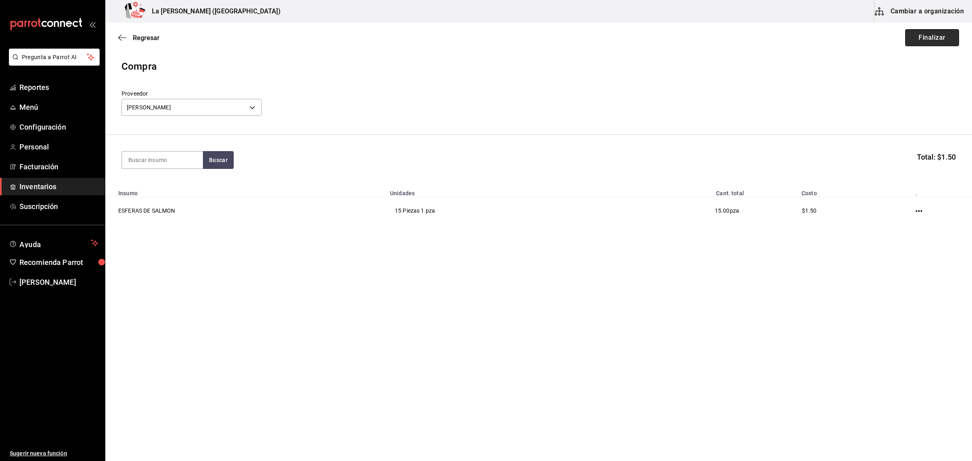
click at [934, 36] on button "Finalizar" at bounding box center [932, 37] width 54 height 17
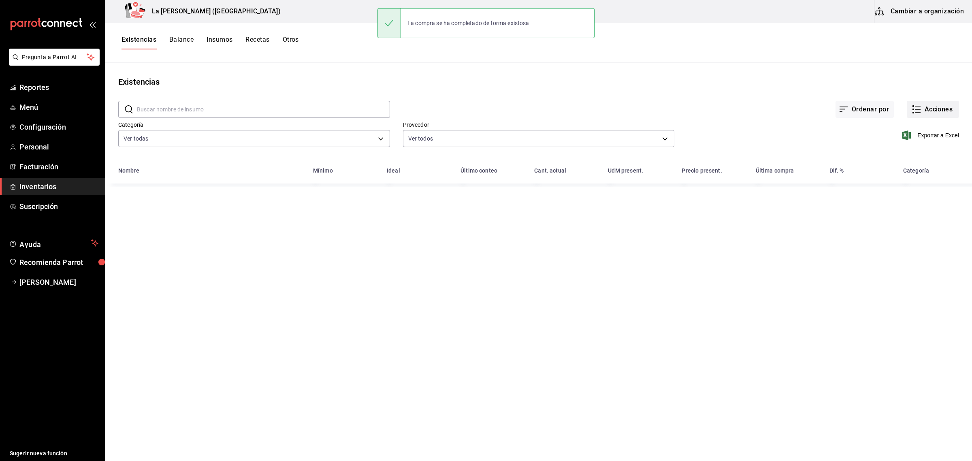
click at [934, 102] on button "Acciones" at bounding box center [933, 109] width 52 height 17
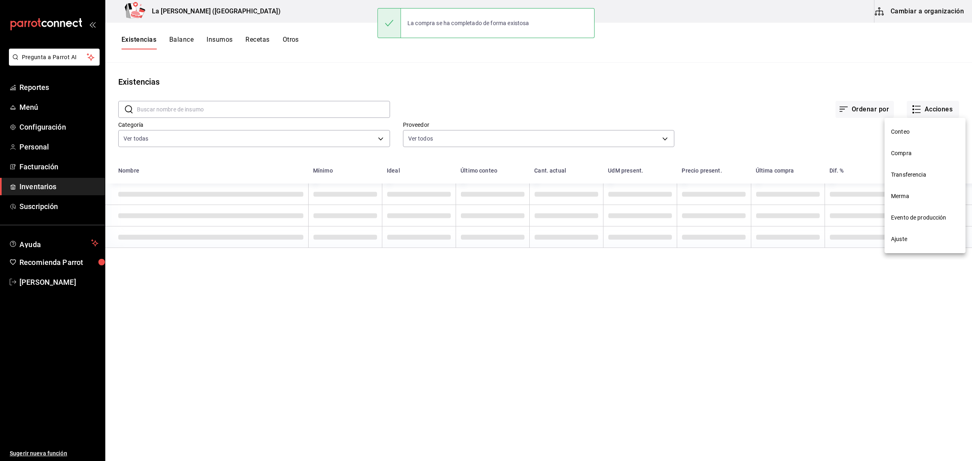
click at [908, 158] on li "Compra" at bounding box center [925, 153] width 81 height 21
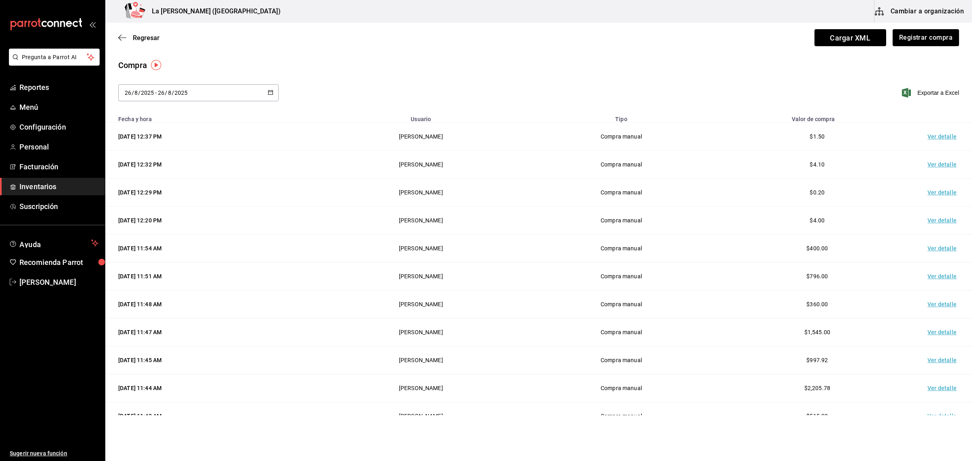
click at [929, 137] on td "Ver detalle" at bounding box center [944, 137] width 57 height 28
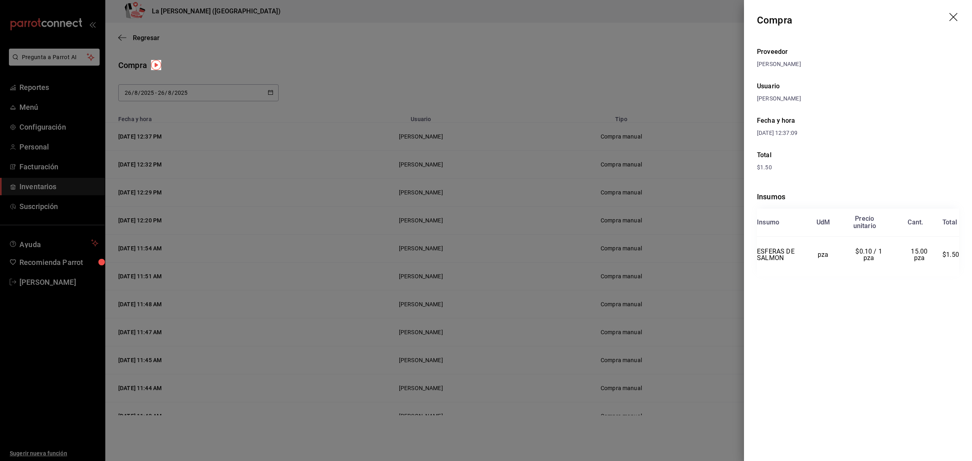
click at [516, 143] on div at bounding box center [486, 230] width 972 height 461
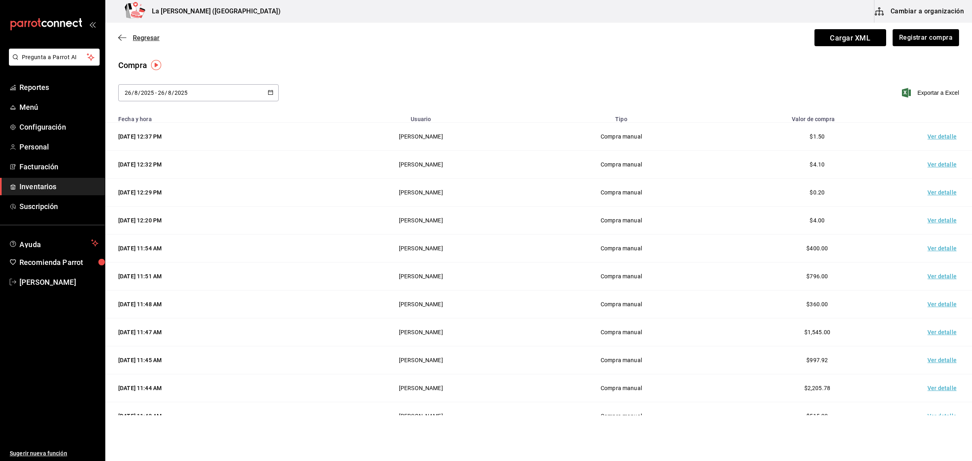
click at [132, 39] on span "Regresar" at bounding box center [138, 38] width 41 height 8
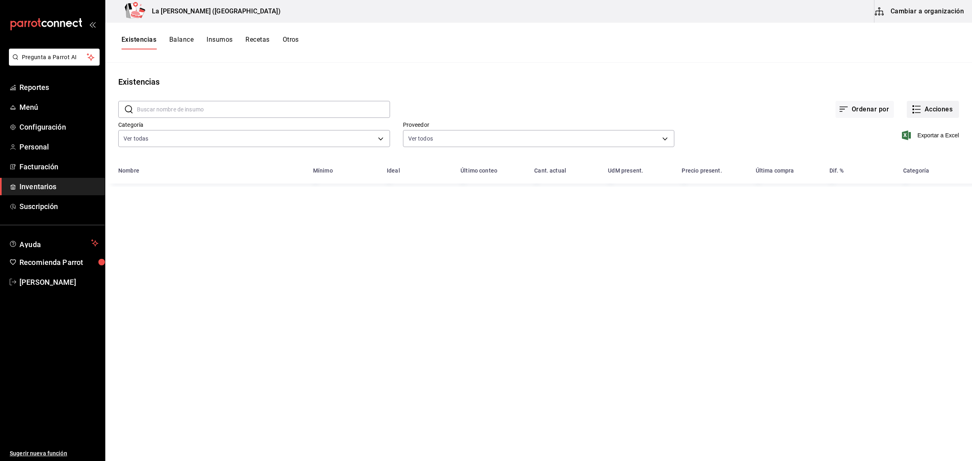
click at [955, 113] on button "Acciones" at bounding box center [933, 109] width 52 height 17
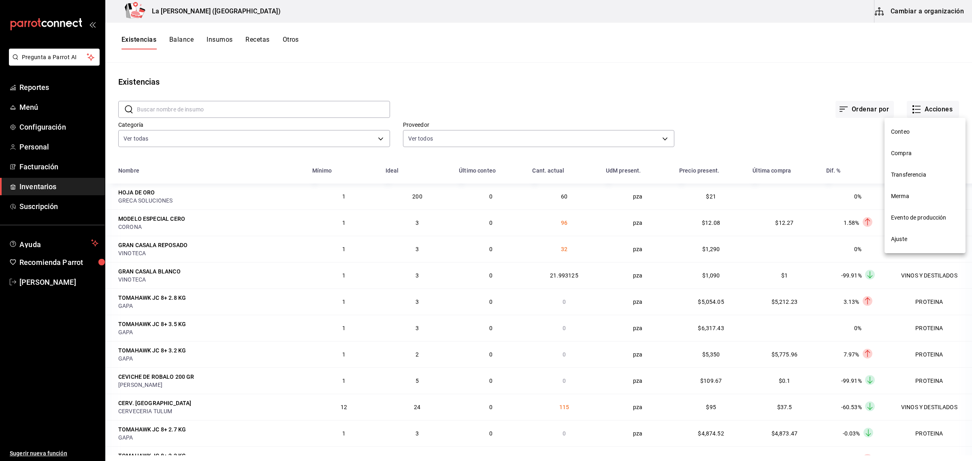
click at [900, 199] on span "Merma" at bounding box center [925, 196] width 68 height 9
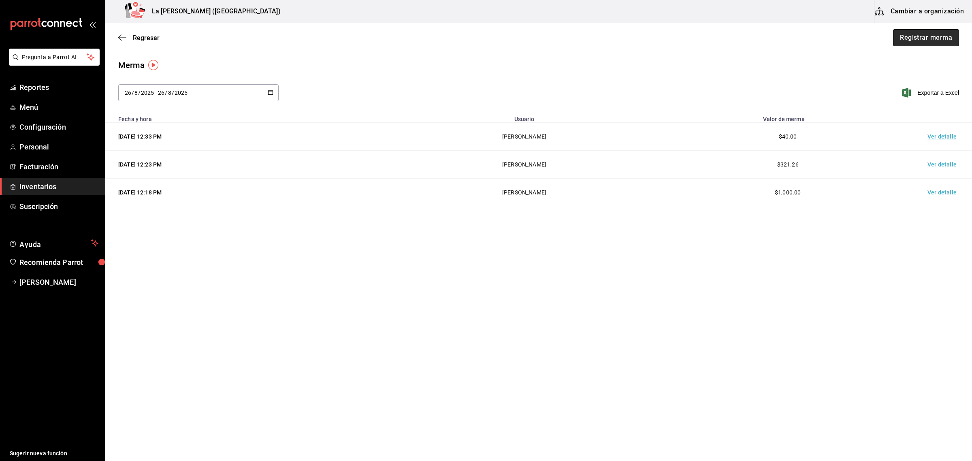
click at [922, 41] on button "Registrar merma" at bounding box center [926, 37] width 66 height 17
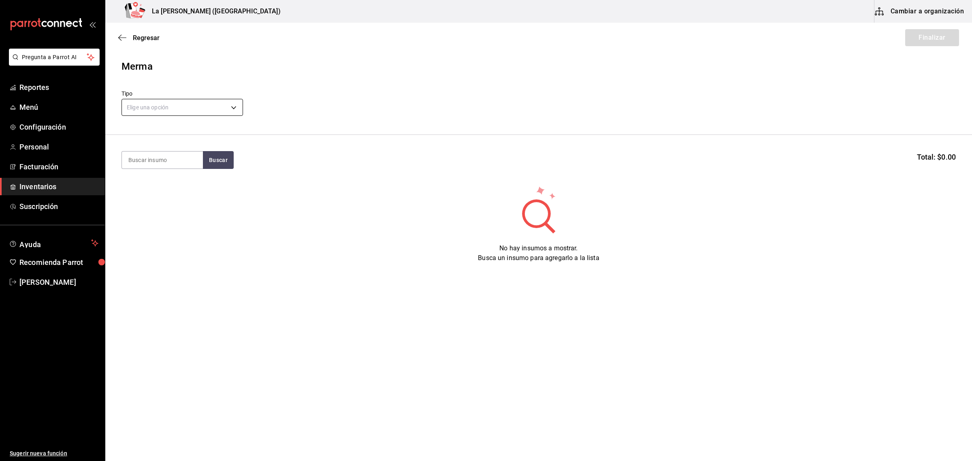
click at [151, 106] on body "Pregunta a Parrot AI Reportes Menú Configuración Personal Facturación Inventari…" at bounding box center [486, 207] width 972 height 415
click at [155, 156] on li "Error" at bounding box center [182, 159] width 121 height 13
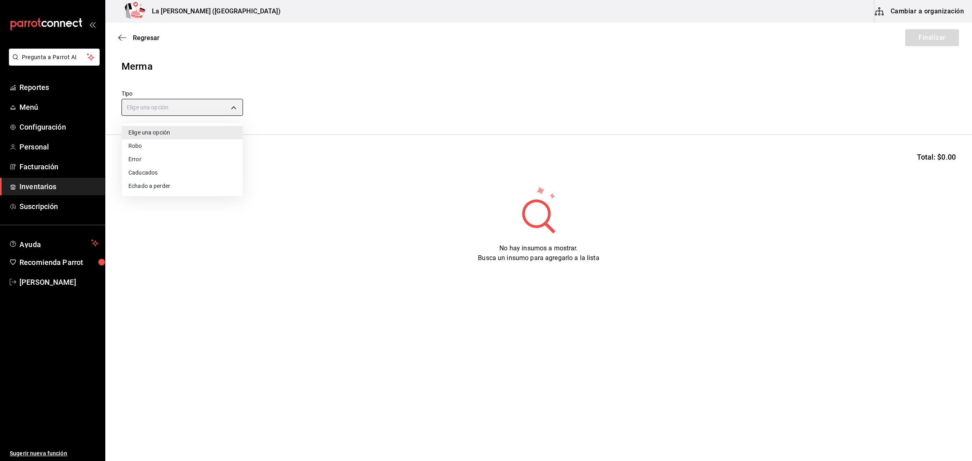
type input "ERROR"
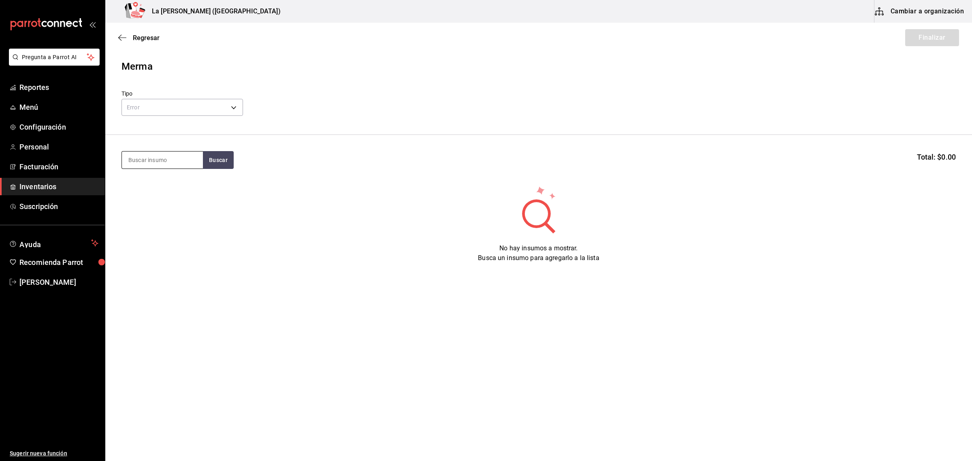
click at [171, 156] on input at bounding box center [162, 160] width 81 height 17
type input "COSTILLA"
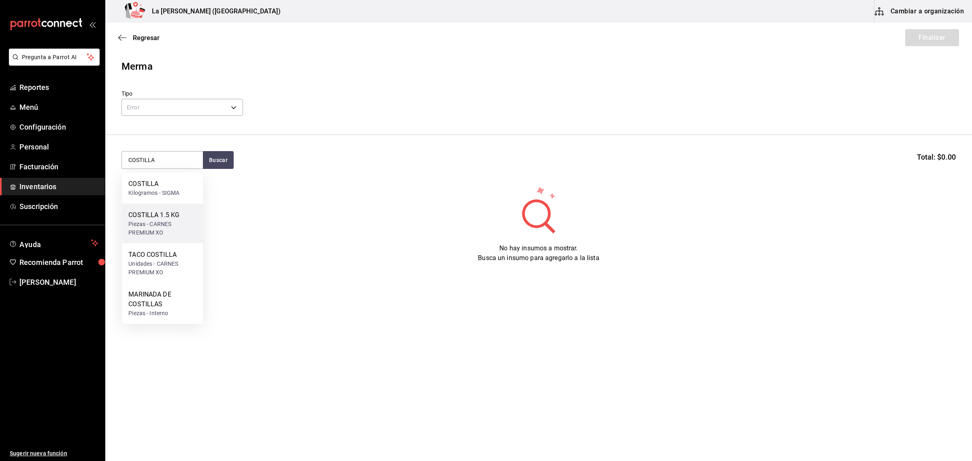
click at [153, 218] on div "COSTILLA 1.5 KG" at bounding box center [162, 215] width 68 height 10
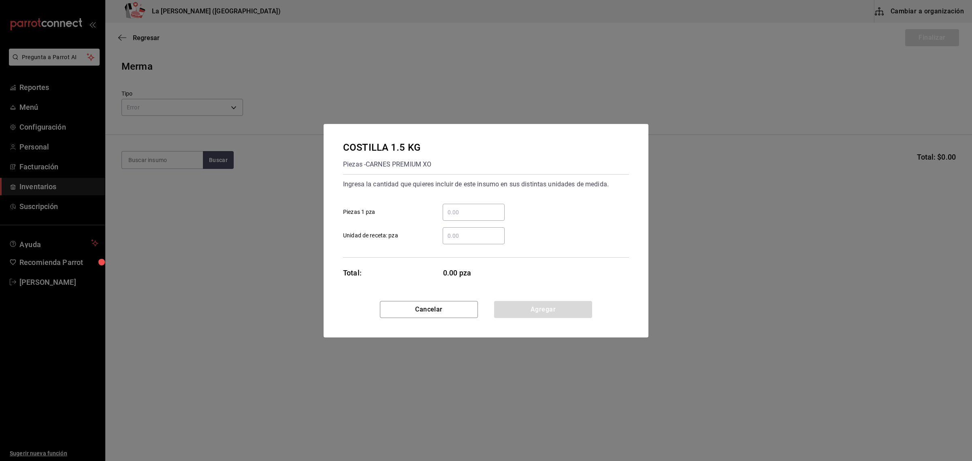
click at [477, 198] on div "​ Piezas 1 pza" at bounding box center [483, 208] width 293 height 23
click at [475, 215] on input "​ Piezas 1 pza" at bounding box center [474, 212] width 62 height 10
type input "1"
click button "Agregar" at bounding box center [543, 309] width 98 height 17
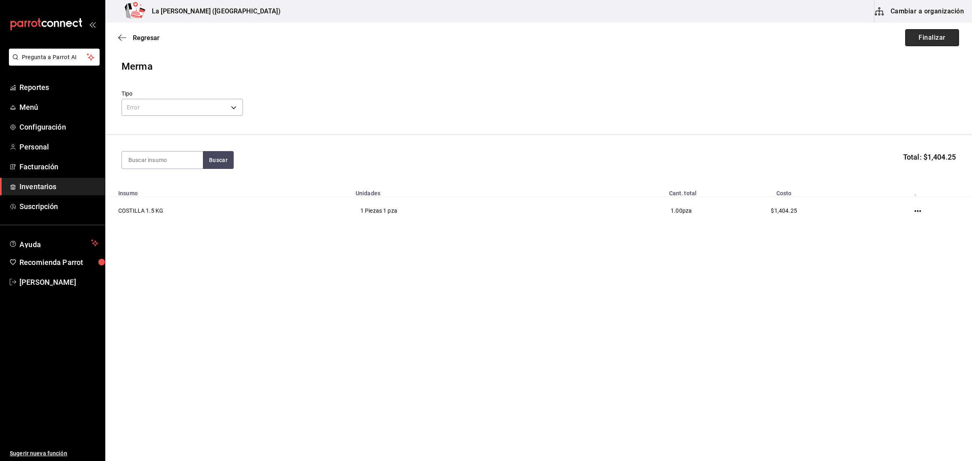
click at [944, 43] on button "Finalizar" at bounding box center [932, 37] width 54 height 17
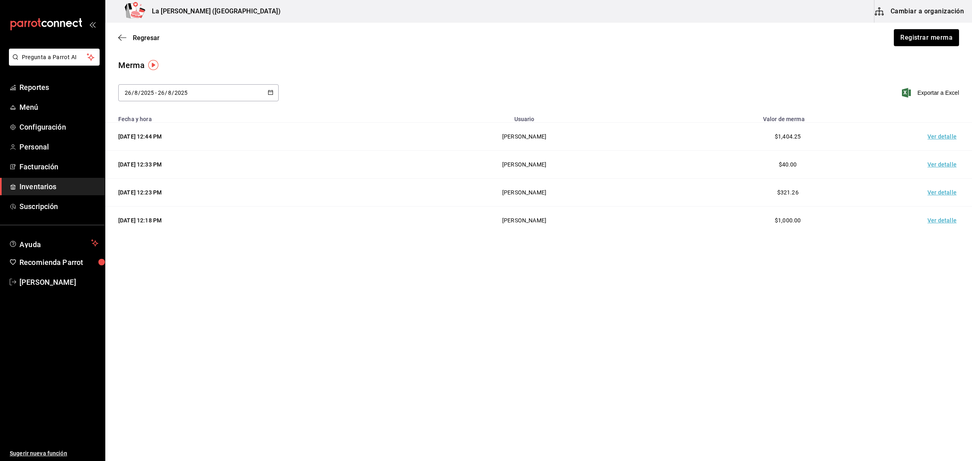
click at [948, 139] on td "Ver detalle" at bounding box center [944, 137] width 57 height 28
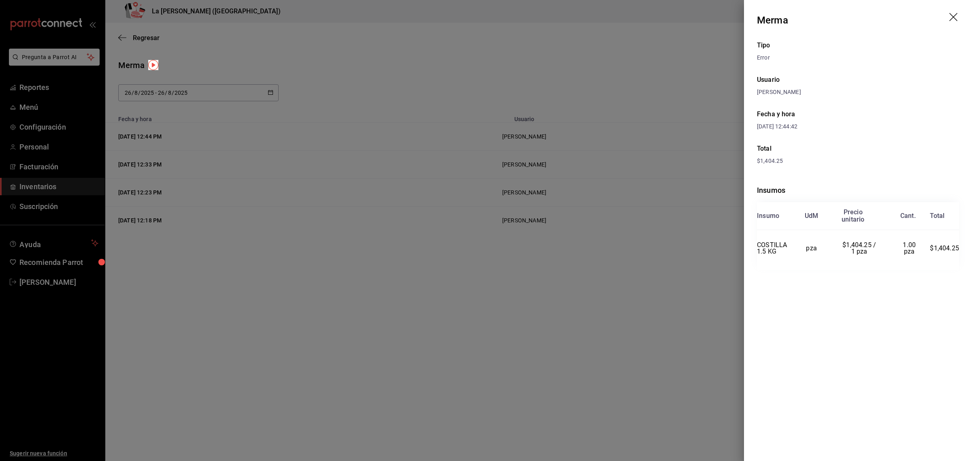
click at [587, 262] on div at bounding box center [486, 230] width 972 height 461
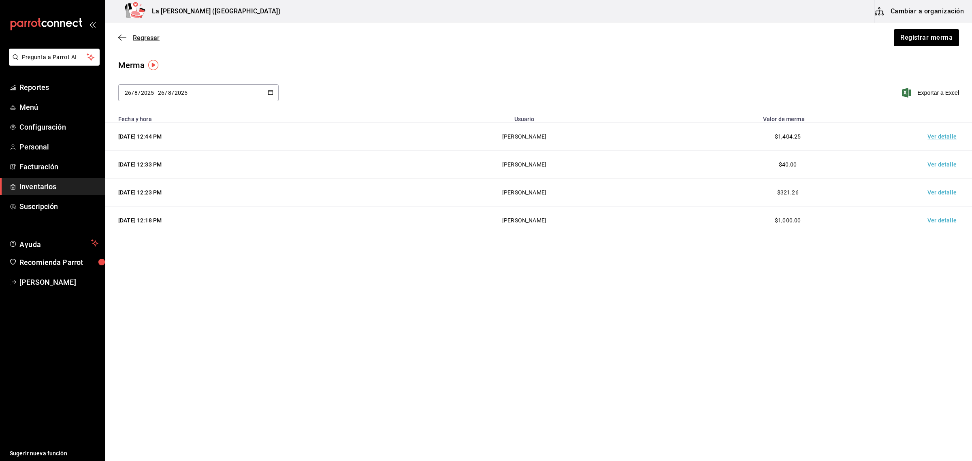
click at [137, 38] on span "Regresar" at bounding box center [146, 38] width 27 height 8
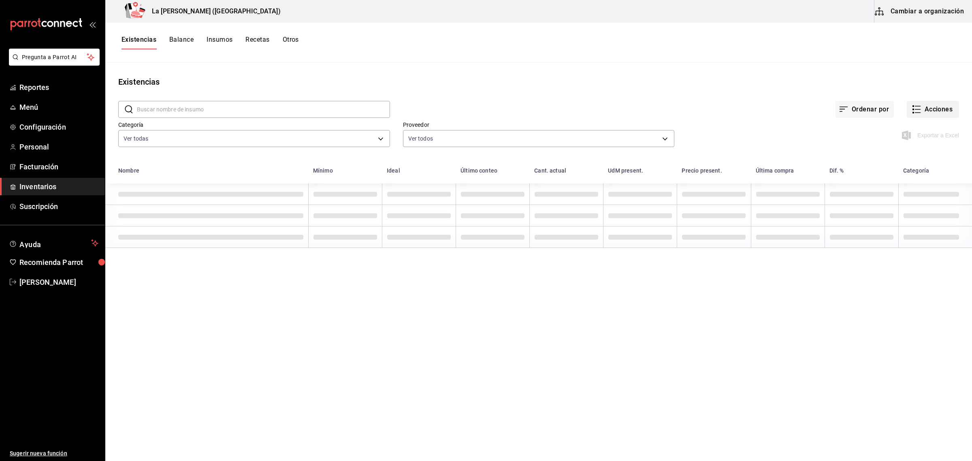
click at [946, 101] on button "Acciones" at bounding box center [933, 109] width 52 height 17
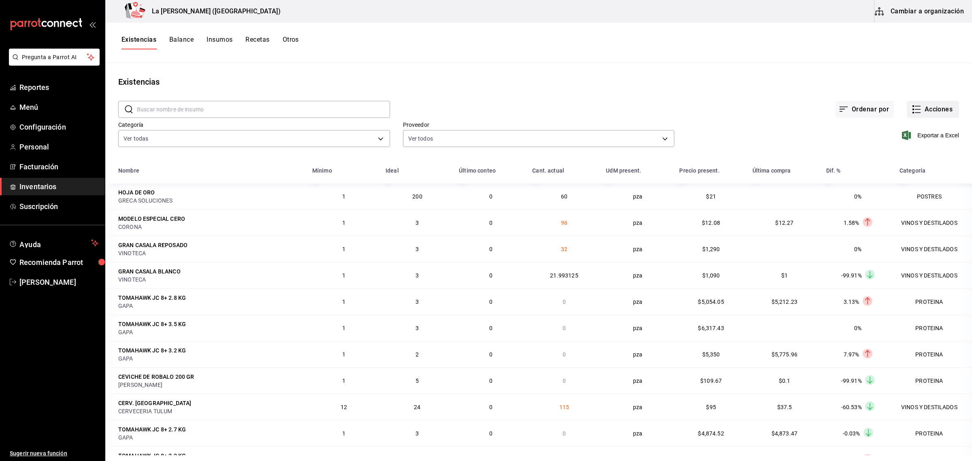
click at [932, 114] on button "Acciones" at bounding box center [933, 109] width 52 height 17
click at [912, 151] on span "Compra" at bounding box center [925, 153] width 68 height 9
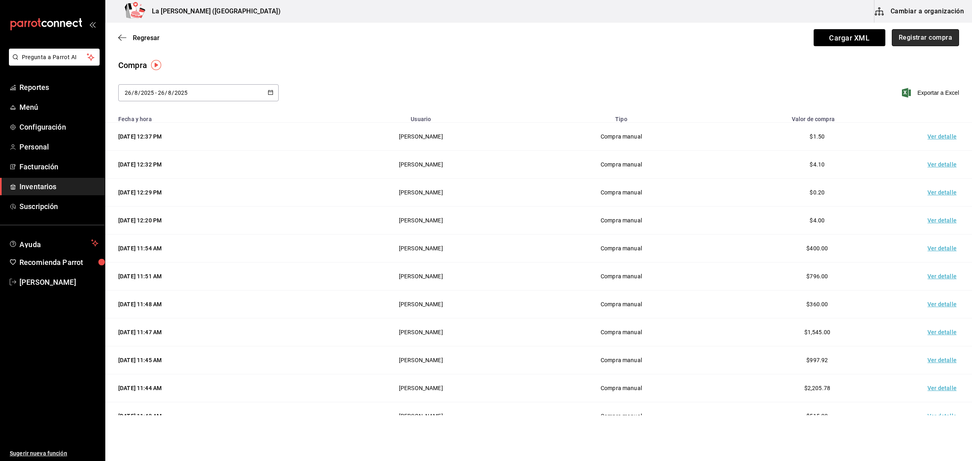
click at [929, 45] on button "Registrar compra" at bounding box center [925, 37] width 67 height 17
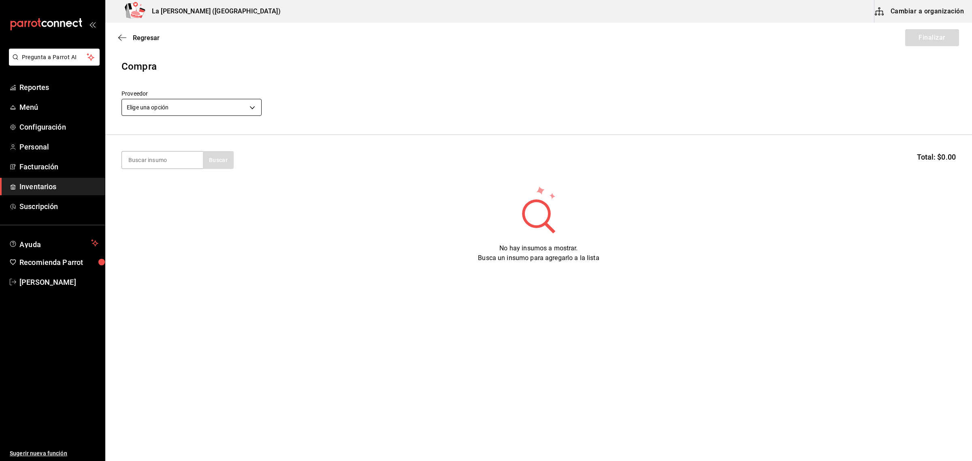
click at [181, 106] on body "Pregunta a Parrot AI Reportes Menú Configuración Personal Facturación Inventari…" at bounding box center [486, 207] width 972 height 415
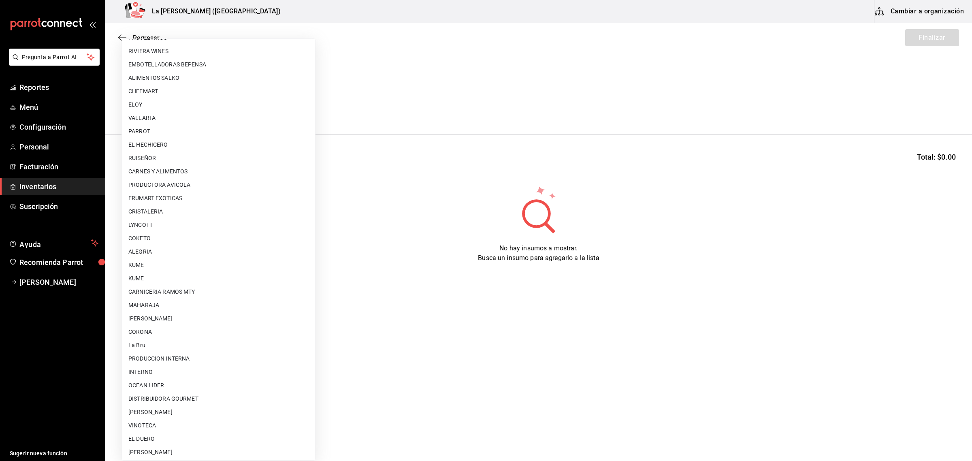
scroll to position [467, 0]
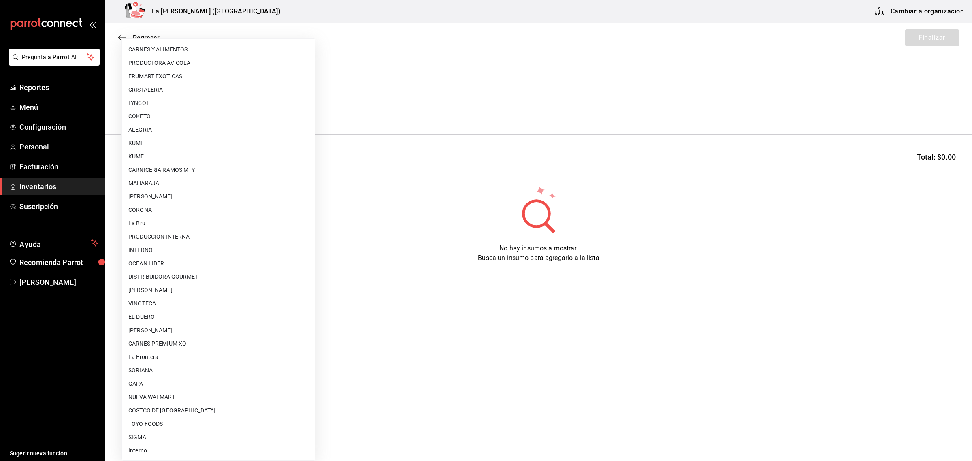
click at [184, 344] on li "CARNES PREMIUM XO" at bounding box center [218, 343] width 193 height 13
type input "54e8a872-6d4b-4a35-871b-737f2548723c"
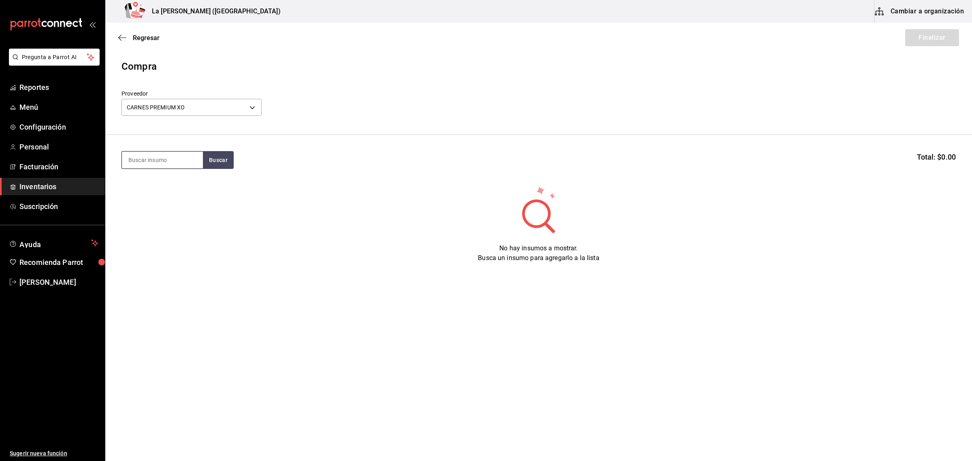
click at [181, 163] on input at bounding box center [162, 160] width 81 height 17
type input "TACO C"
click at [169, 187] on div "TACO COSTILLA" at bounding box center [162, 184] width 68 height 10
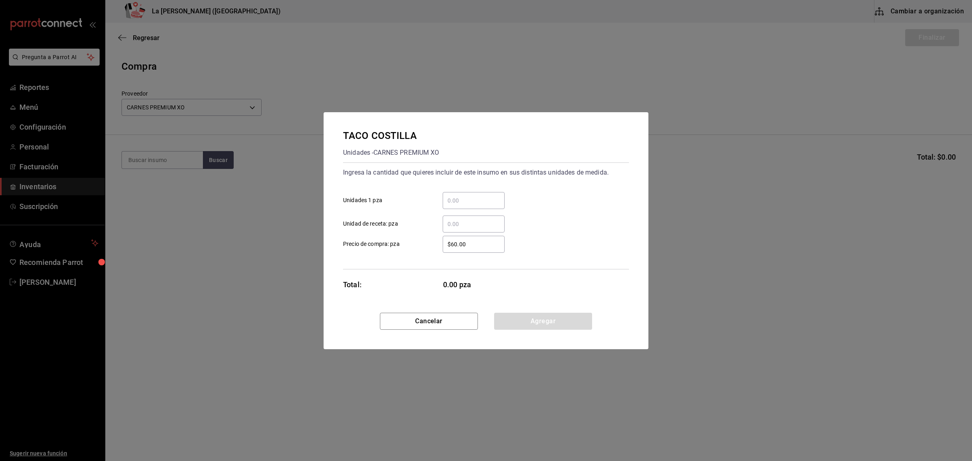
click at [474, 201] on input "​ Unidades 1 pza" at bounding box center [474, 201] width 62 height 10
type input "3"
type input "$0.1"
click button "Agregar" at bounding box center [543, 321] width 98 height 17
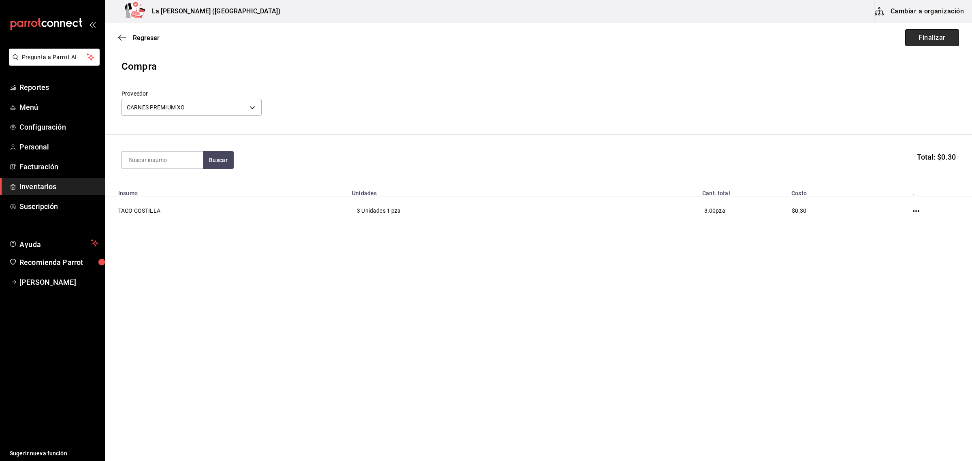
click at [939, 40] on button "Finalizar" at bounding box center [932, 37] width 54 height 17
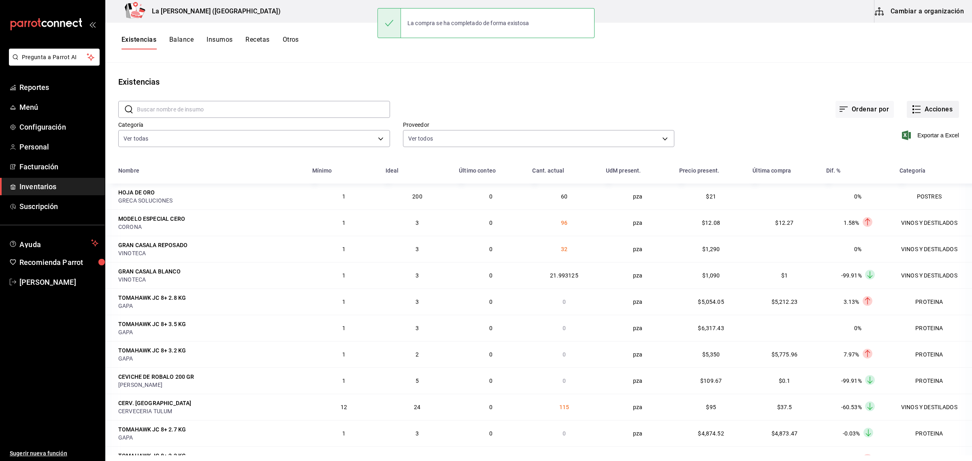
click at [932, 112] on button "Acciones" at bounding box center [933, 109] width 52 height 17
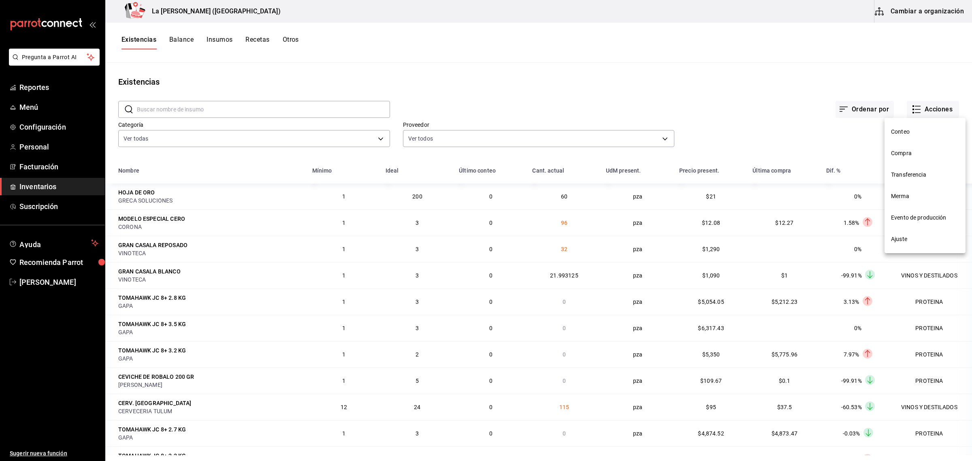
click at [912, 142] on li "Conteo" at bounding box center [925, 131] width 81 height 21
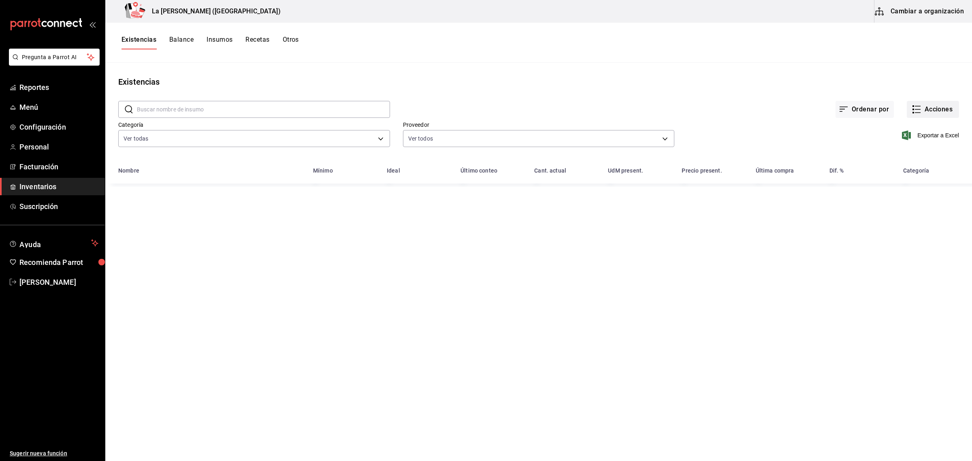
click at [936, 111] on button "Acciones" at bounding box center [933, 109] width 52 height 17
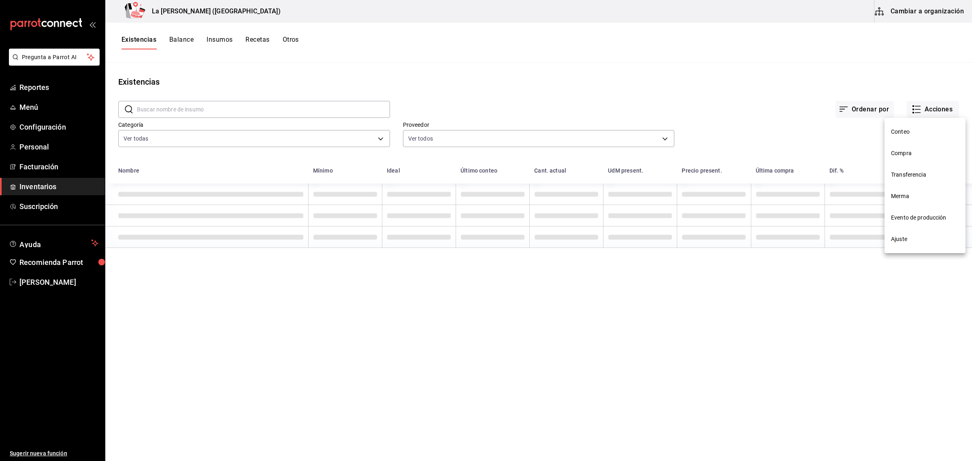
click at [904, 153] on span "Compra" at bounding box center [925, 153] width 68 height 9
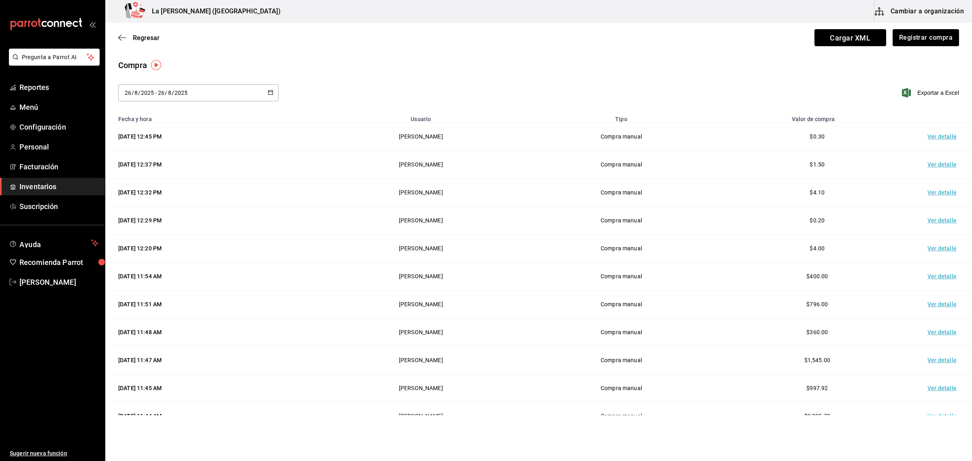
click at [930, 136] on td "Ver detalle" at bounding box center [944, 137] width 57 height 28
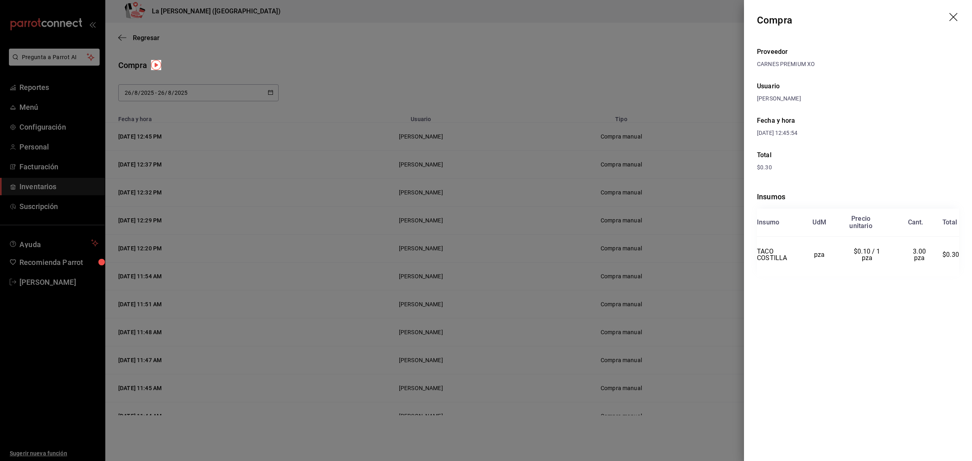
click at [608, 71] on div at bounding box center [486, 230] width 972 height 461
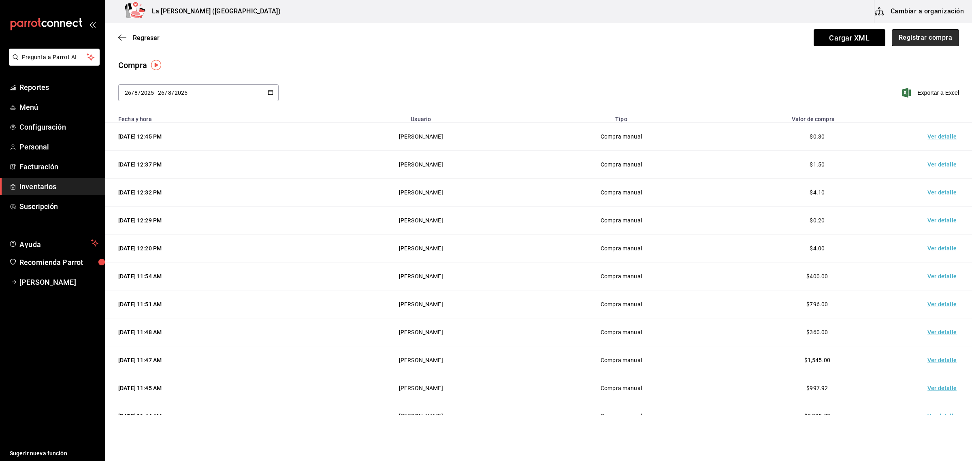
click at [942, 35] on button "Registrar compra" at bounding box center [925, 37] width 67 height 17
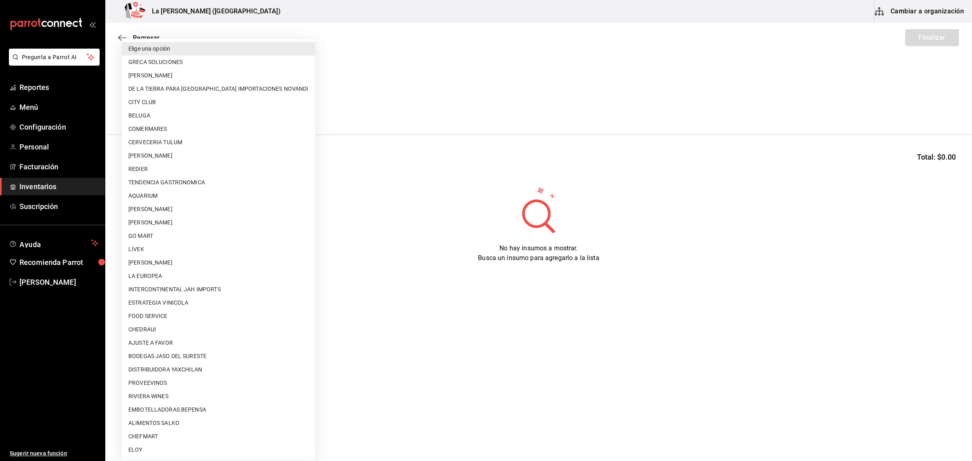
click at [173, 112] on body "Pregunta a Parrot AI Reportes Menú Configuración Personal Facturación Inventari…" at bounding box center [486, 207] width 972 height 415
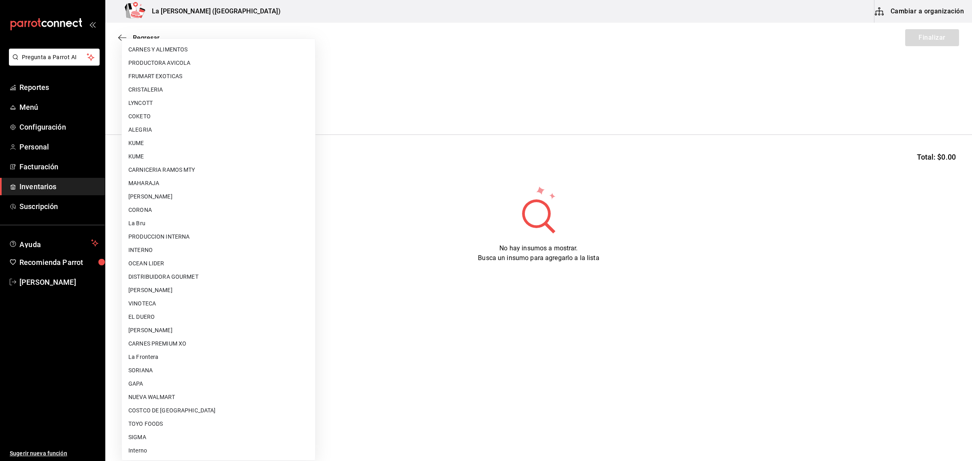
scroll to position [13, 0]
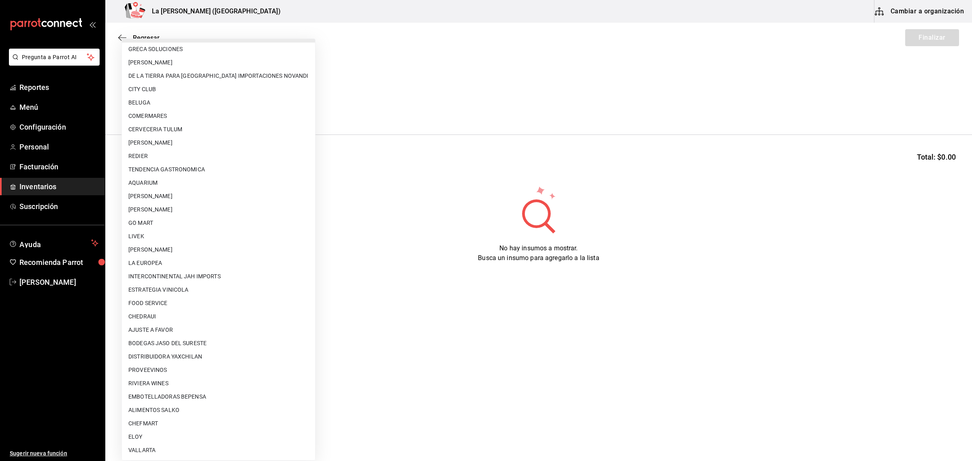
click at [181, 250] on li "[PERSON_NAME]" at bounding box center [218, 249] width 193 height 13
type input "9312b785-37db-44f0-8843-1f972943a9cf"
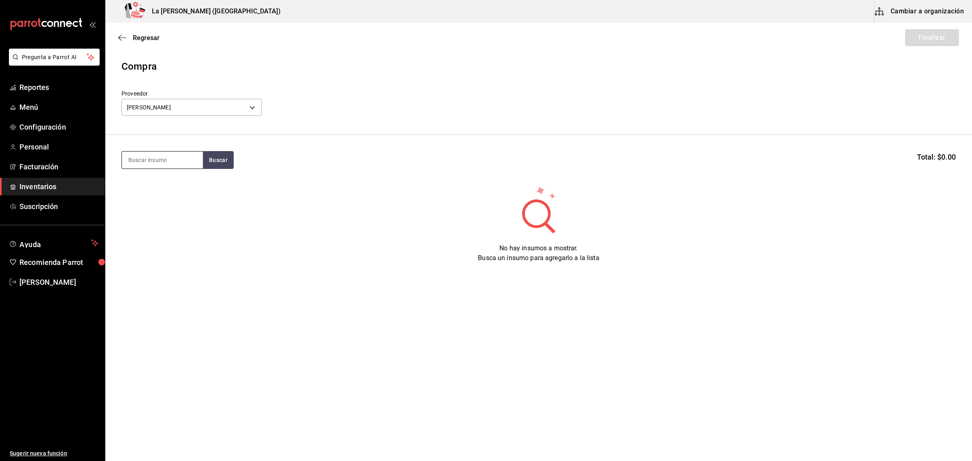
click at [156, 162] on input at bounding box center [162, 160] width 81 height 17
type input "CABEZA"
click at [157, 202] on div "Gramos - PETRONA GUARDA CRUZ" at bounding box center [162, 207] width 68 height 17
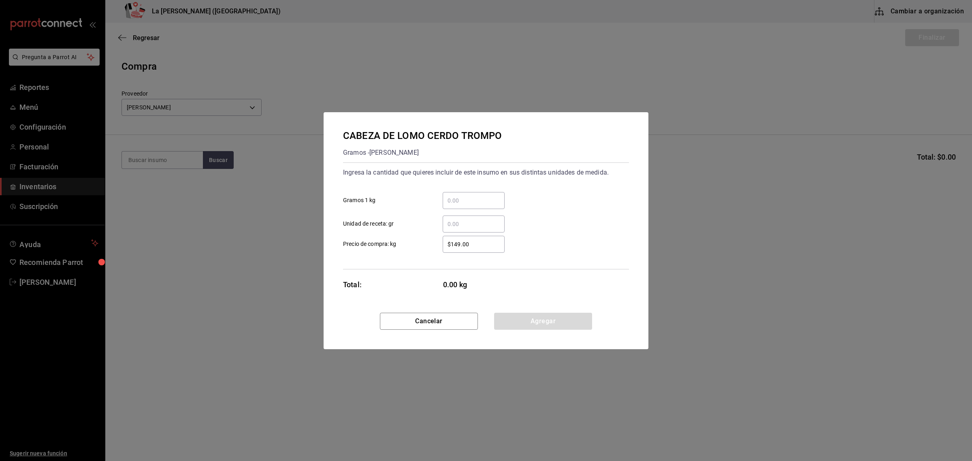
click at [466, 209] on div "​" at bounding box center [474, 200] width 62 height 17
click at [466, 205] on input "​ Gramos 1 kg" at bounding box center [474, 201] width 62 height 10
type input "15.32"
click button "Agregar" at bounding box center [543, 321] width 98 height 17
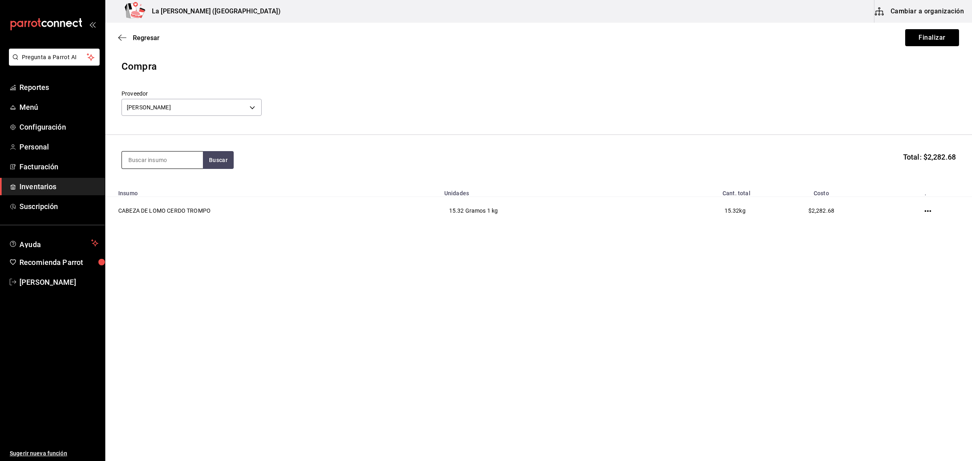
click at [132, 156] on input at bounding box center [162, 160] width 81 height 17
type input "ARRAC"
click at [156, 189] on div "Gramos - PETRONA GUARDA CRUZ" at bounding box center [162, 197] width 68 height 17
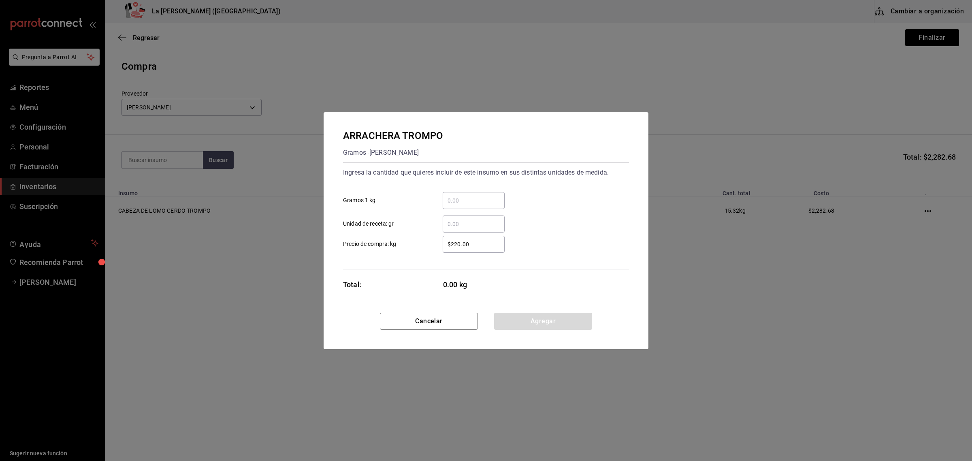
click at [489, 198] on input "​ Gramos 1 kg" at bounding box center [474, 201] width 62 height 10
type input "9.79"
click button "Agregar" at bounding box center [543, 321] width 98 height 17
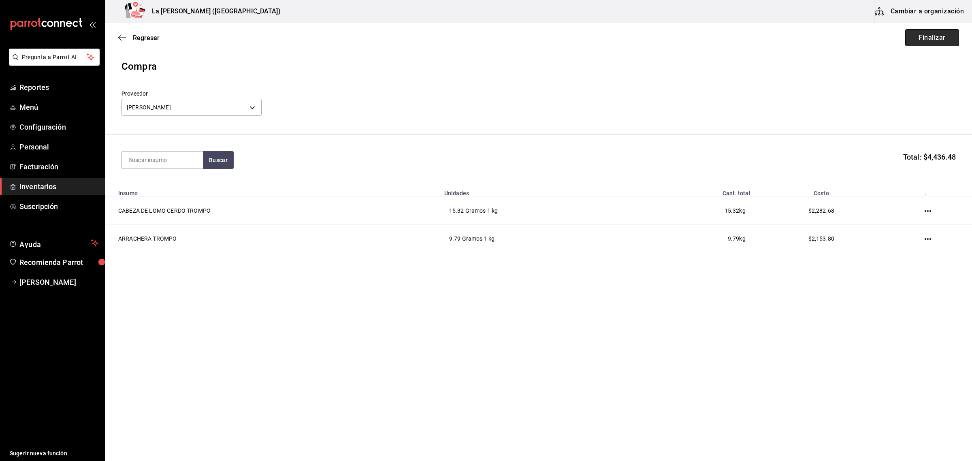
click at [938, 41] on button "Finalizar" at bounding box center [932, 37] width 54 height 17
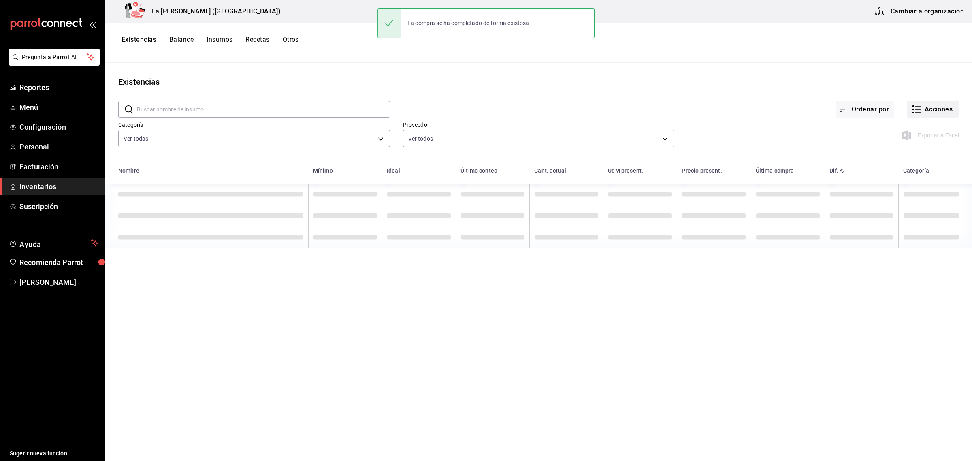
click at [939, 109] on button "Acciones" at bounding box center [933, 109] width 52 height 17
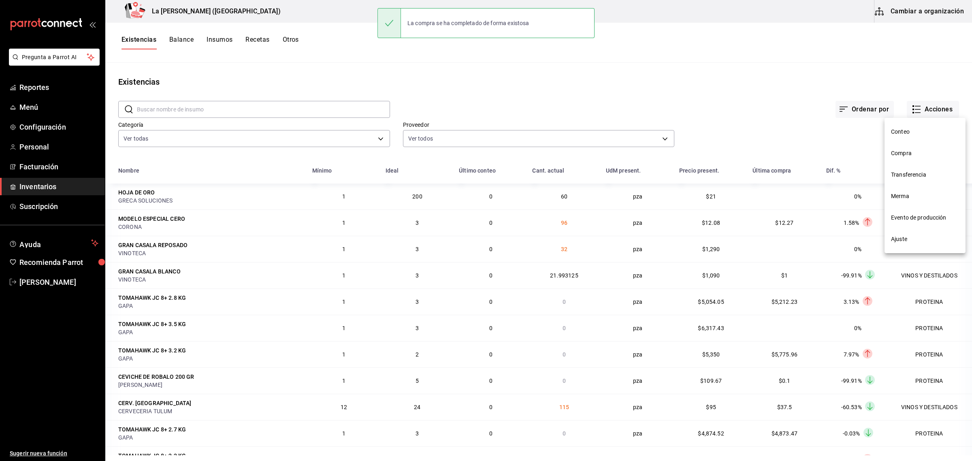
click at [916, 155] on span "Compra" at bounding box center [925, 153] width 68 height 9
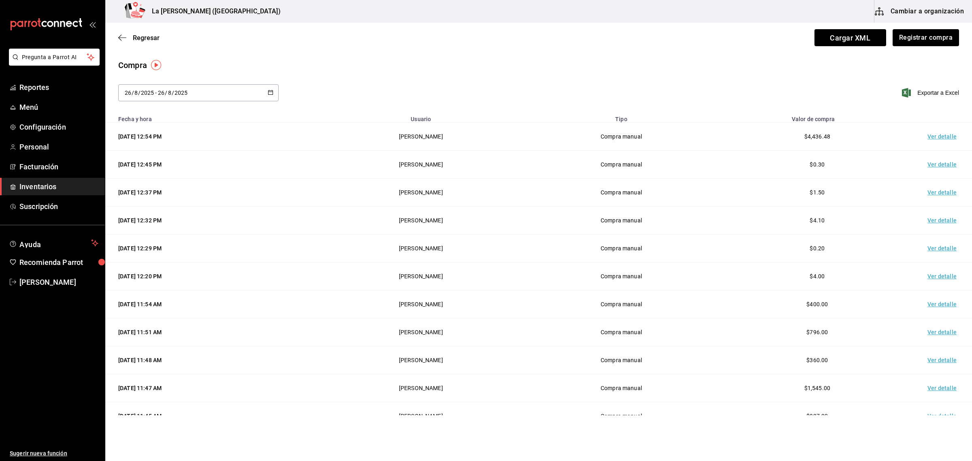
click at [934, 134] on td "Ver detalle" at bounding box center [944, 137] width 57 height 28
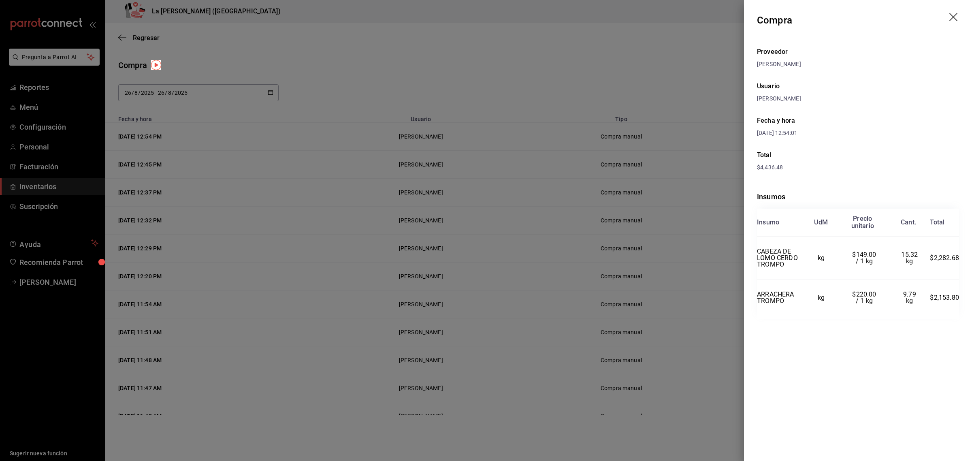
click at [531, 160] on div at bounding box center [486, 230] width 972 height 461
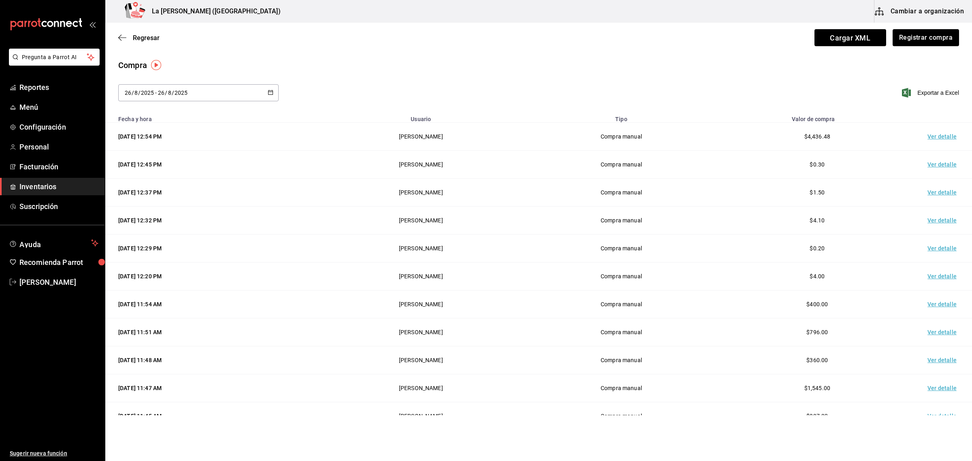
click at [130, 43] on div "Regresar Cargar XML Registrar compra" at bounding box center [538, 38] width 867 height 30
click at [137, 34] on span "Regresar" at bounding box center [146, 38] width 27 height 8
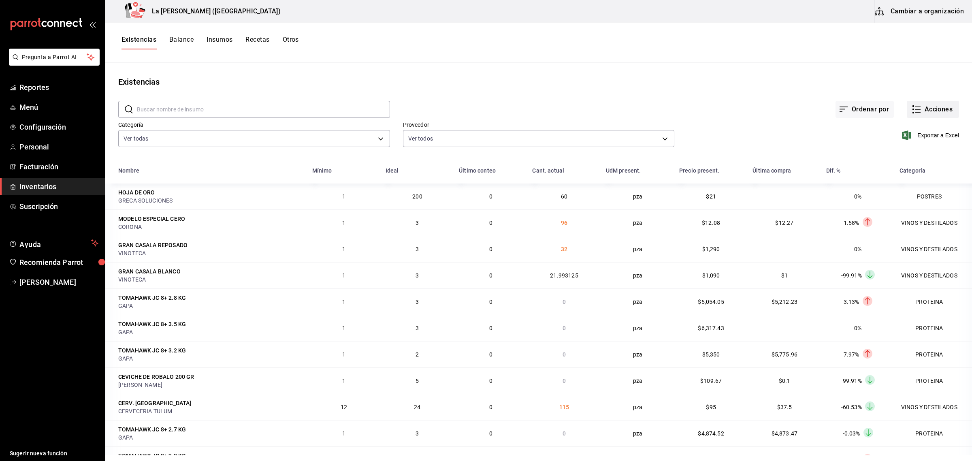
click at [932, 112] on button "Acciones" at bounding box center [933, 109] width 52 height 17
click at [895, 197] on span "Merma" at bounding box center [925, 196] width 68 height 9
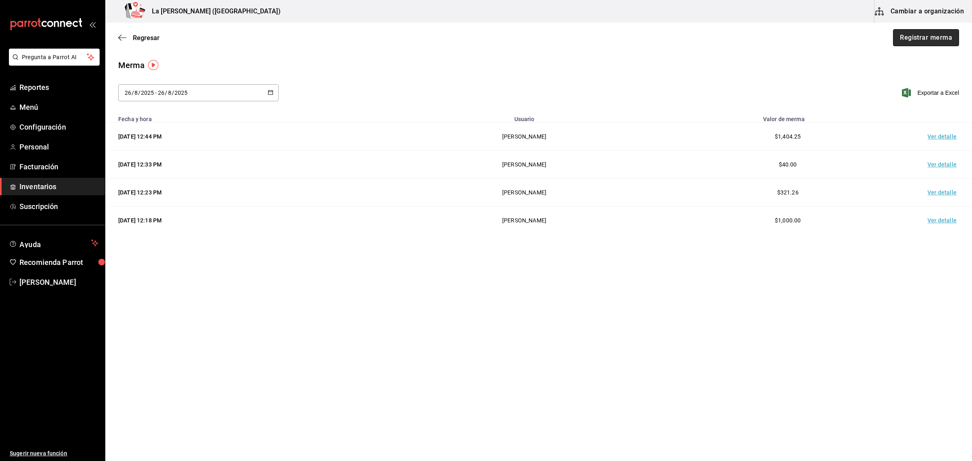
click at [934, 43] on button "Registrar merma" at bounding box center [926, 37] width 66 height 17
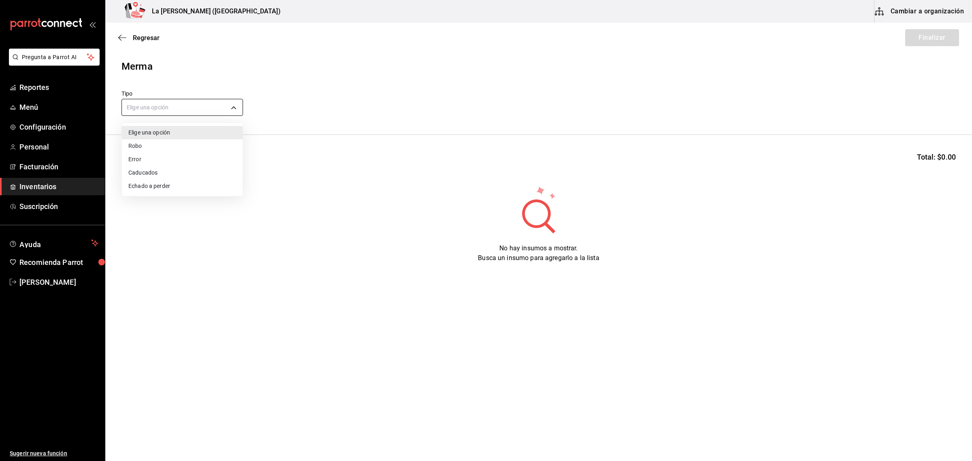
click at [185, 100] on body "Pregunta a Parrot AI Reportes Menú Configuración Personal Facturación Inventari…" at bounding box center [486, 207] width 972 height 415
click at [137, 161] on li "Error" at bounding box center [182, 159] width 121 height 13
type input "ERROR"
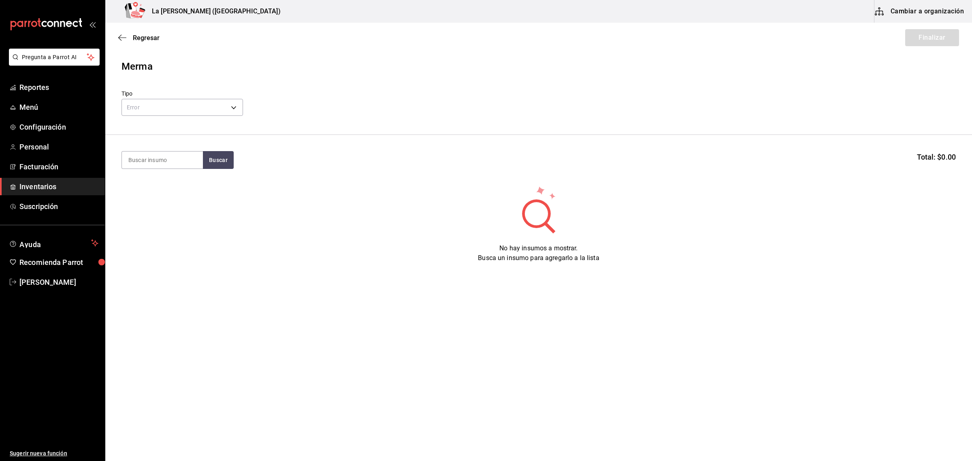
click at [144, 171] on section "Buscar Total: $0.00" at bounding box center [538, 160] width 867 height 50
click at [157, 156] on input at bounding box center [162, 160] width 81 height 17
type input "NACIONAL"
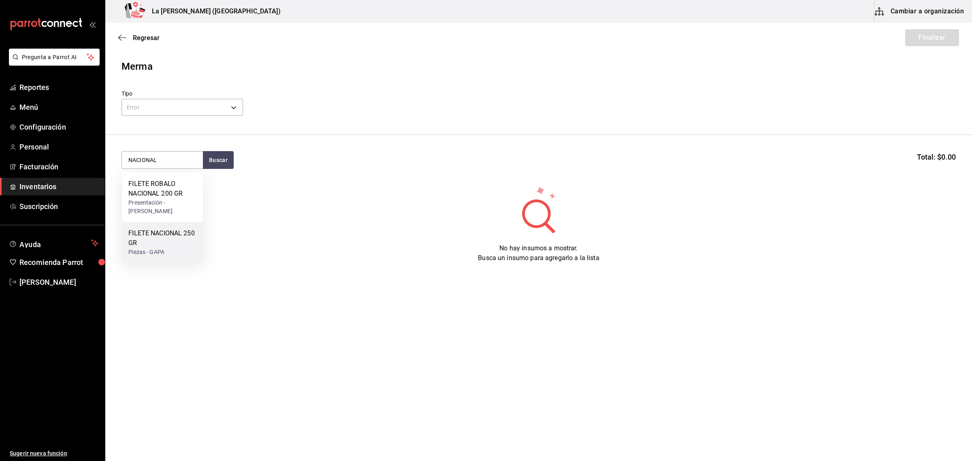
click at [164, 240] on div "FILETE NACIONAL 250 GR" at bounding box center [162, 237] width 68 height 19
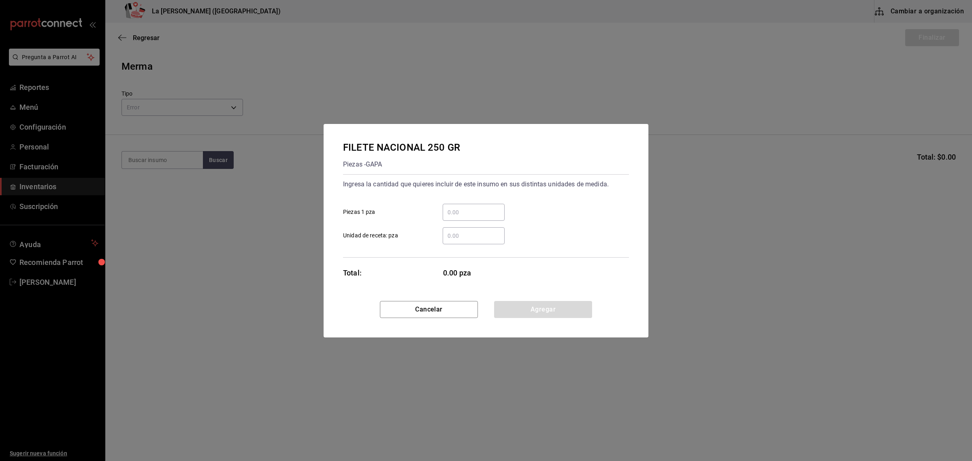
click at [478, 210] on input "​ Piezas 1 pza" at bounding box center [474, 212] width 62 height 10
type input "3"
click button "Agregar" at bounding box center [543, 309] width 98 height 17
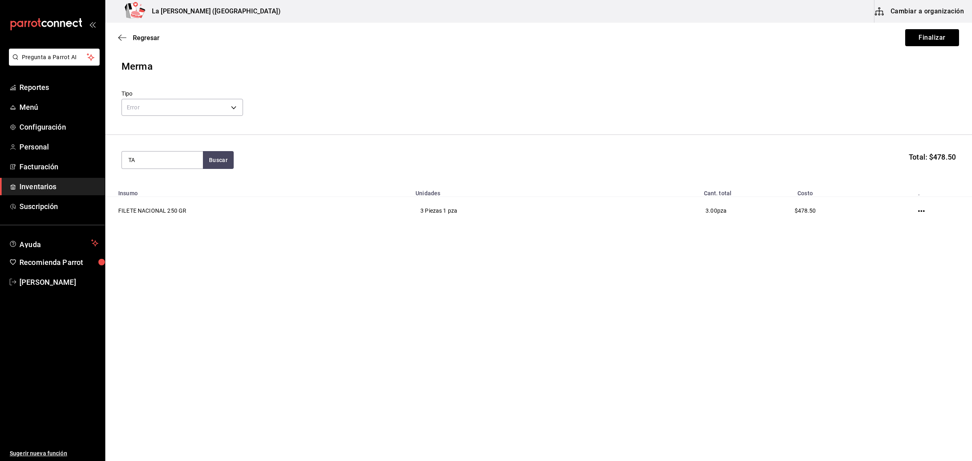
type input "T"
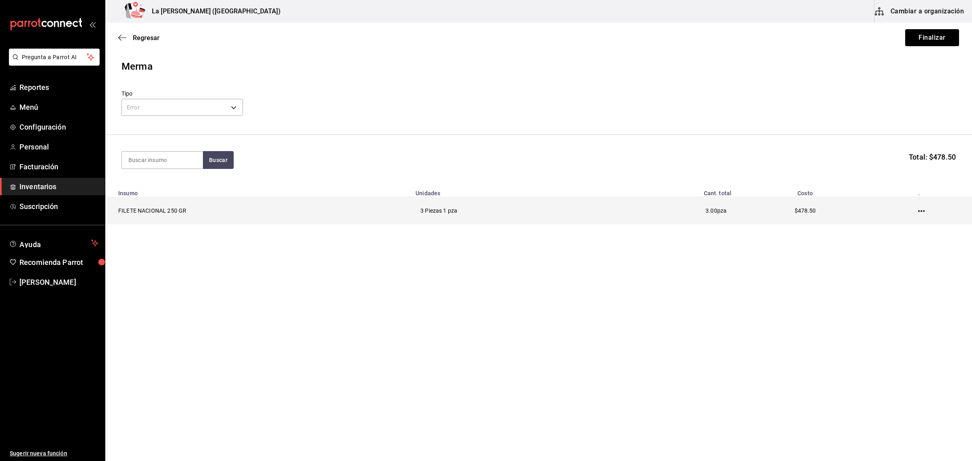
click at [922, 212] on icon "button" at bounding box center [921, 211] width 6 height 6
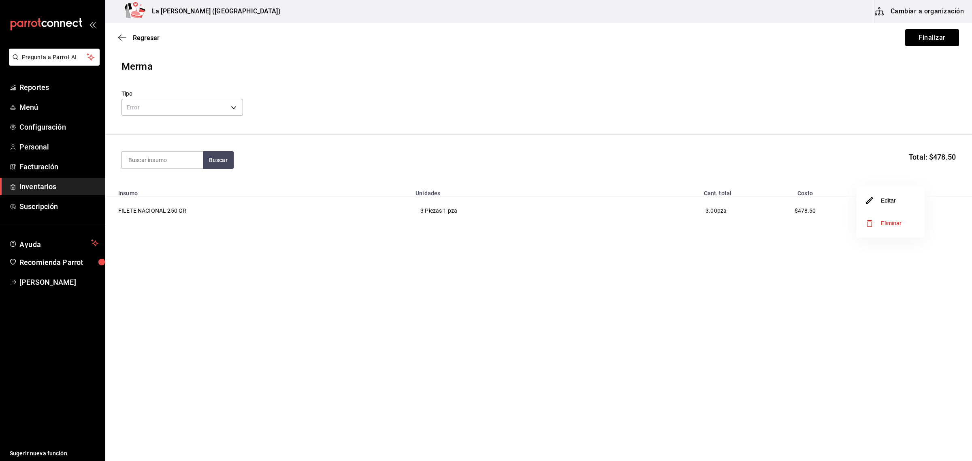
click at [907, 225] on li "Eliminar" at bounding box center [891, 223] width 68 height 23
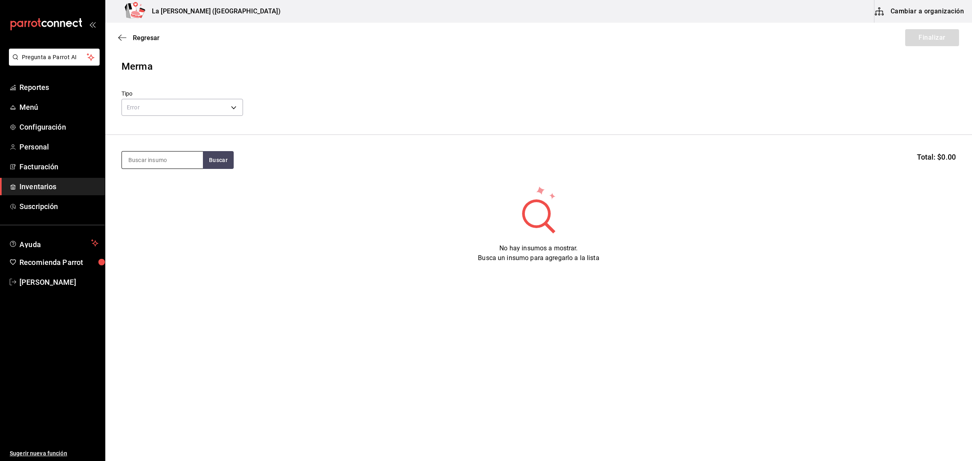
click at [155, 167] on input at bounding box center [162, 160] width 81 height 17
type input "F"
click at [148, 33] on div "Regresar Finalizar" at bounding box center [538, 38] width 867 height 30
click at [144, 39] on span "Regresar" at bounding box center [146, 38] width 27 height 8
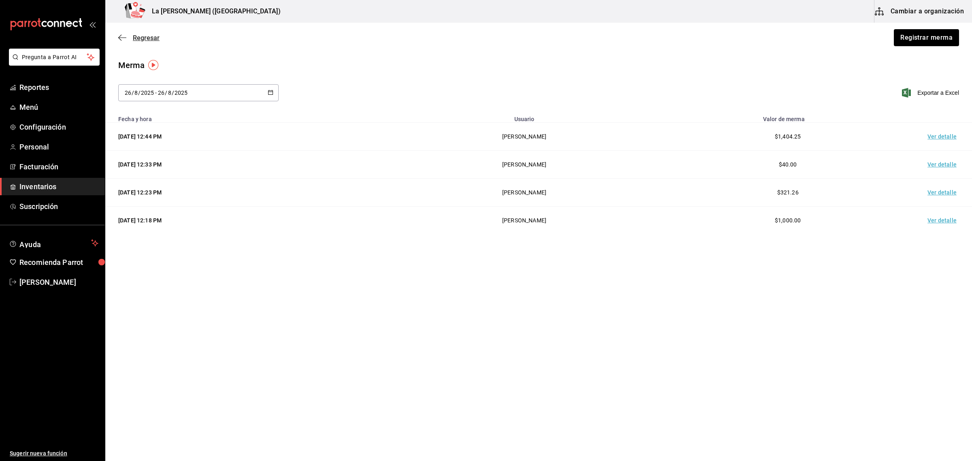
click at [145, 38] on span "Regresar" at bounding box center [146, 38] width 27 height 8
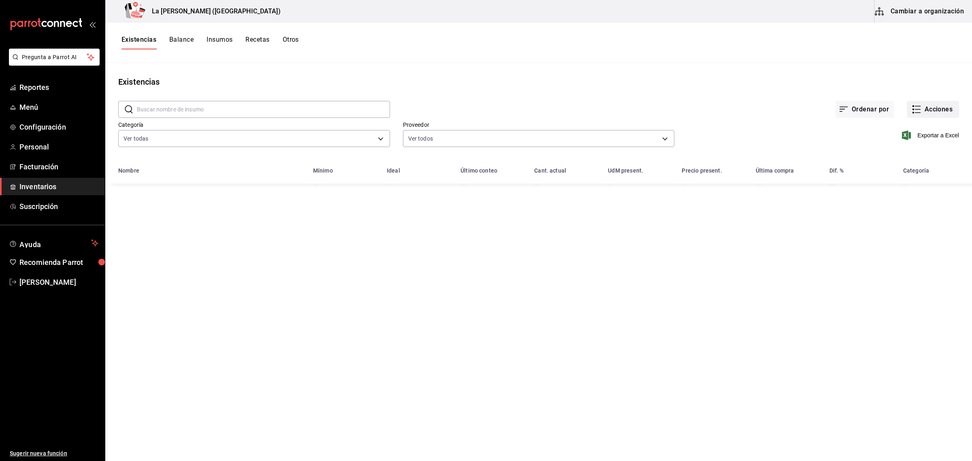
click at [924, 109] on button "Acciones" at bounding box center [933, 109] width 52 height 17
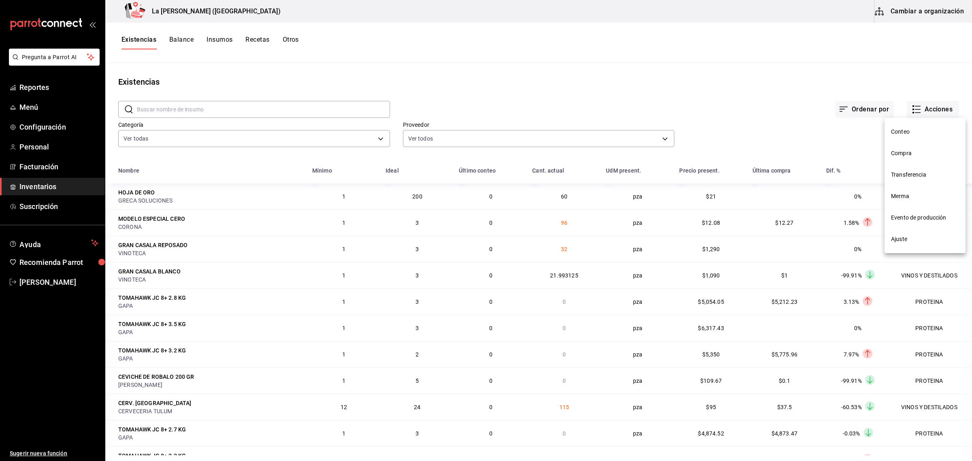
click at [905, 155] on span "Compra" at bounding box center [925, 153] width 68 height 9
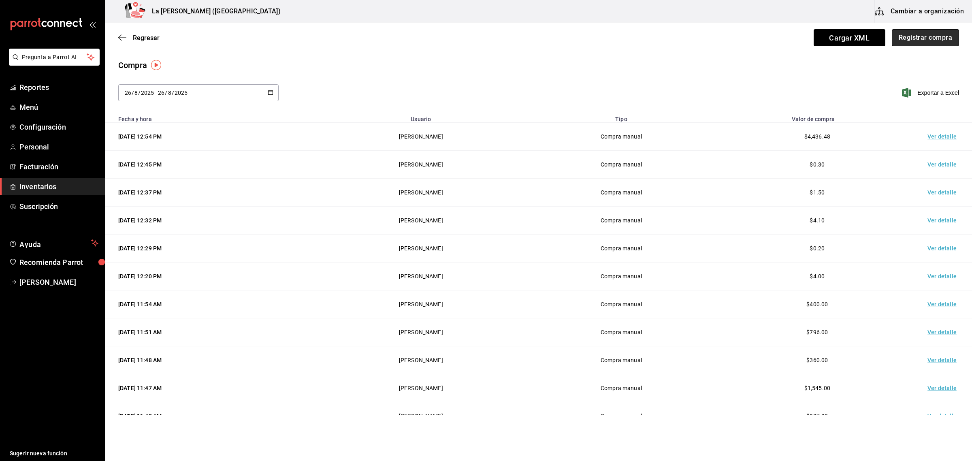
click at [922, 43] on button "Registrar compra" at bounding box center [925, 37] width 67 height 17
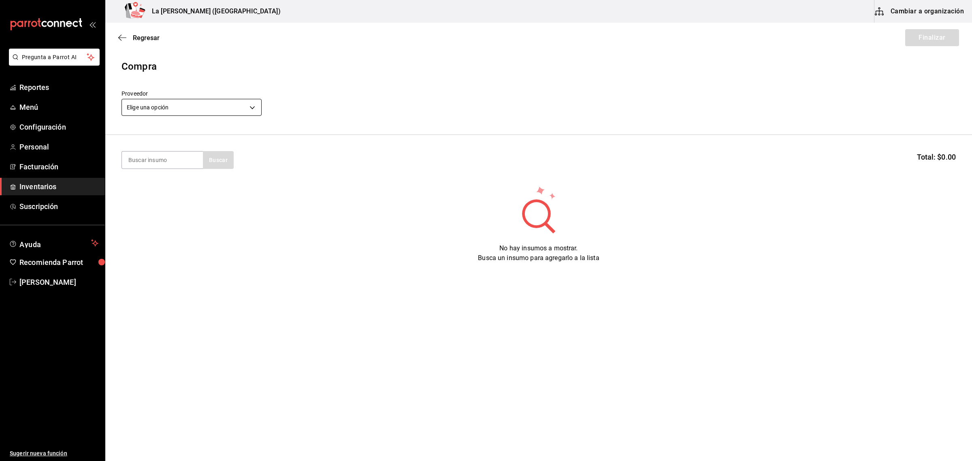
click at [193, 106] on body "Pregunta a Parrot AI Reportes Menú Configuración Personal Facturación Inventari…" at bounding box center [486, 207] width 972 height 415
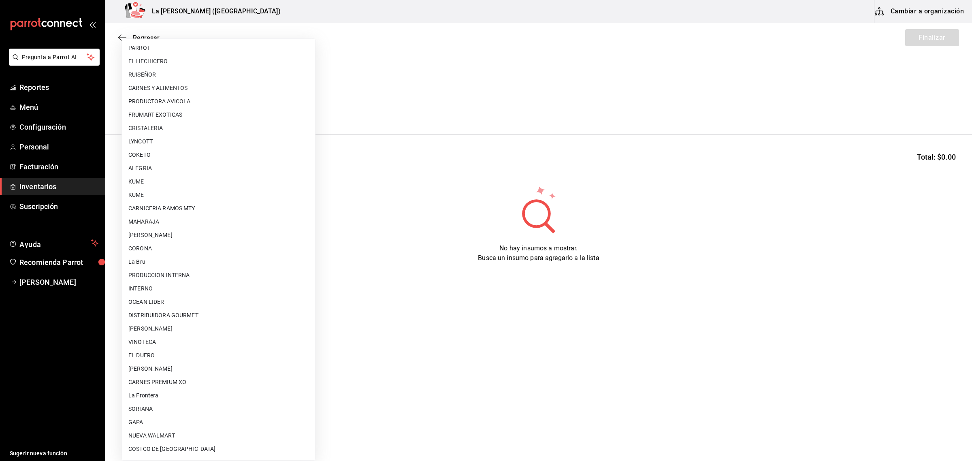
scroll to position [467, 0]
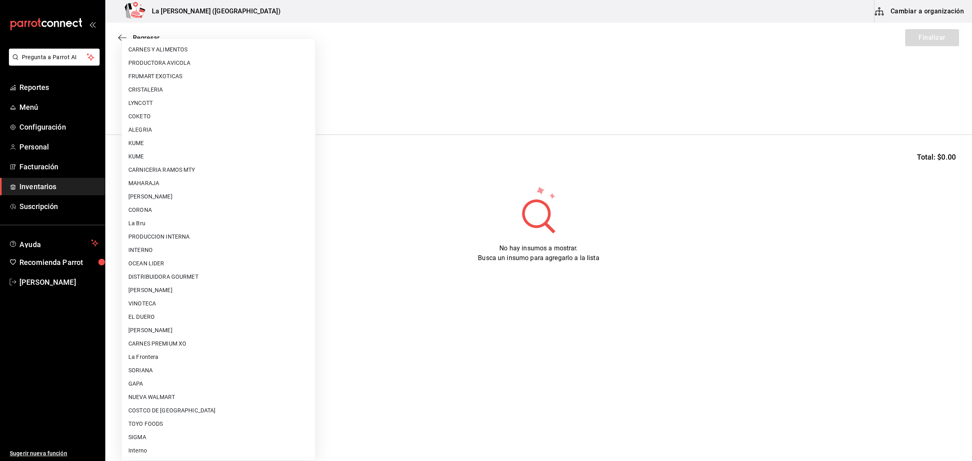
click at [199, 342] on li "CARNES PREMIUM XO" at bounding box center [218, 343] width 193 height 13
type input "54e8a872-6d4b-4a35-871b-737f2548723c"
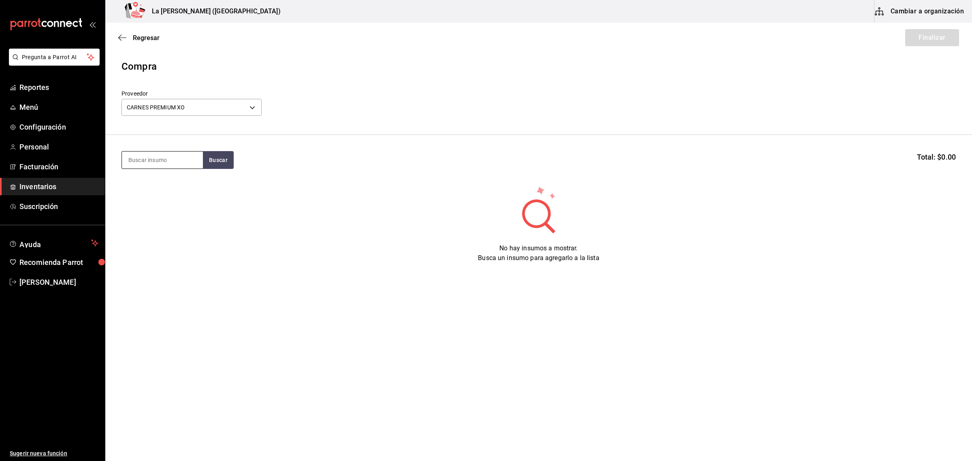
click at [175, 163] on input at bounding box center [162, 160] width 81 height 17
type input "PORT"
click at [166, 187] on div "[PERSON_NAME] HOUSE 1 KG" at bounding box center [162, 188] width 68 height 19
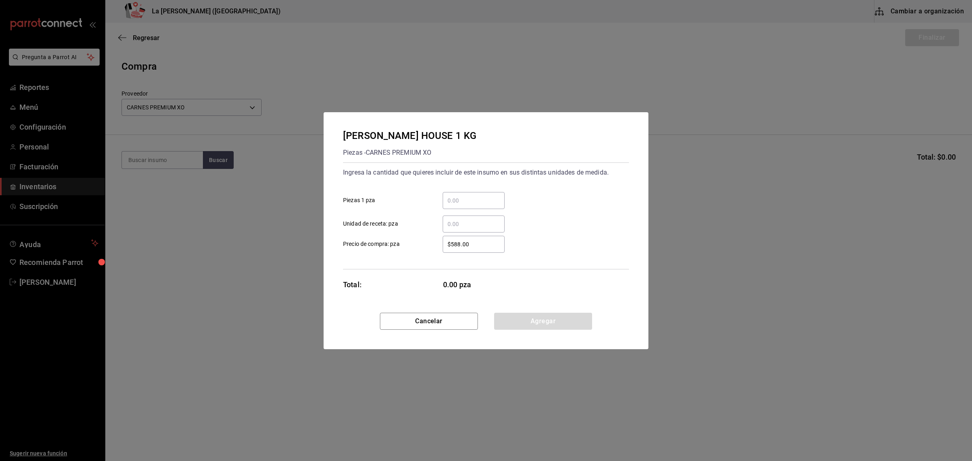
click at [466, 197] on input "​ Piezas 1 pza" at bounding box center [474, 201] width 62 height 10
type input "15"
type input "$744.31"
click button "Agregar" at bounding box center [543, 321] width 98 height 17
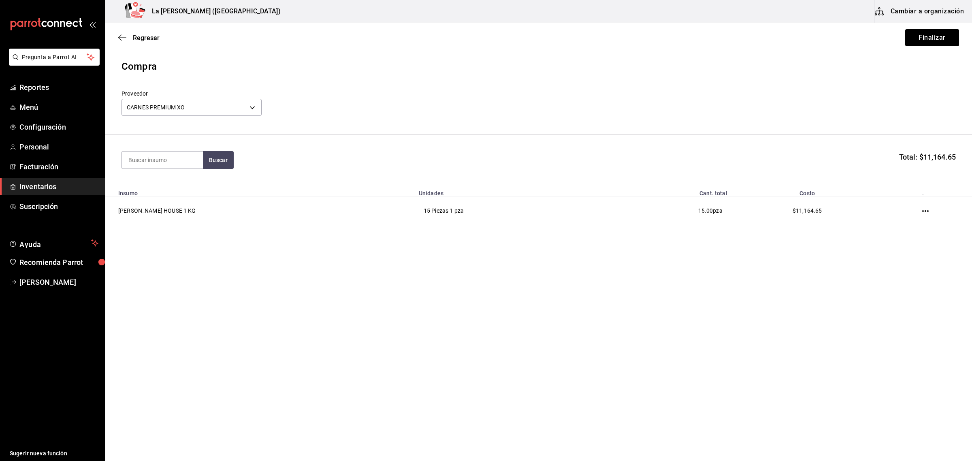
click at [926, 47] on div "Regresar Finalizar" at bounding box center [538, 38] width 867 height 30
click at [931, 41] on button "Finalizar" at bounding box center [932, 37] width 54 height 17
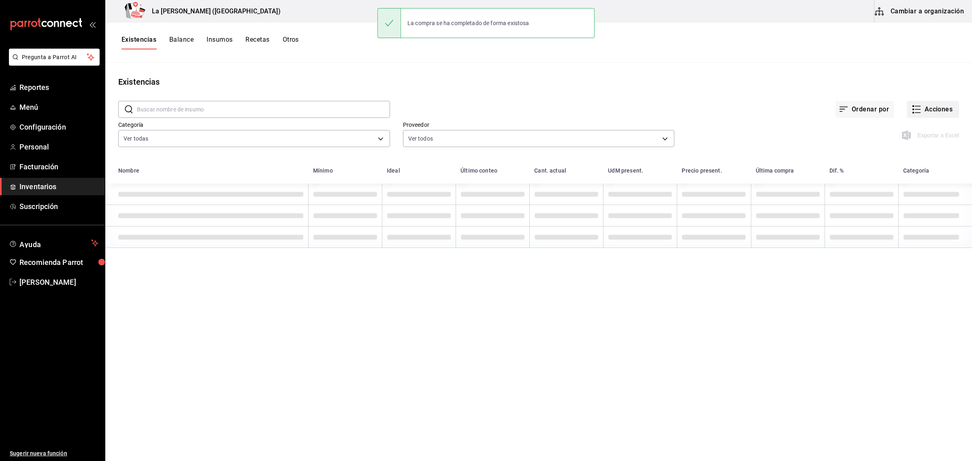
click at [942, 108] on button "Acciones" at bounding box center [933, 109] width 52 height 17
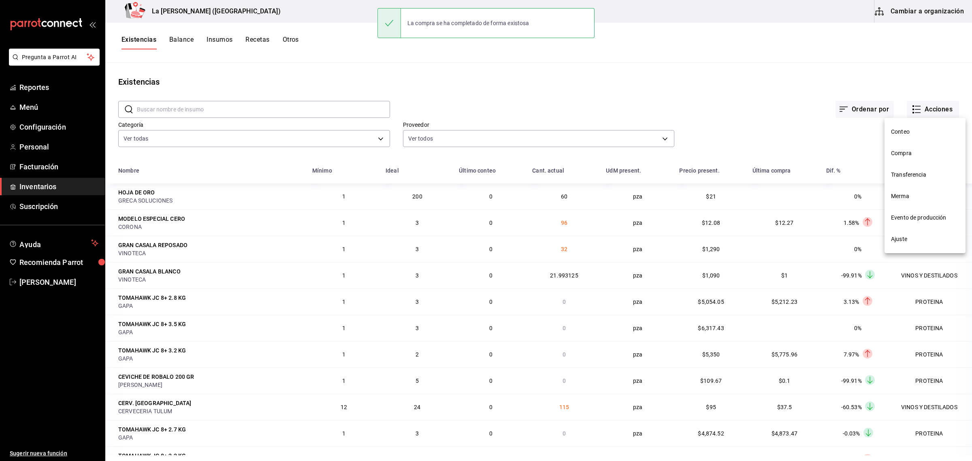
click at [911, 153] on span "Compra" at bounding box center [925, 153] width 68 height 9
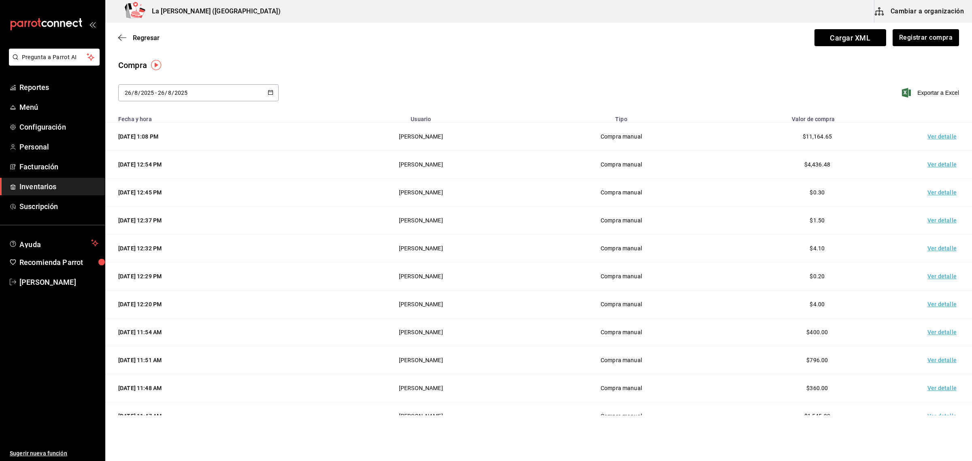
click at [941, 140] on td "Ver detalle" at bounding box center [944, 137] width 57 height 28
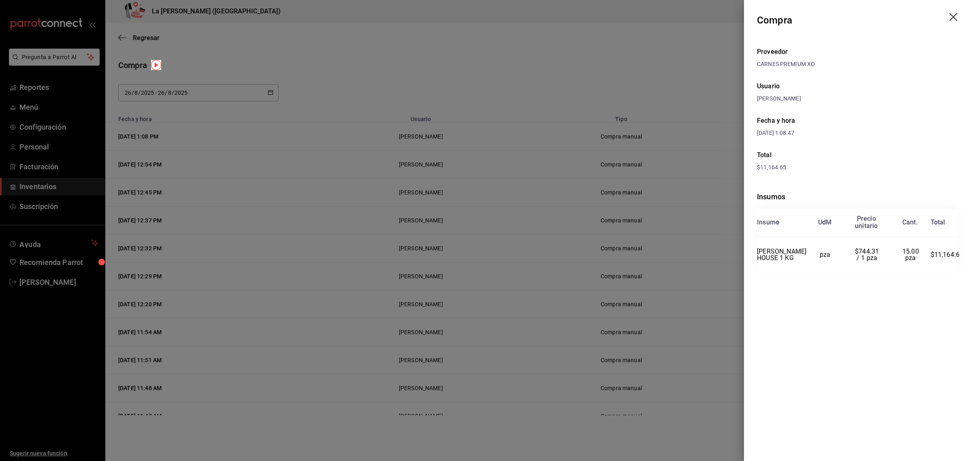
click at [506, 75] on div at bounding box center [486, 230] width 972 height 461
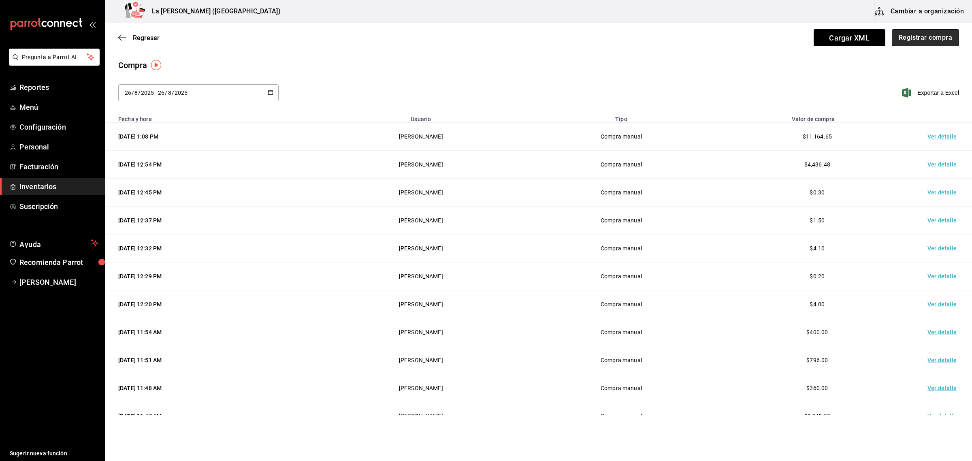
click at [925, 43] on button "Registrar compra" at bounding box center [925, 37] width 67 height 17
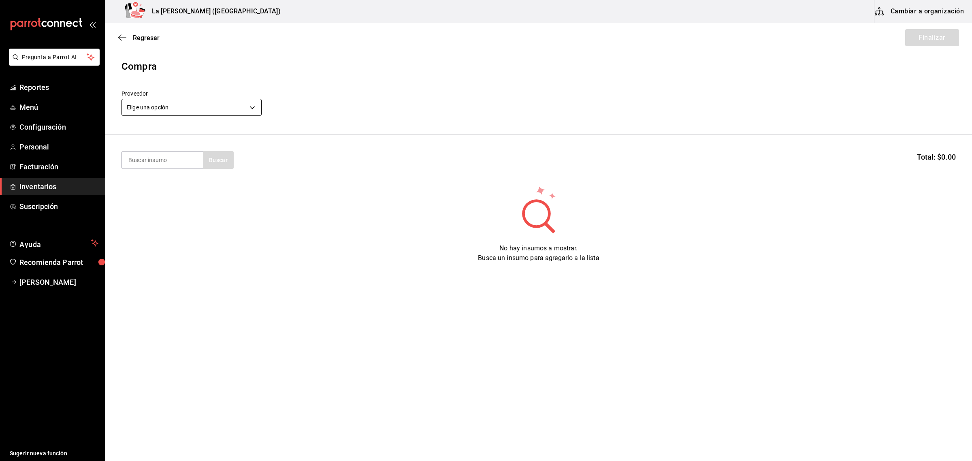
click at [179, 113] on body "Pregunta a Parrot AI Reportes Menú Configuración Personal Facturación Inventari…" at bounding box center [486, 207] width 972 height 415
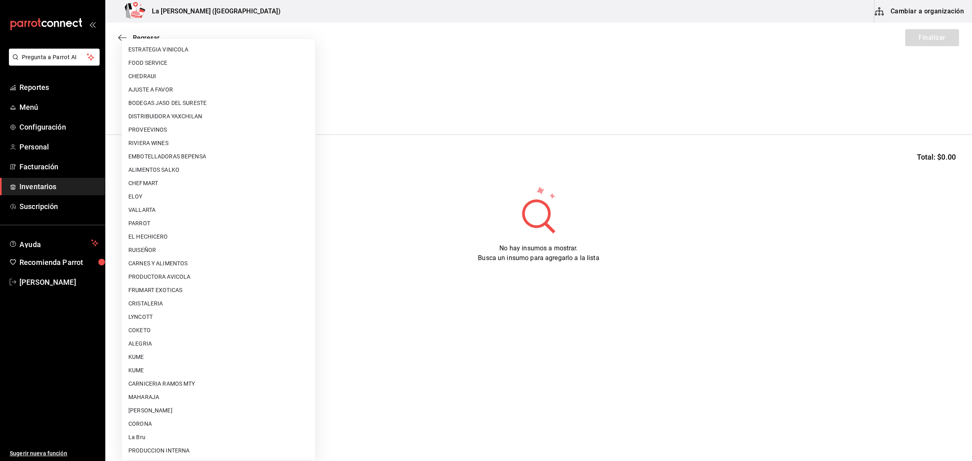
scroll to position [467, 0]
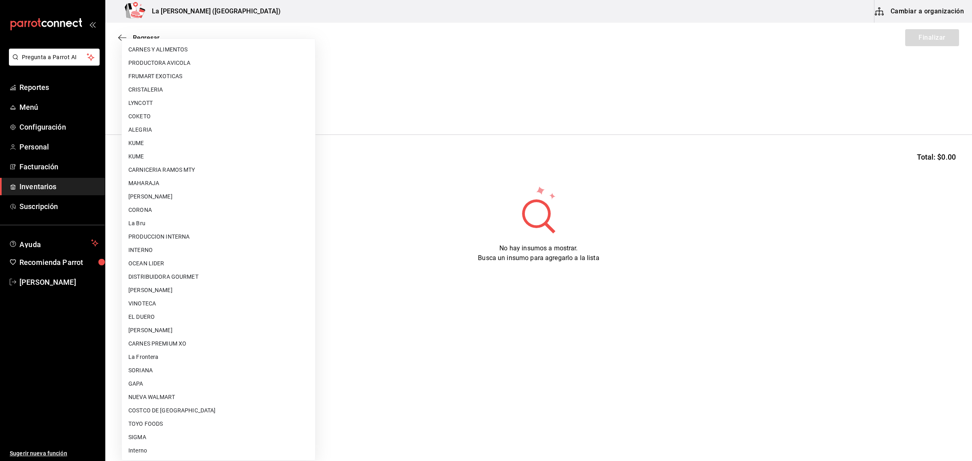
click at [181, 341] on li "CARNES PREMIUM XO" at bounding box center [218, 343] width 193 height 13
type input "54e8a872-6d4b-4a35-871b-737f2548723c"
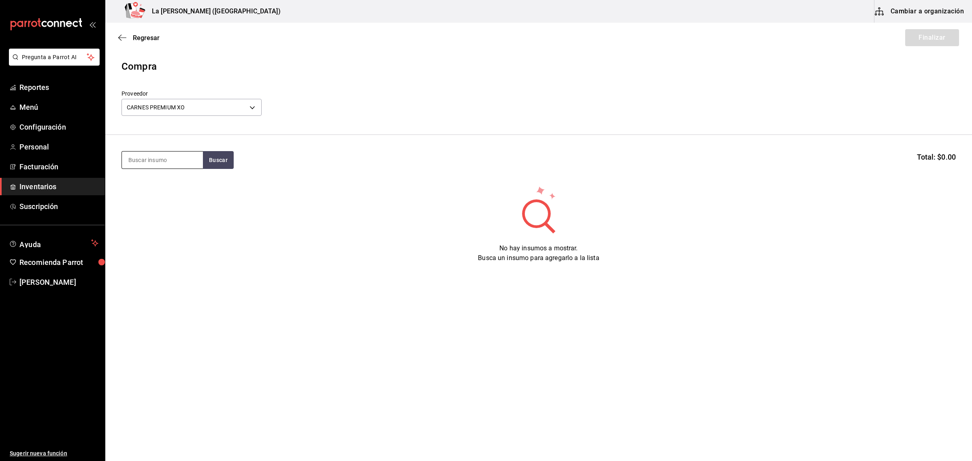
click at [149, 162] on input at bounding box center [162, 160] width 81 height 17
type input "COSTILLA"
click at [161, 188] on div "COSTILLA 1.5 KG" at bounding box center [162, 184] width 68 height 10
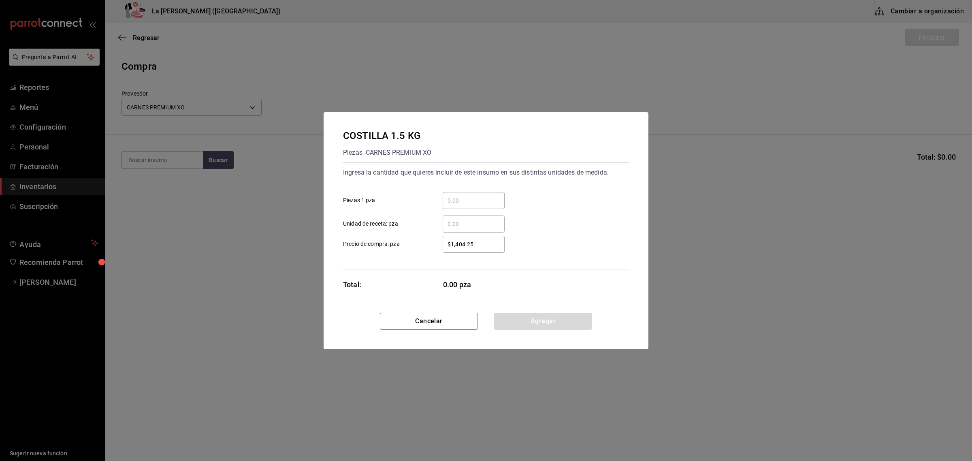
click at [475, 199] on input "​ Piezas 1 pza" at bounding box center [474, 201] width 62 height 10
type input "20"
type input "$1,189.75"
click button "Agregar" at bounding box center [543, 321] width 98 height 17
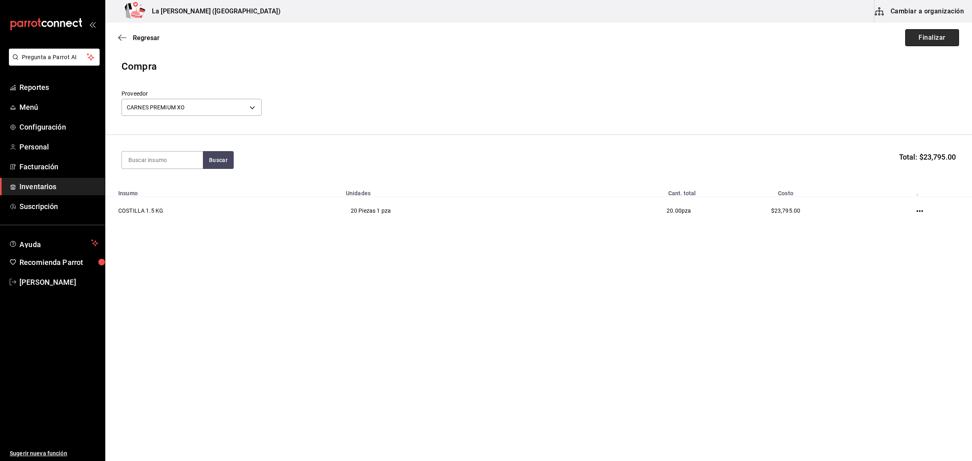
click at [945, 41] on button "Finalizar" at bounding box center [932, 37] width 54 height 17
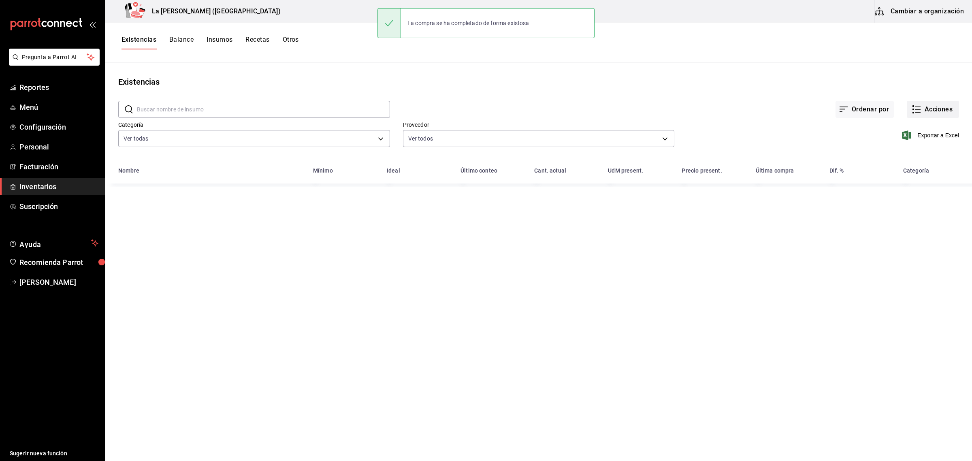
click at [938, 112] on button "Acciones" at bounding box center [933, 109] width 52 height 17
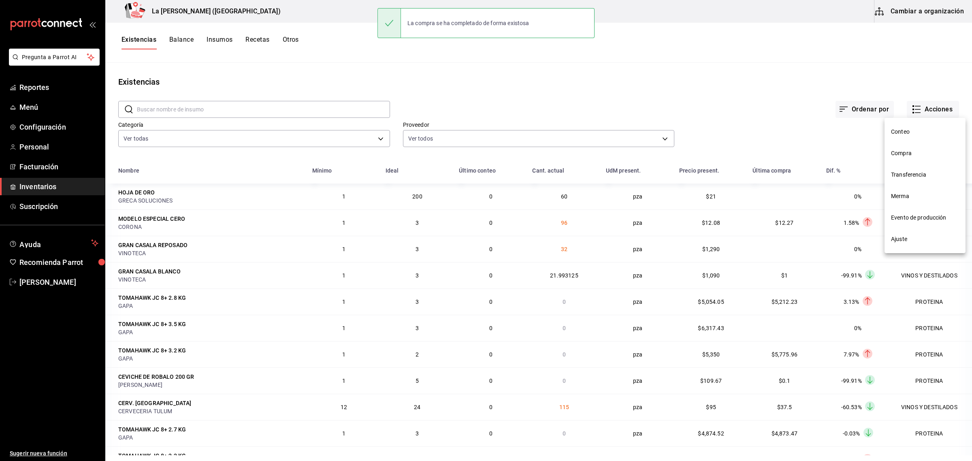
click at [917, 153] on span "Compra" at bounding box center [925, 153] width 68 height 9
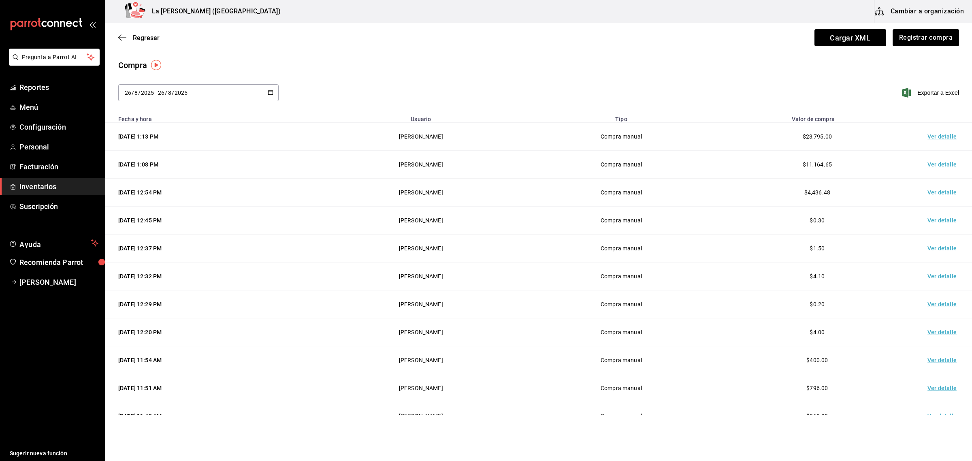
click at [935, 140] on td "Ver detalle" at bounding box center [944, 137] width 57 height 28
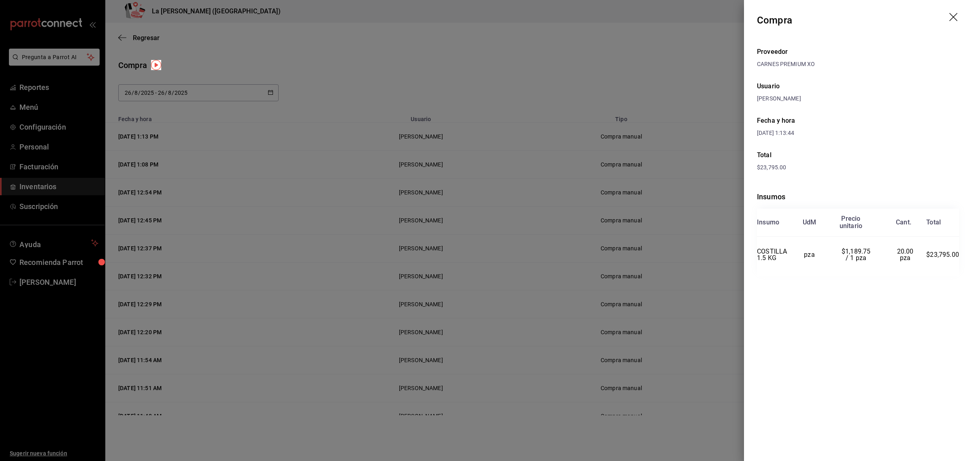
click at [354, 102] on div at bounding box center [486, 230] width 972 height 461
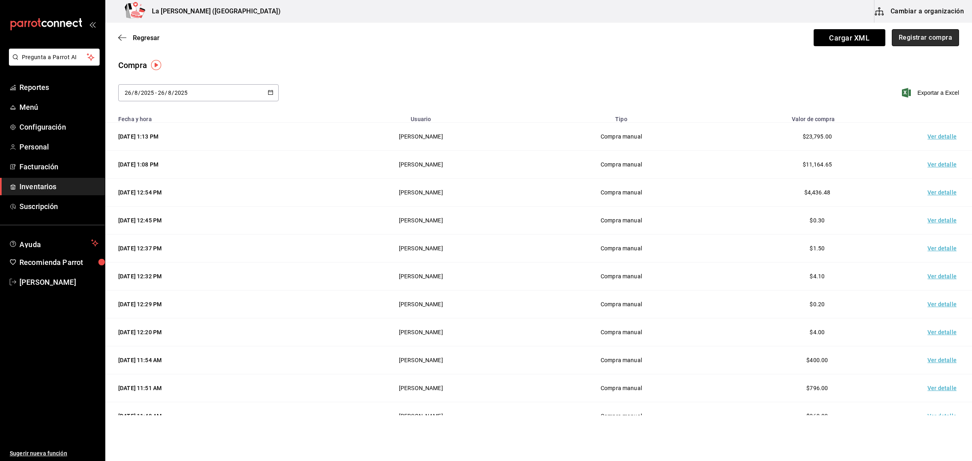
click at [935, 37] on button "Registrar compra" at bounding box center [925, 37] width 67 height 17
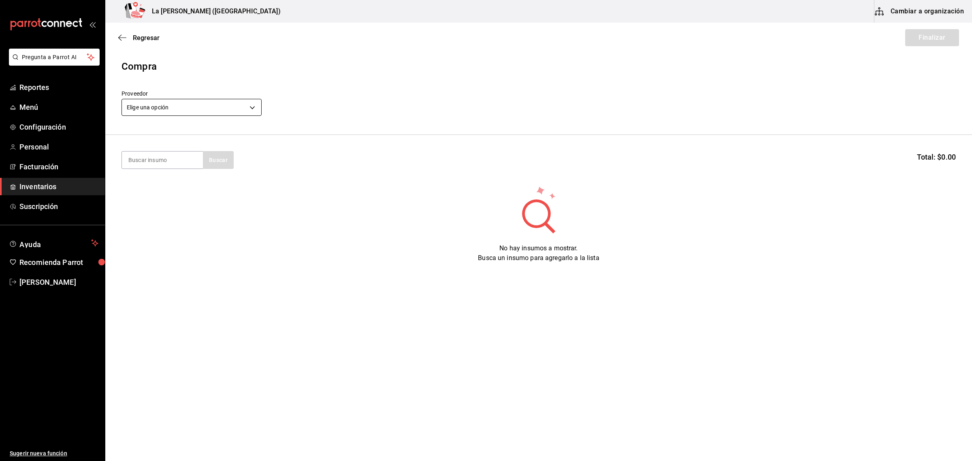
click at [172, 107] on body "Pregunta a Parrot AI Reportes Menú Configuración Personal Facturación Inventari…" at bounding box center [486, 207] width 972 height 415
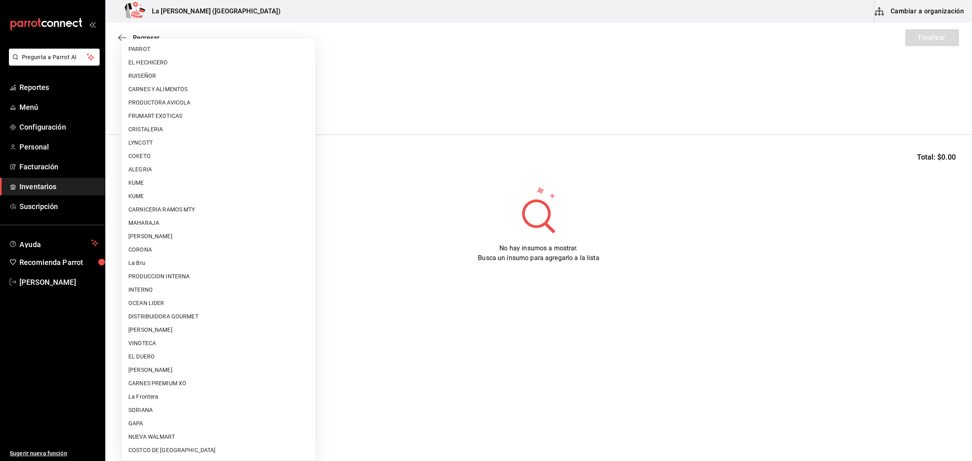
scroll to position [467, 0]
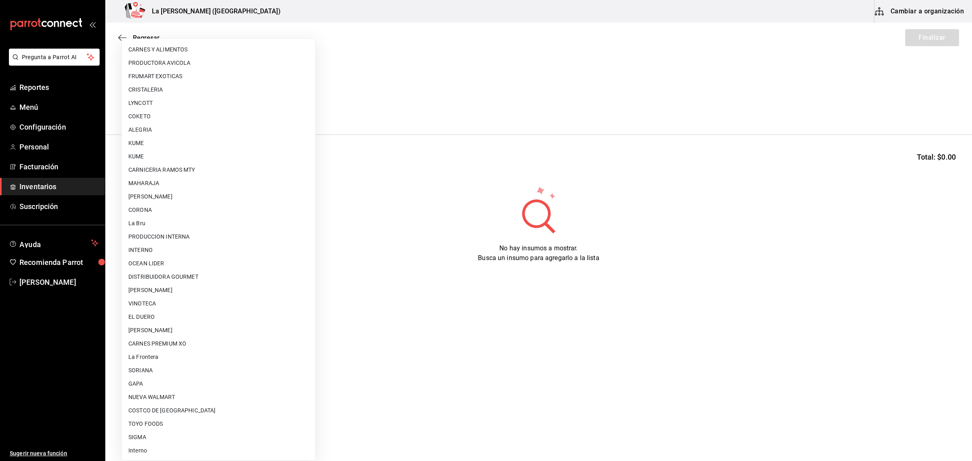
click at [147, 432] on li "SIGMA" at bounding box center [218, 437] width 193 height 13
type input "7be4aef0-d45c-4fb8-8582-73dc67408d2e"
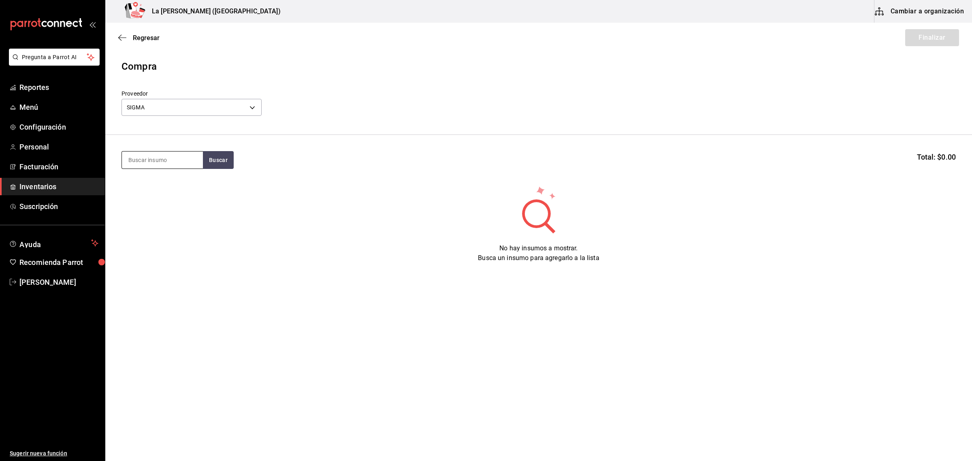
click at [173, 167] on input at bounding box center [162, 160] width 81 height 17
type input "L"
type input "NACI"
click at [155, 189] on div "FILETE NACIONAL 250 GR" at bounding box center [162, 188] width 68 height 19
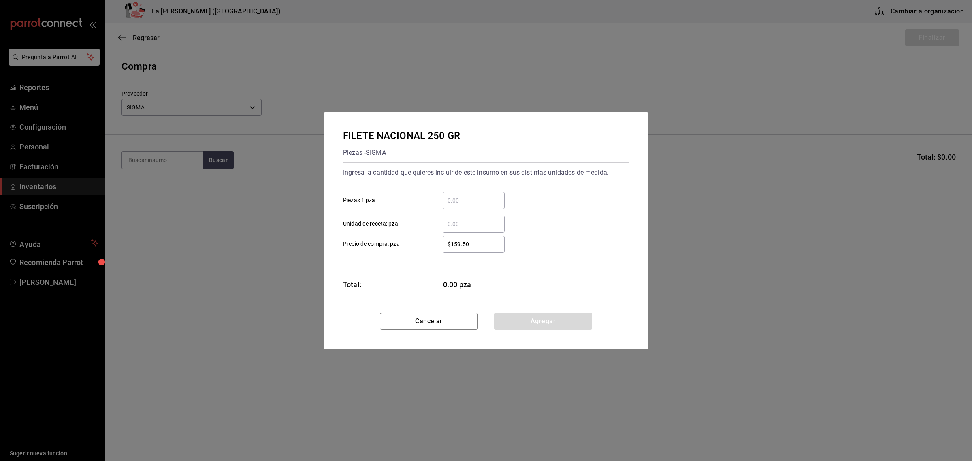
click at [467, 203] on input "​ Piezas 1 pza" at bounding box center [474, 201] width 62 height 10
type input "40"
type input "$177.99"
click button "Agregar" at bounding box center [543, 321] width 98 height 17
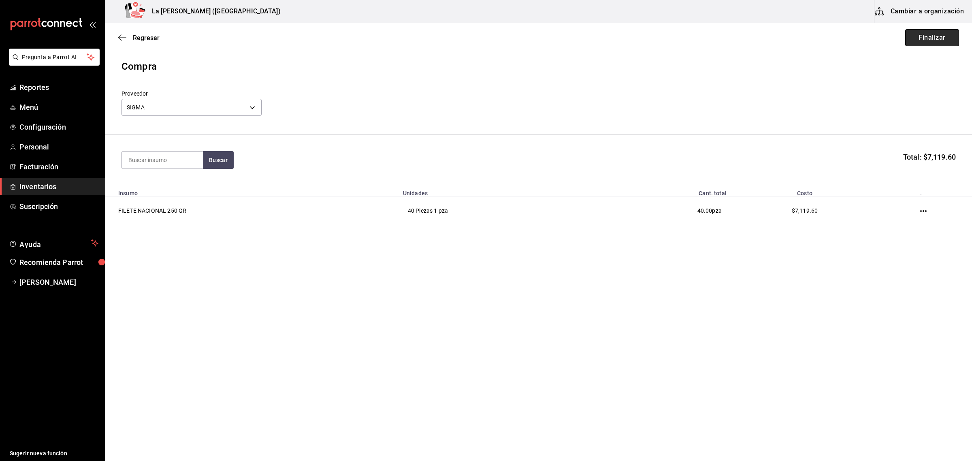
click at [936, 41] on button "Finalizar" at bounding box center [932, 37] width 54 height 17
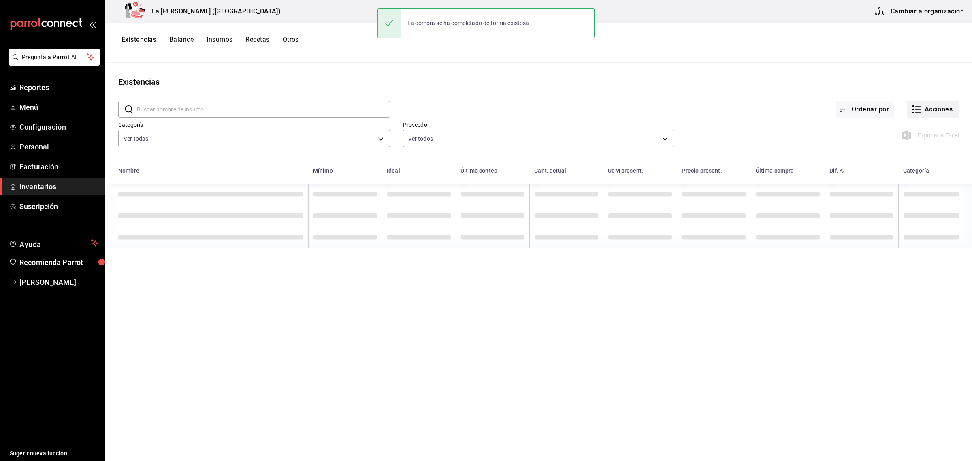
click at [942, 106] on button "Acciones" at bounding box center [933, 109] width 52 height 17
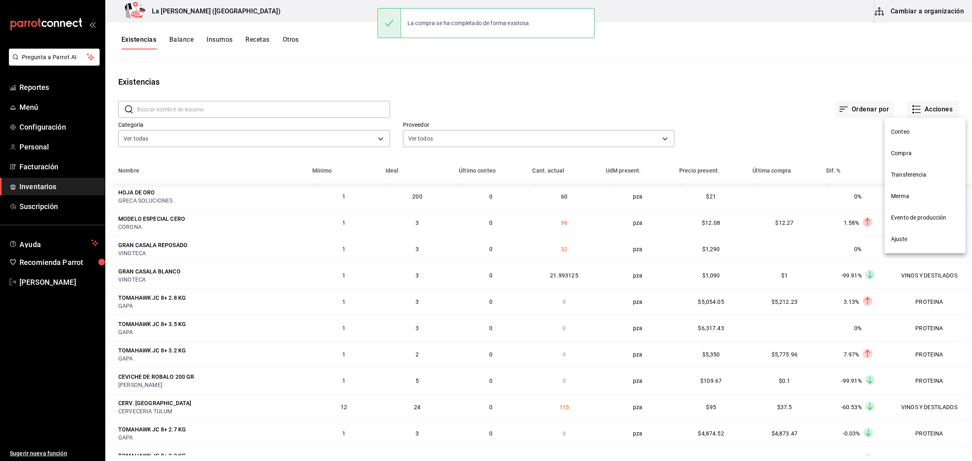
click at [912, 157] on li "Compra" at bounding box center [925, 153] width 81 height 21
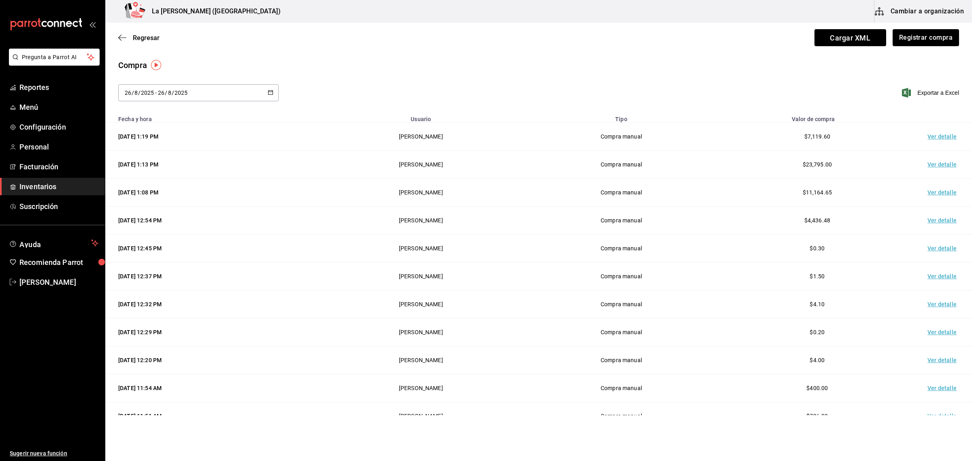
click at [937, 139] on td "Ver detalle" at bounding box center [944, 137] width 57 height 28
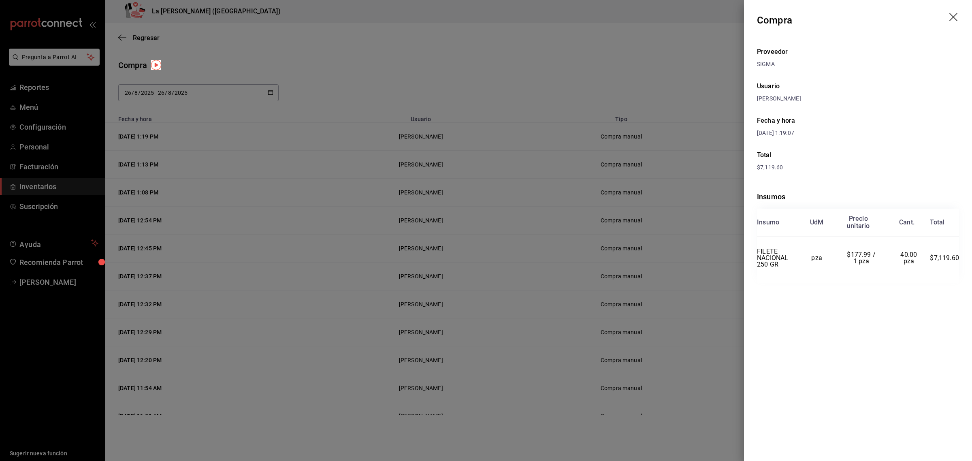
click at [669, 66] on div at bounding box center [486, 230] width 972 height 461
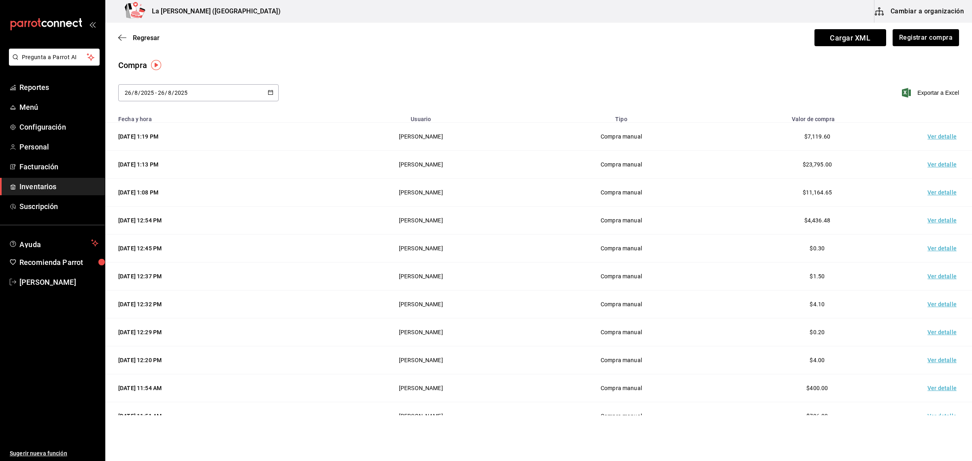
click at [572, 64] on div "Compra" at bounding box center [538, 65] width 841 height 12
click at [53, 186] on span "Inventarios" at bounding box center [58, 186] width 79 height 11
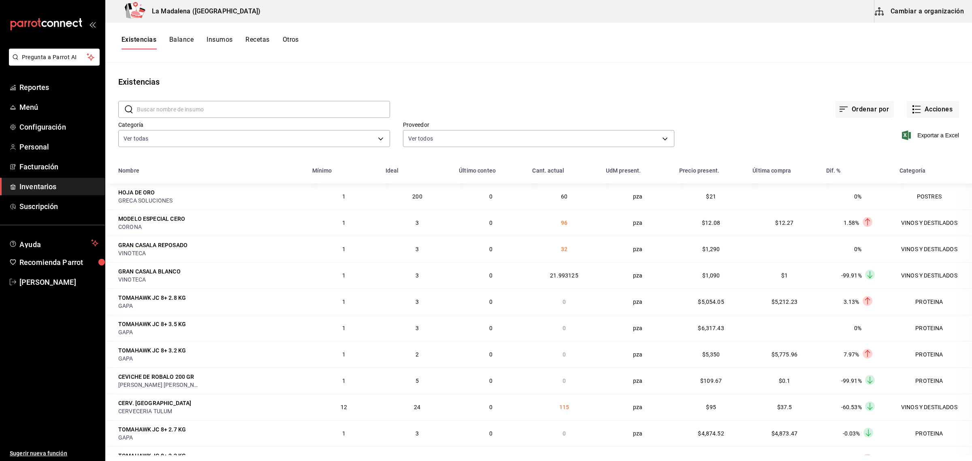
click at [225, 115] on input "text" at bounding box center [263, 109] width 253 height 16
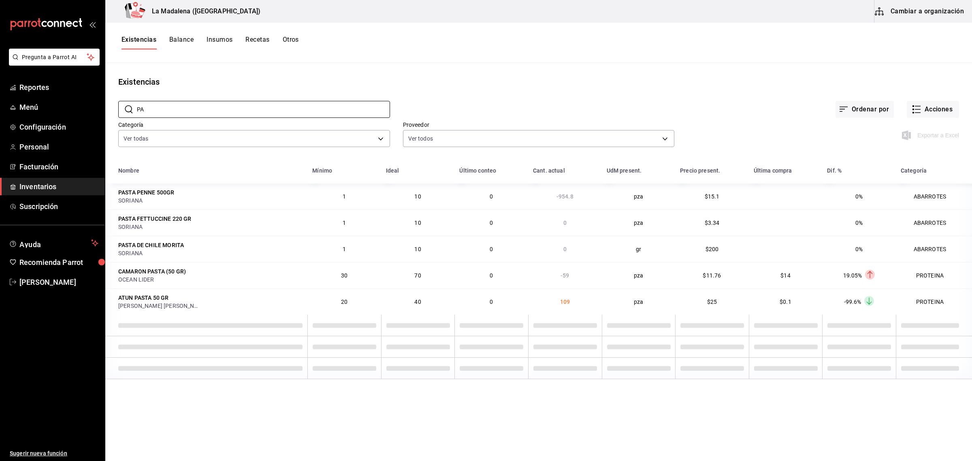
type input "P"
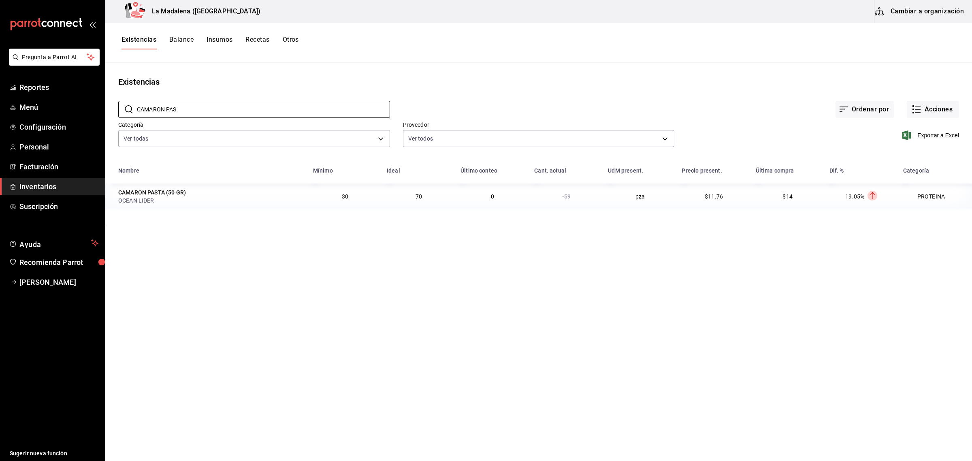
type input "CAMARON PAS"
click at [944, 14] on button "Cambiar a organización" at bounding box center [920, 11] width 91 height 23
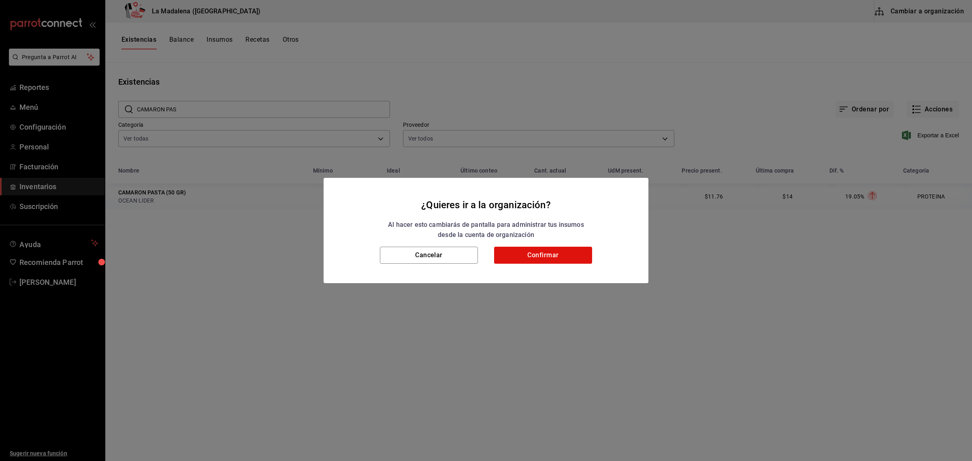
click at [557, 240] on div "Al hacer esto cambiarás de pantalla para administrar tus insumos desde la cuent…" at bounding box center [485, 230] width 305 height 21
click at [559, 248] on button "Confirmar" at bounding box center [543, 255] width 98 height 17
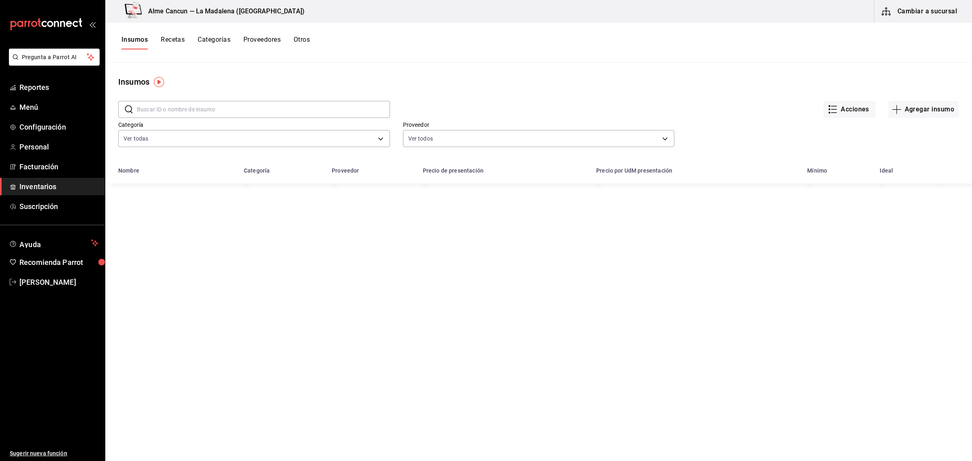
click at [229, 107] on input "text" at bounding box center [263, 109] width 253 height 16
click at [327, 85] on div "Insumos" at bounding box center [538, 82] width 867 height 12
click at [229, 109] on input "CAMARON PAS" at bounding box center [263, 109] width 253 height 16
type input "C"
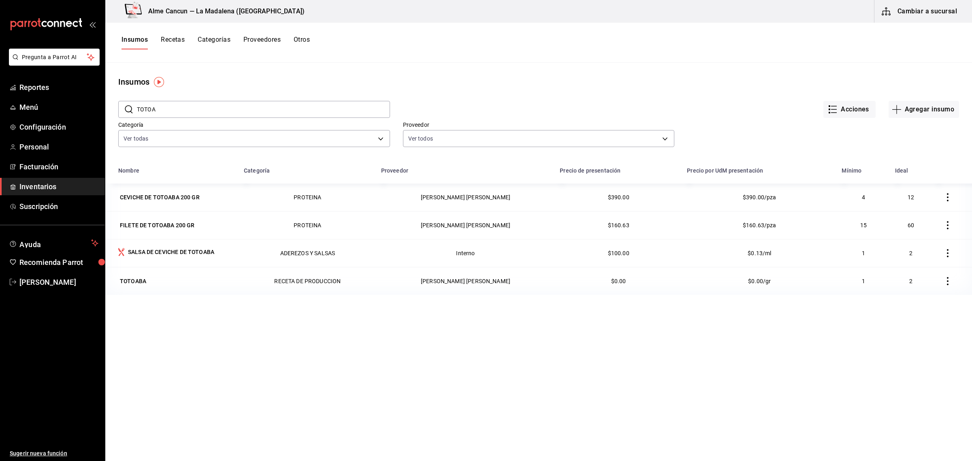
click at [545, 394] on div "Nombre Categoría Proveedor Precio de presentación Precio por UdM presentación M…" at bounding box center [538, 358] width 867 height 392
click at [217, 104] on input "TOTOA" at bounding box center [263, 109] width 253 height 16
type input "T"
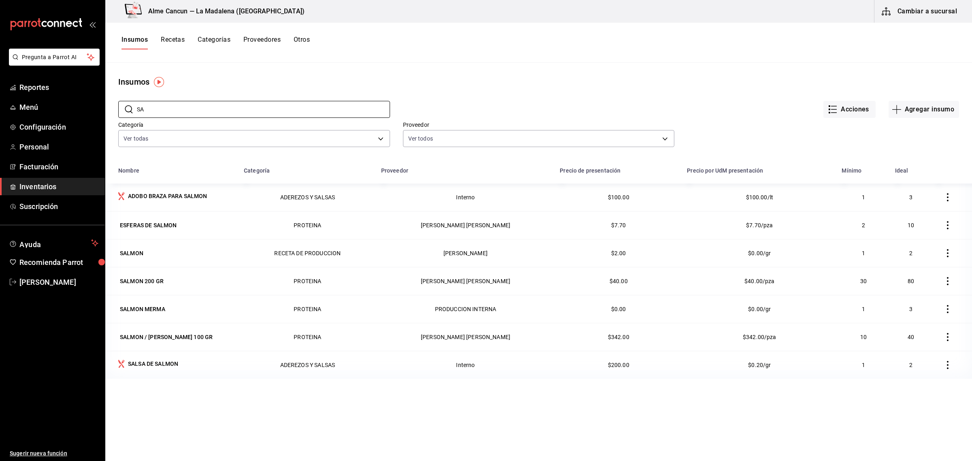
type input "S"
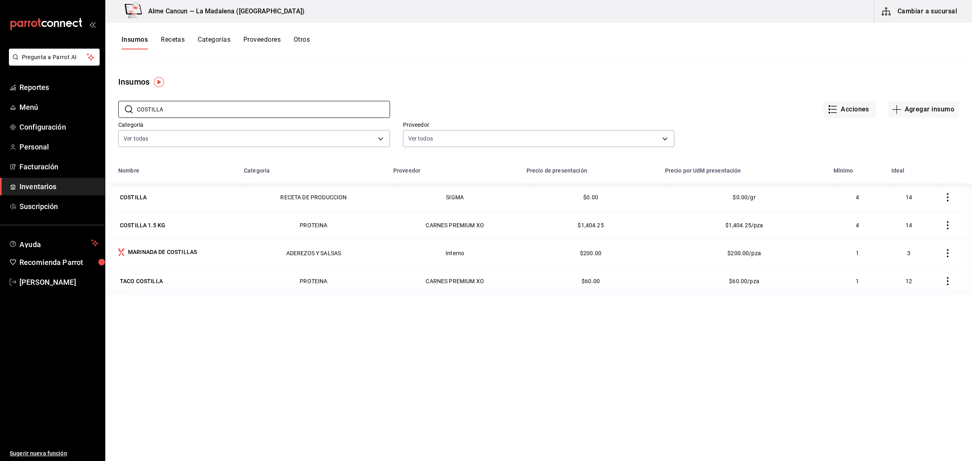
type input "COSTILLA"
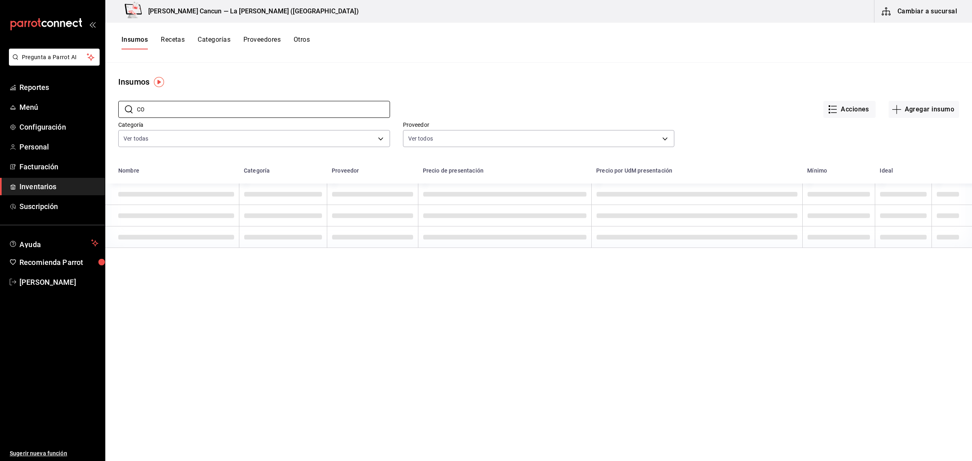
type input "C"
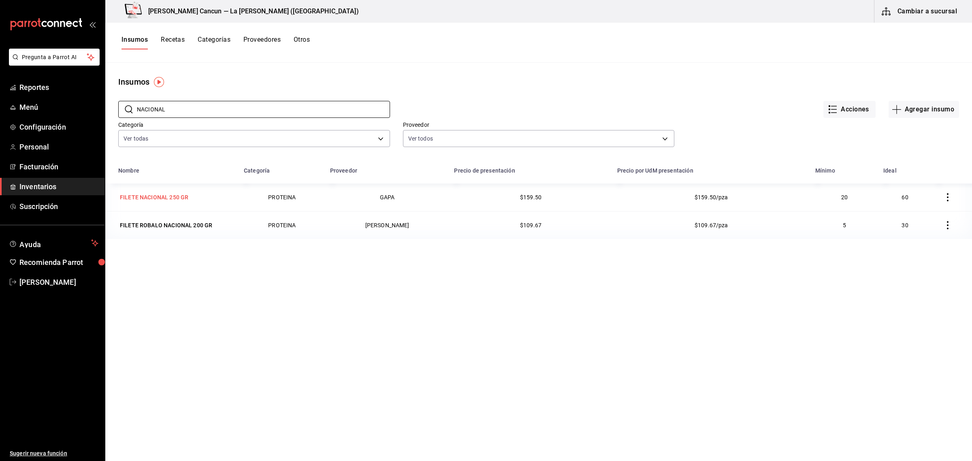
type input "NACIONAL"
click at [178, 199] on div "FILETE NACIONAL 250 GR" at bounding box center [154, 197] width 68 height 8
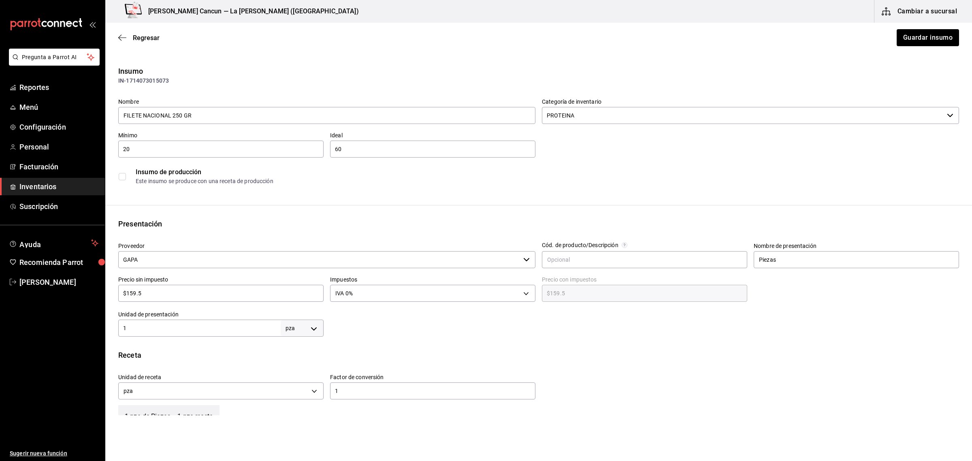
click at [199, 261] on input "GAPA" at bounding box center [319, 259] width 402 height 17
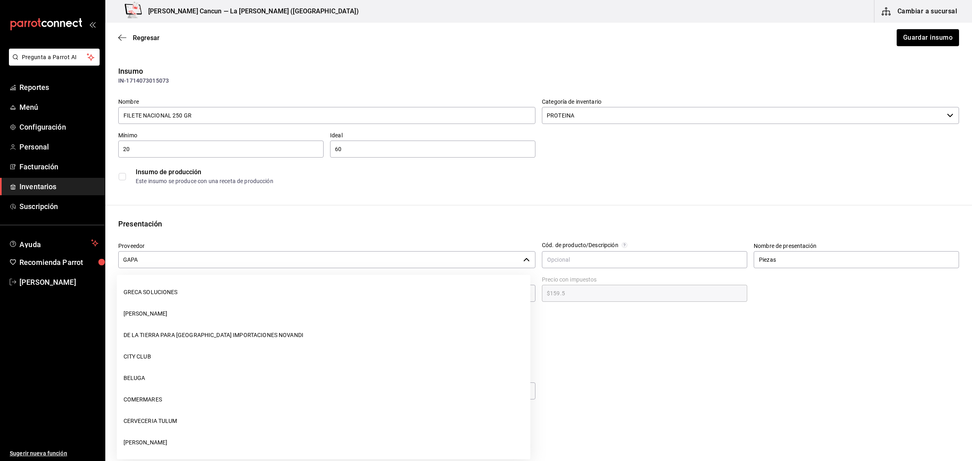
scroll to position [1117, 0]
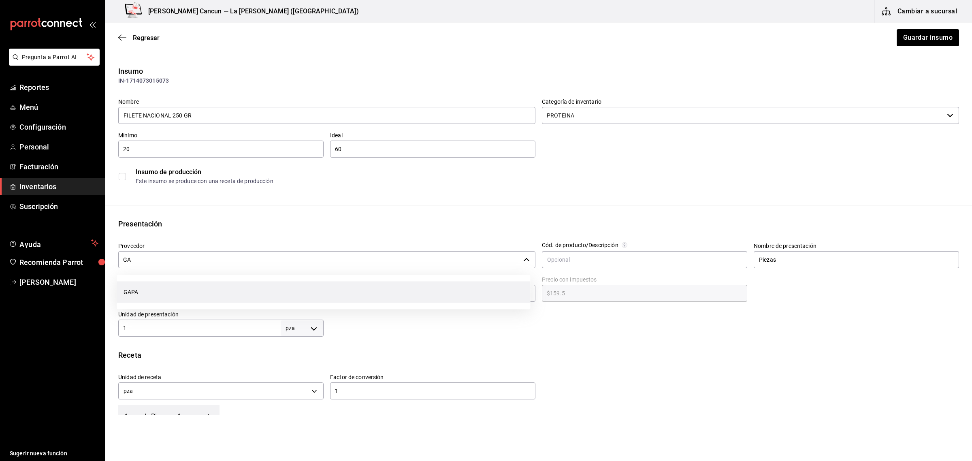
type input "G"
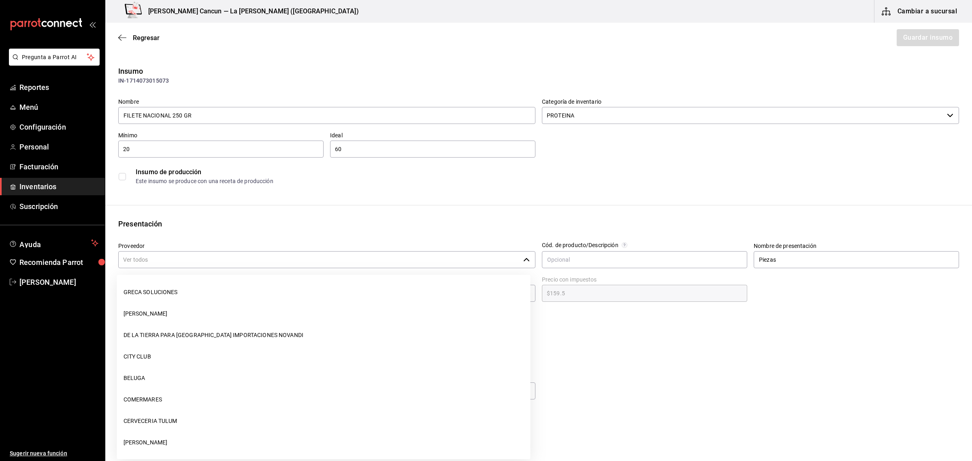
scroll to position [0, 0]
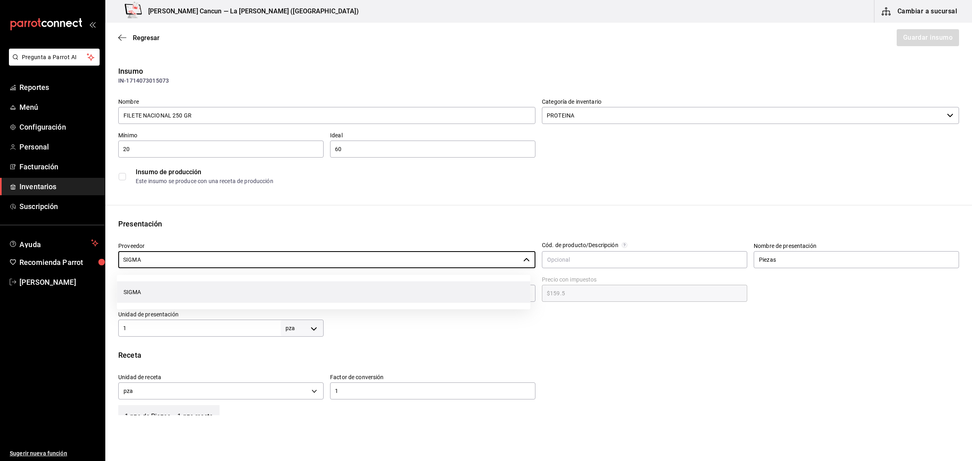
click at [138, 294] on li "SIGMA" at bounding box center [324, 292] width 414 height 21
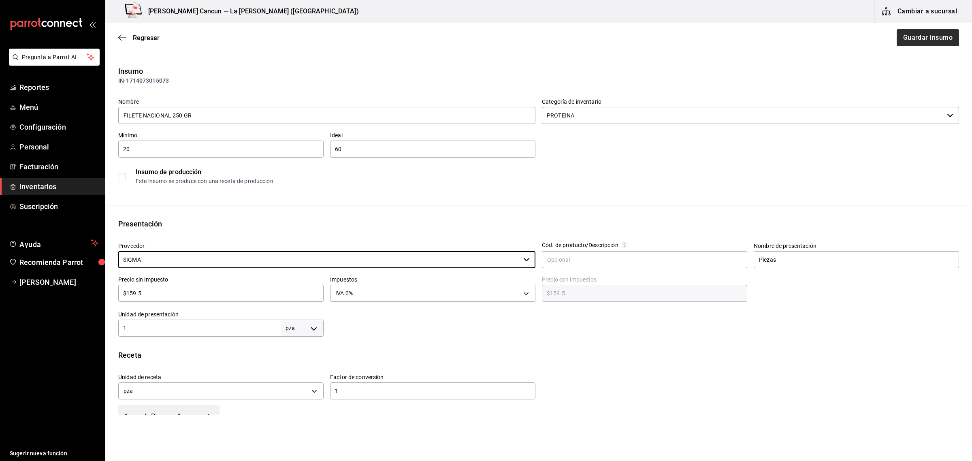
type input "SIGMA"
click at [912, 37] on button "Guardar insumo" at bounding box center [927, 37] width 63 height 17
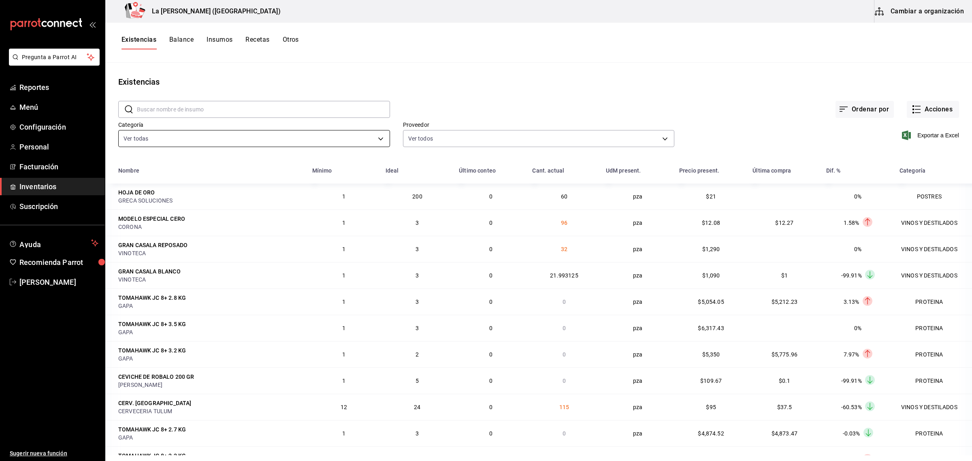
click at [137, 142] on body "Pregunta a Parrot AI Reportes Menú Configuración Personal Facturación Inventari…" at bounding box center [486, 227] width 972 height 455
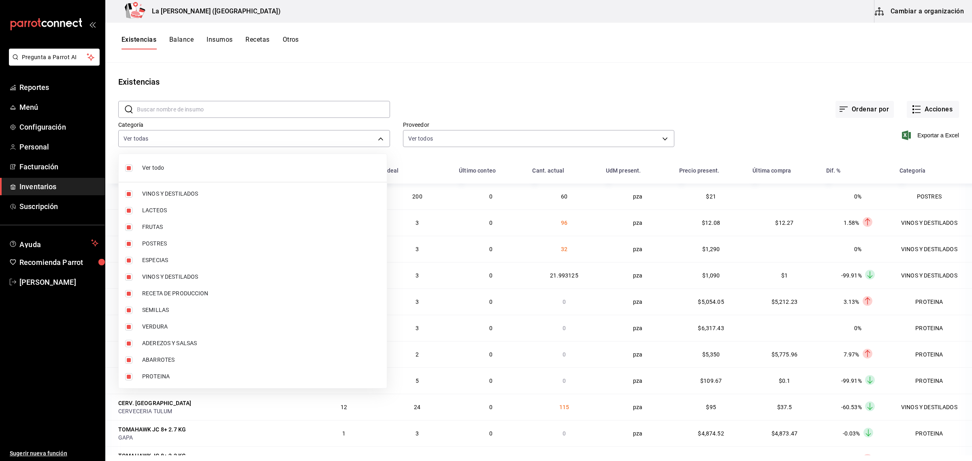
click at [130, 169] on input "checkbox" at bounding box center [128, 167] width 7 height 7
checkbox input "false"
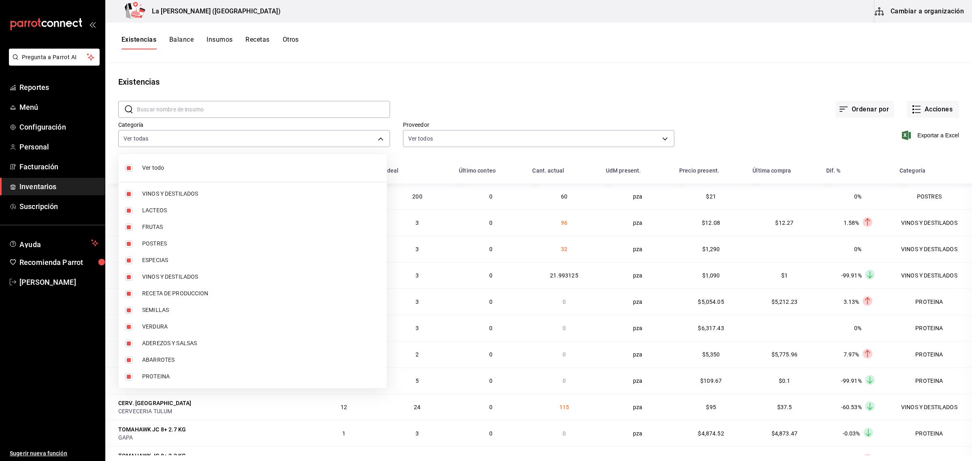
checkbox input "false"
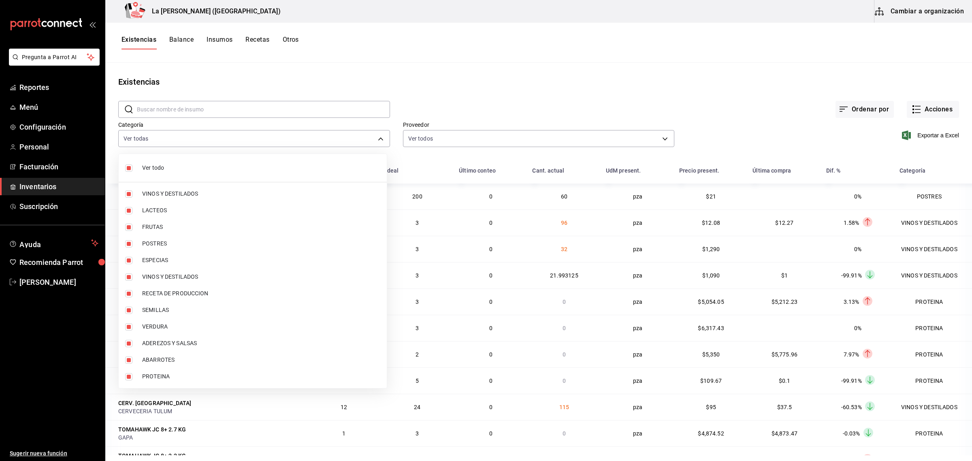
checkbox input "false"
click at [130, 246] on input "checkbox" at bounding box center [128, 243] width 7 height 7
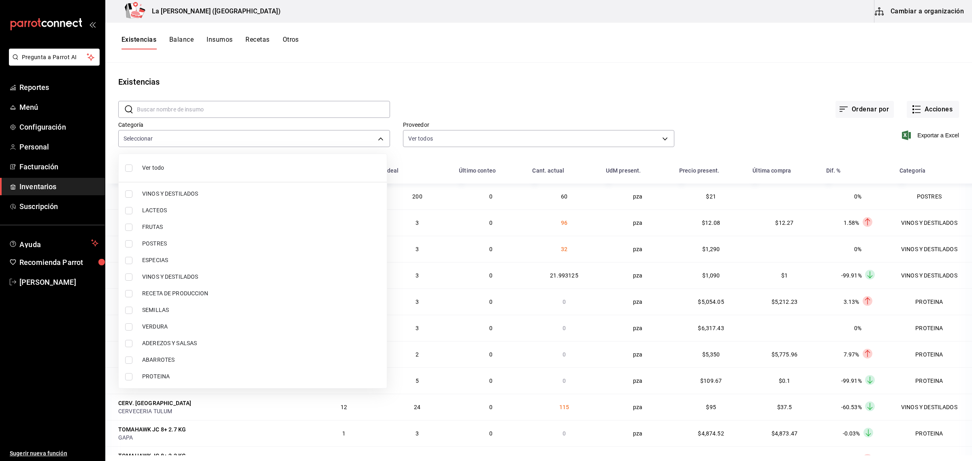
checkbox input "true"
type input "300b8f87-2b59-439f-b980-3e97300322fa"
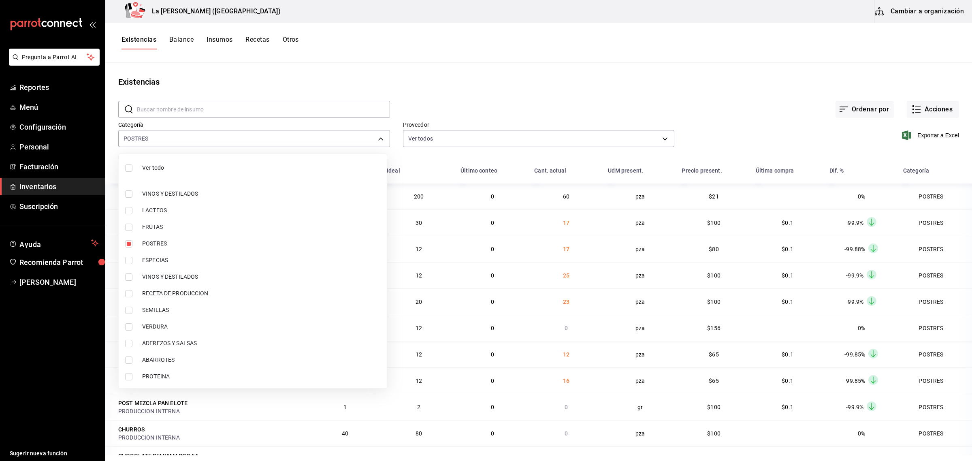
click at [130, 377] on input "checkbox" at bounding box center [128, 376] width 7 height 7
checkbox input "true"
type input "300b8f87-2b59-439f-b980-3e97300322fa,89020659-a685-42c8-84d5-b1543ef933a3"
click at [736, 88] on div at bounding box center [486, 230] width 972 height 461
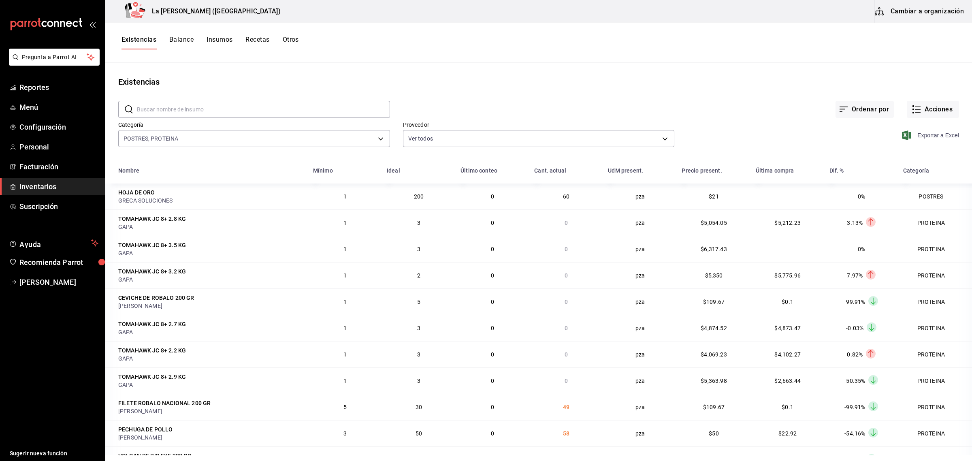
click at [924, 135] on span "Exportar a Excel" at bounding box center [932, 135] width 56 height 10
